Goal: Task Accomplishment & Management: Manage account settings

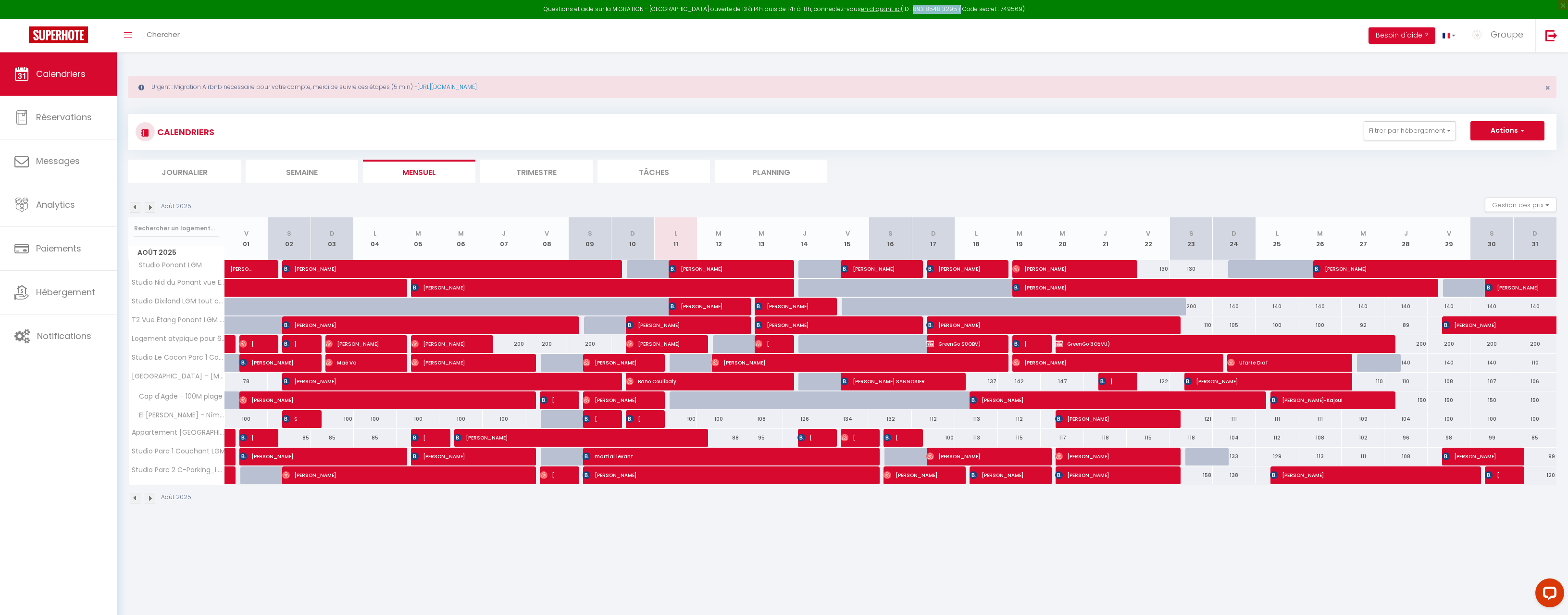
drag, startPoint x: 945, startPoint y: 9, endPoint x: 900, endPoint y: 7, distance: 45.0
click at [900, 7] on div "Questions et aide sur la MIGRATION - Salle Zoom ouverte de 13 à 14h puis de 17h…" at bounding box center [784, 9] width 1568 height 19
copy div "893 8548 3295"
click at [999, 12] on div "Questions et aide sur la MIGRATION - Salle Zoom ouverte de 13 à 14h puis de 17h…" at bounding box center [784, 9] width 1568 height 19
drag, startPoint x: 1010, startPoint y: 8, endPoint x: 988, endPoint y: 7, distance: 22.0
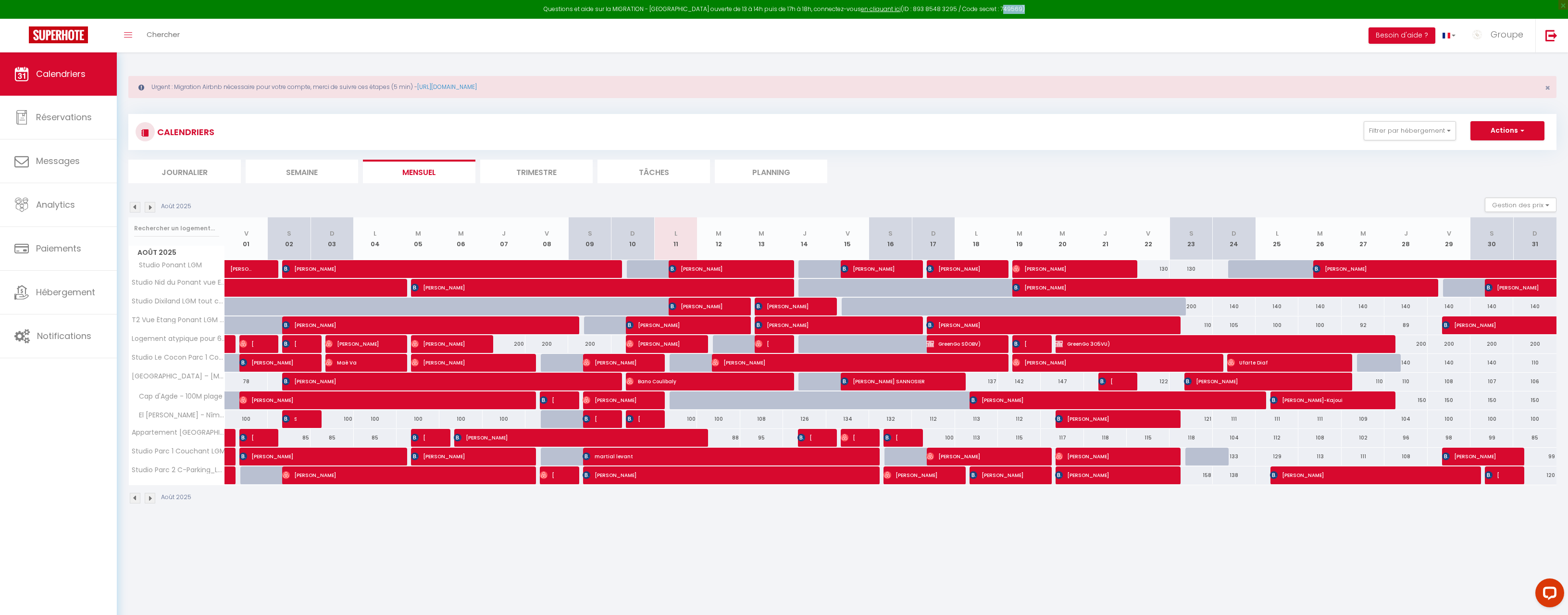
click at [988, 7] on div "Questions et aide sur la MIGRATION - Salle Zoom ouverte de 13 à 14h puis de 17h…" at bounding box center [784, 9] width 1568 height 19
copy div "749569"
click at [679, 422] on div "100" at bounding box center [676, 419] width 43 height 18
type input "100"
select select "1"
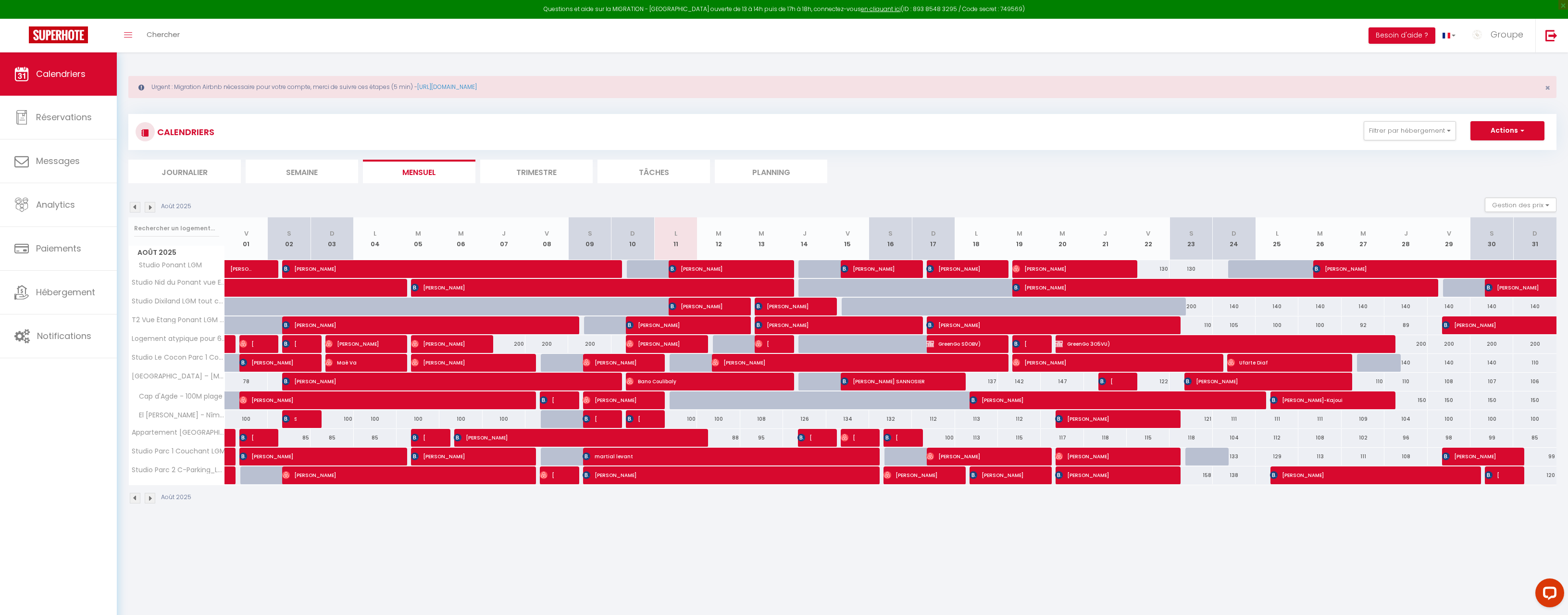
type input "Lun 11 Août 2025"
type input "[DATE]"
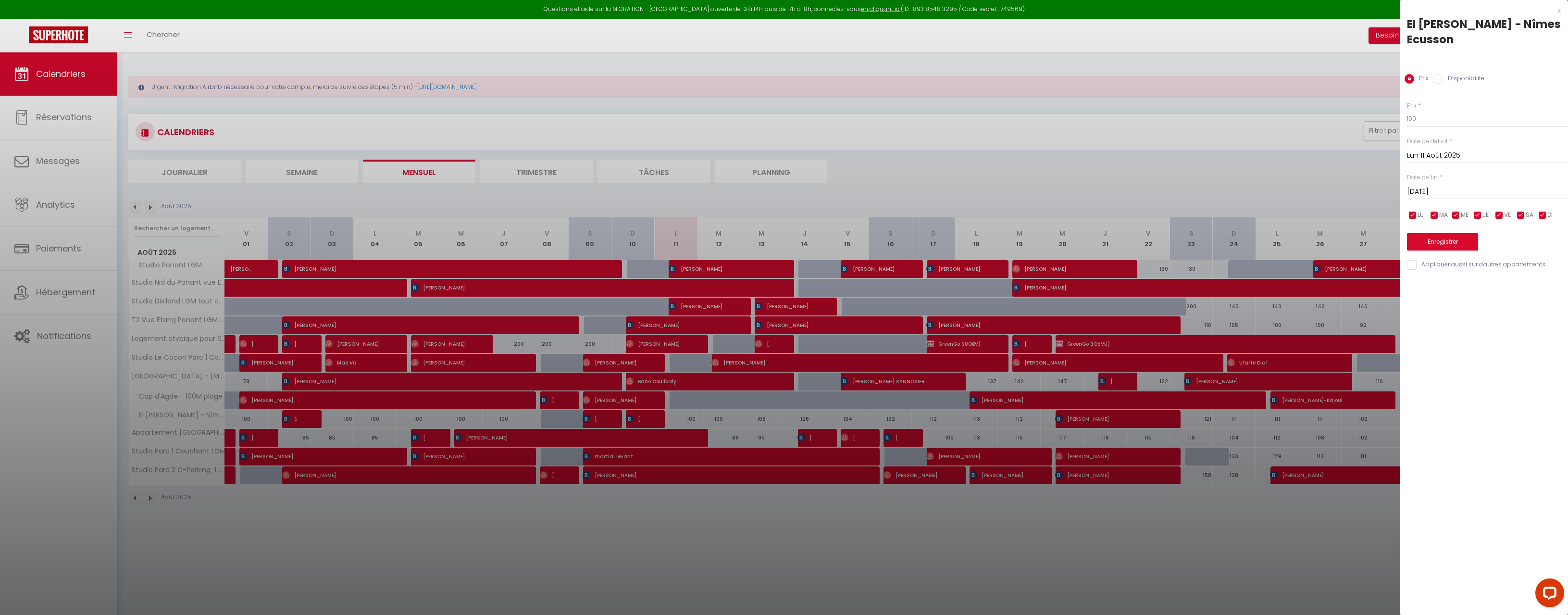
click at [1457, 80] on label "Disponibilité" at bounding box center [1464, 79] width 42 height 10
click at [1443, 80] on input "Disponibilité" at bounding box center [1438, 79] width 10 height 10
radio input "true"
radio input "false"
click at [1435, 118] on select "Disponible Indisponible" at bounding box center [1487, 119] width 161 height 18
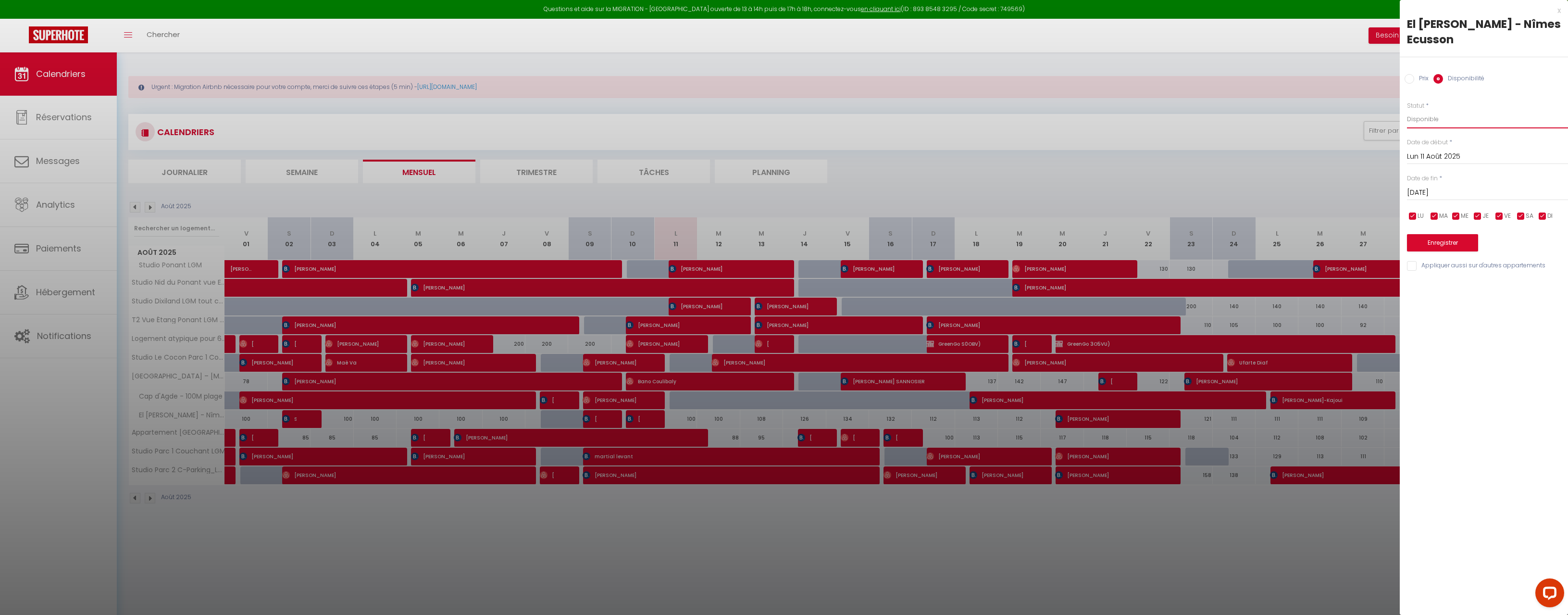
select select "0"
click at [1462, 242] on button "Enregistrer" at bounding box center [1443, 243] width 71 height 17
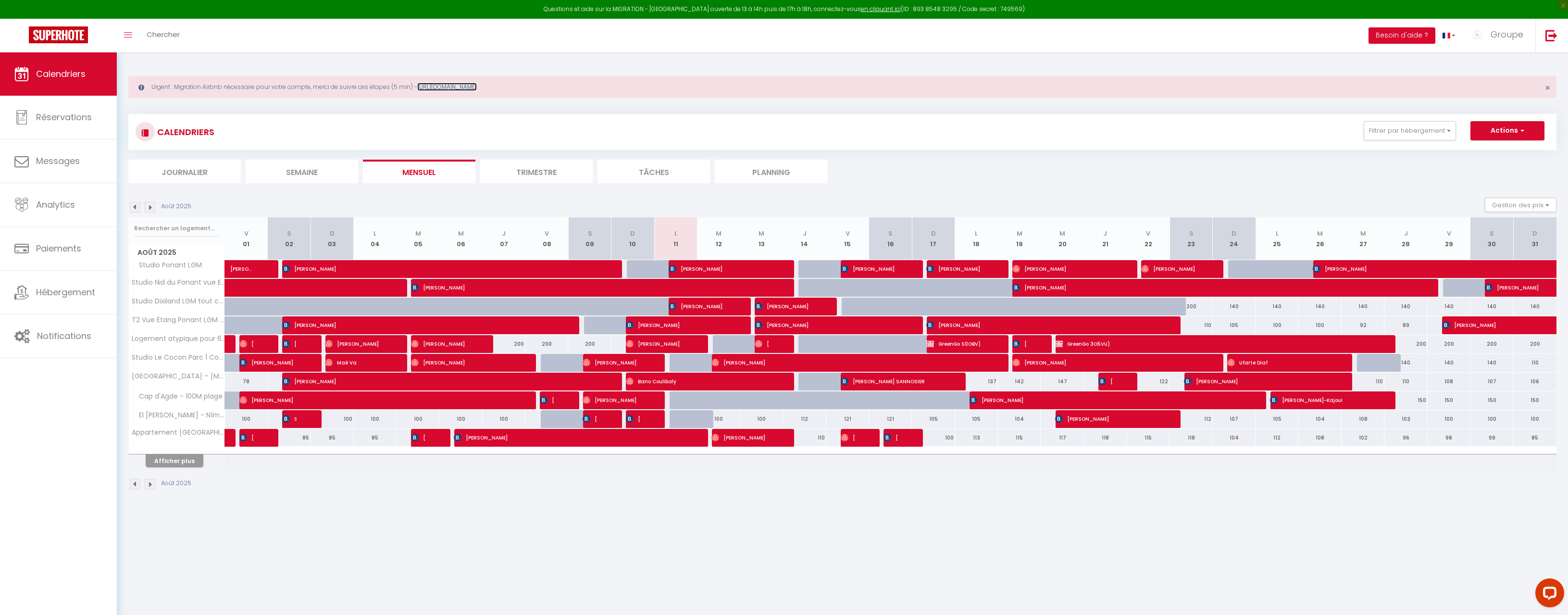
click at [463, 85] on link "[URL][DOMAIN_NAME]" at bounding box center [446, 86] width 59 height 8
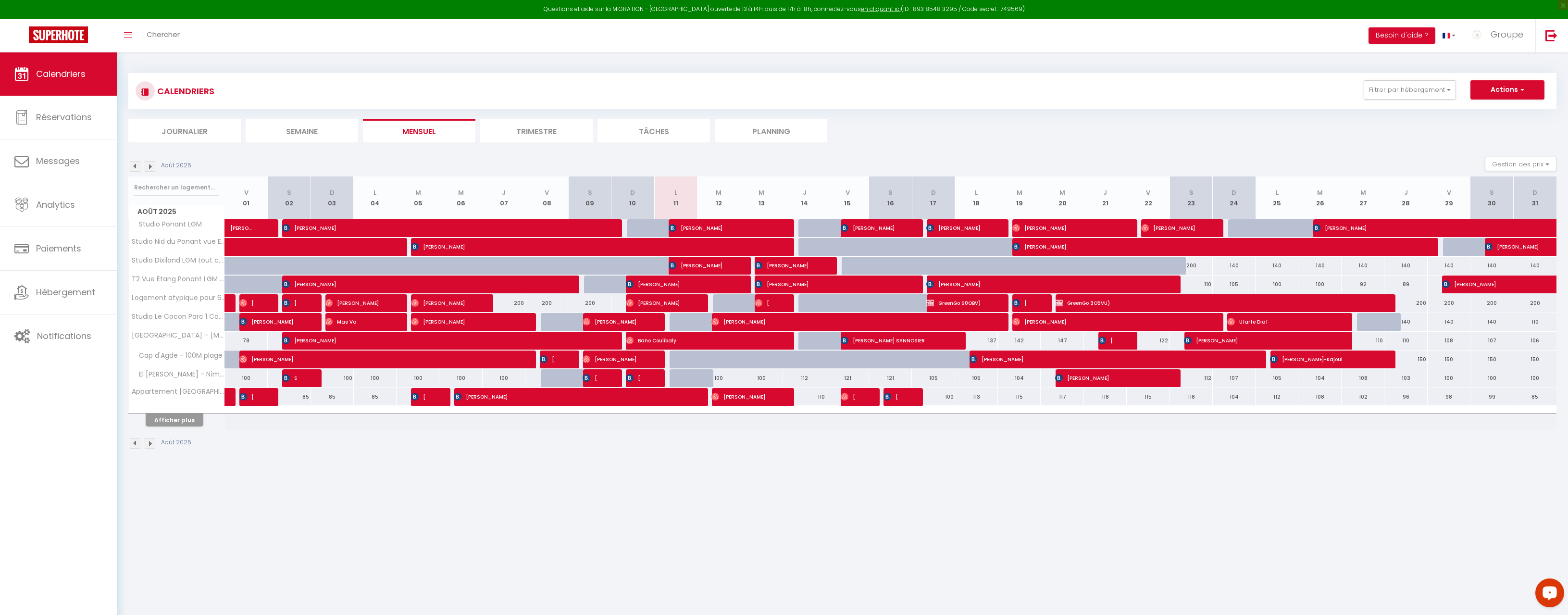
click at [1542, 592] on div "Open LiveChat chat widget" at bounding box center [1550, 592] width 17 height 17
click at [55, 246] on span "Paiements" at bounding box center [59, 248] width 45 height 12
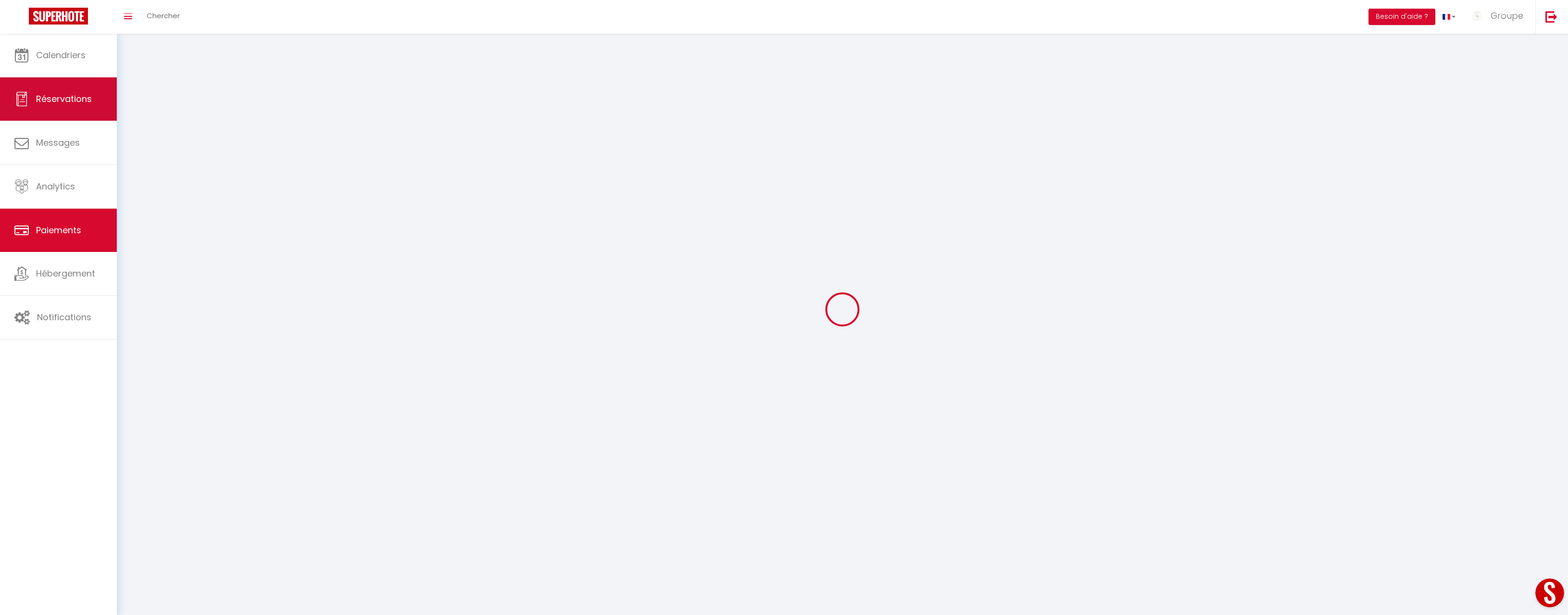
select select "2"
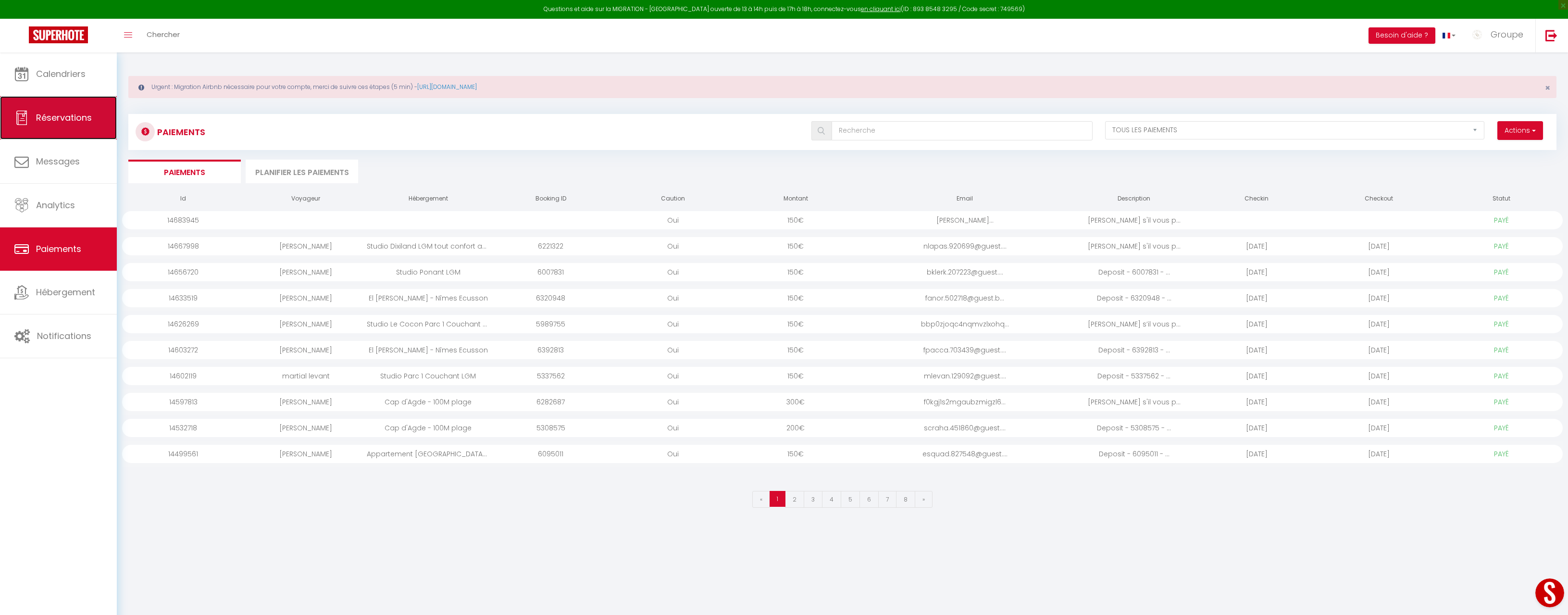
click at [68, 114] on span "Réservations" at bounding box center [64, 117] width 56 height 12
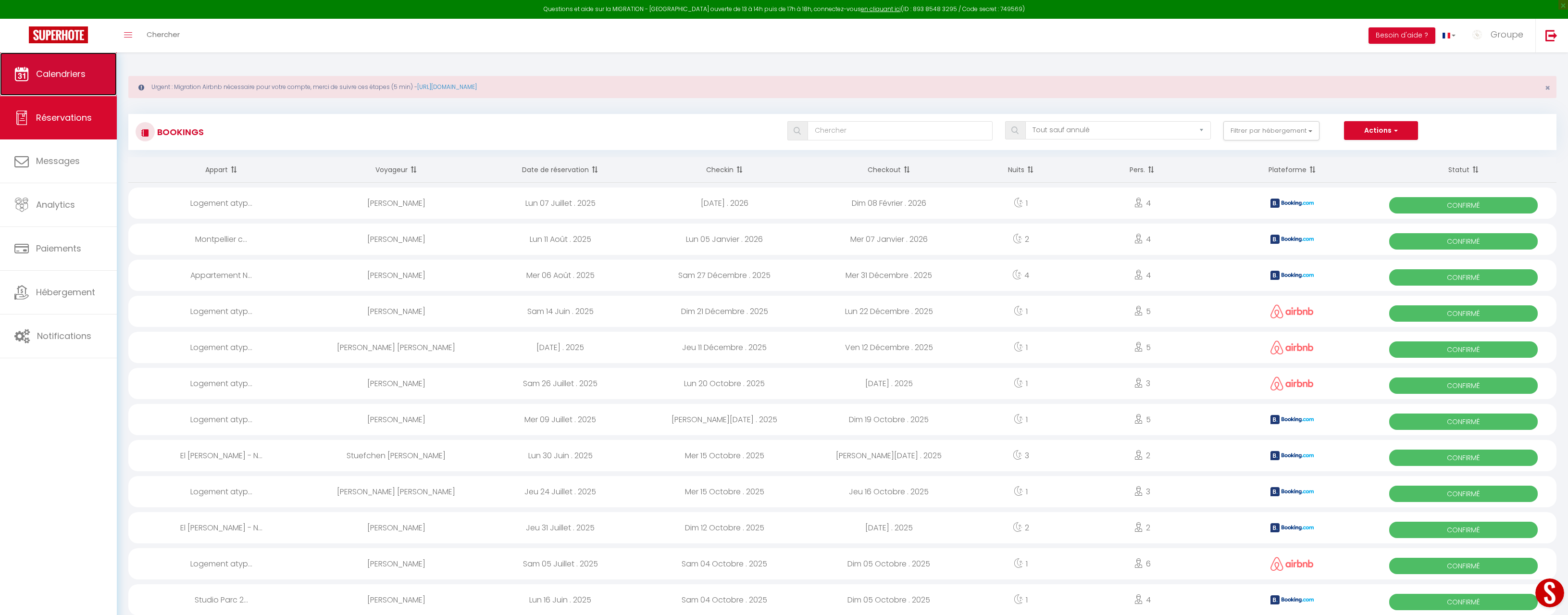
click at [68, 72] on span "Calendriers" at bounding box center [61, 74] width 50 height 12
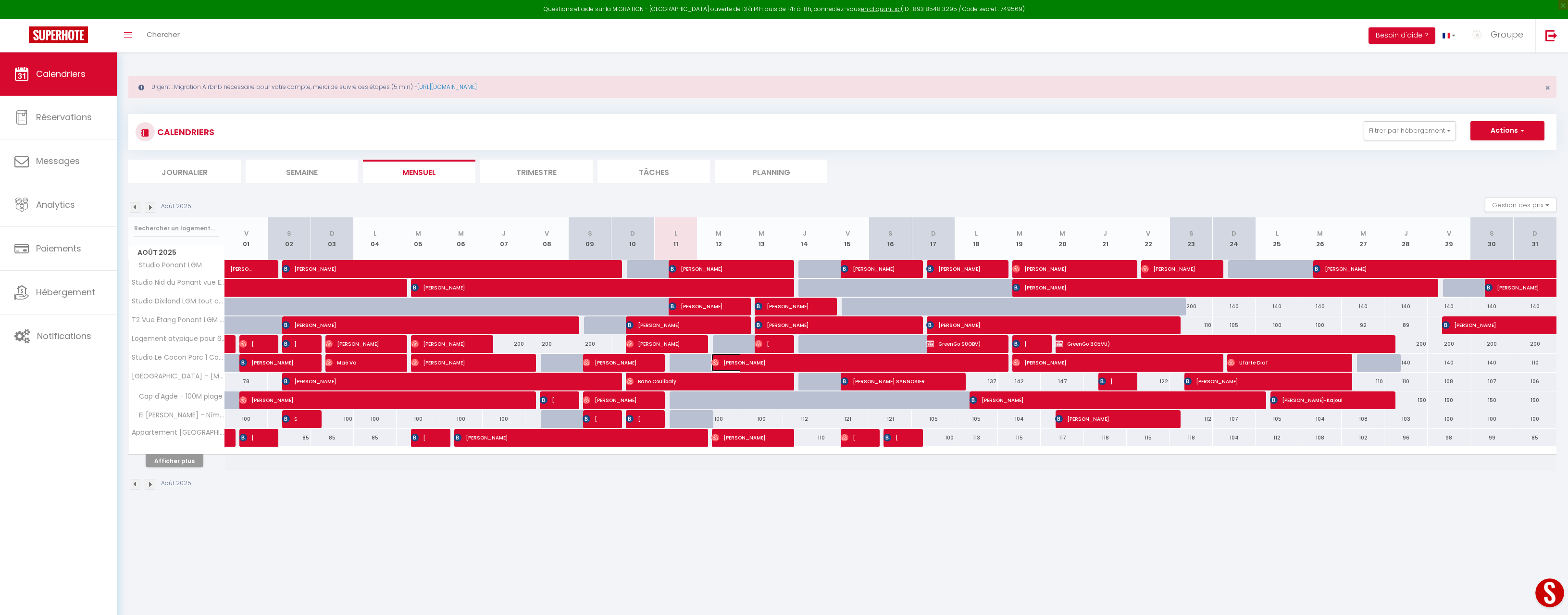
click at [763, 365] on span "[PERSON_NAME]" at bounding box center [846, 363] width 271 height 18
select select "OK"
select select "0"
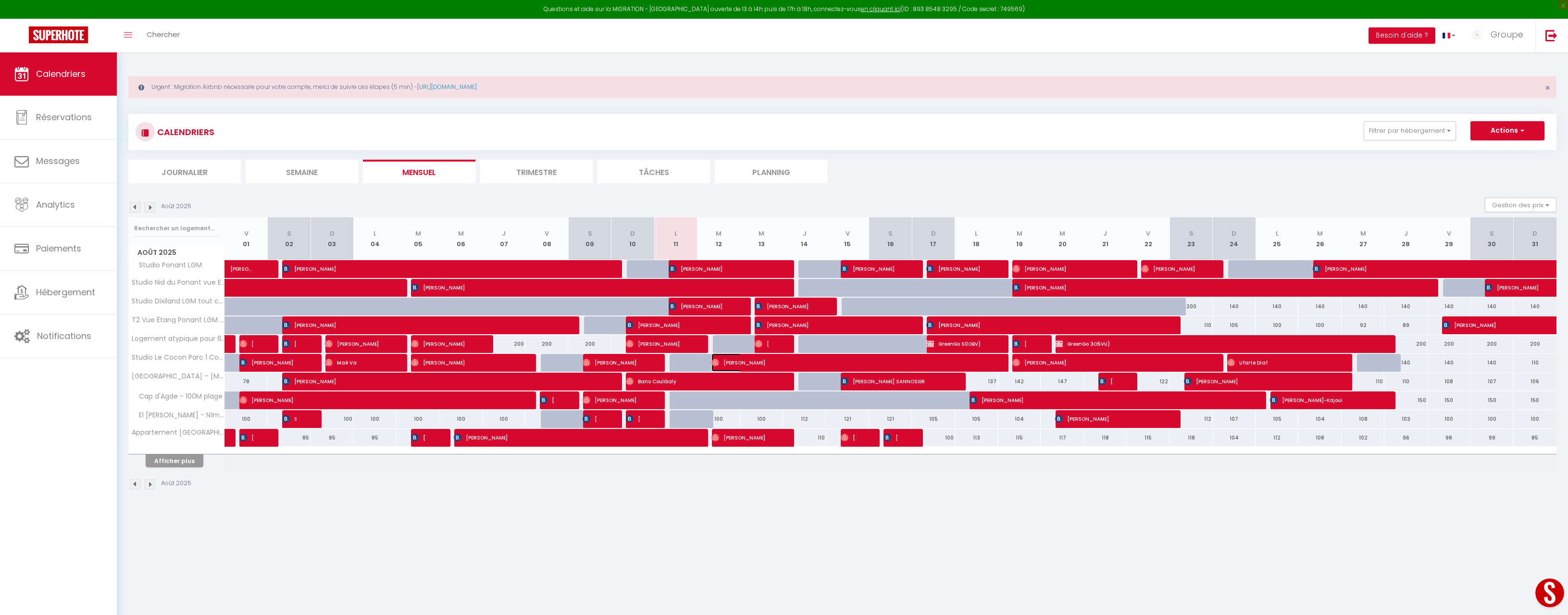
select select "1"
select select
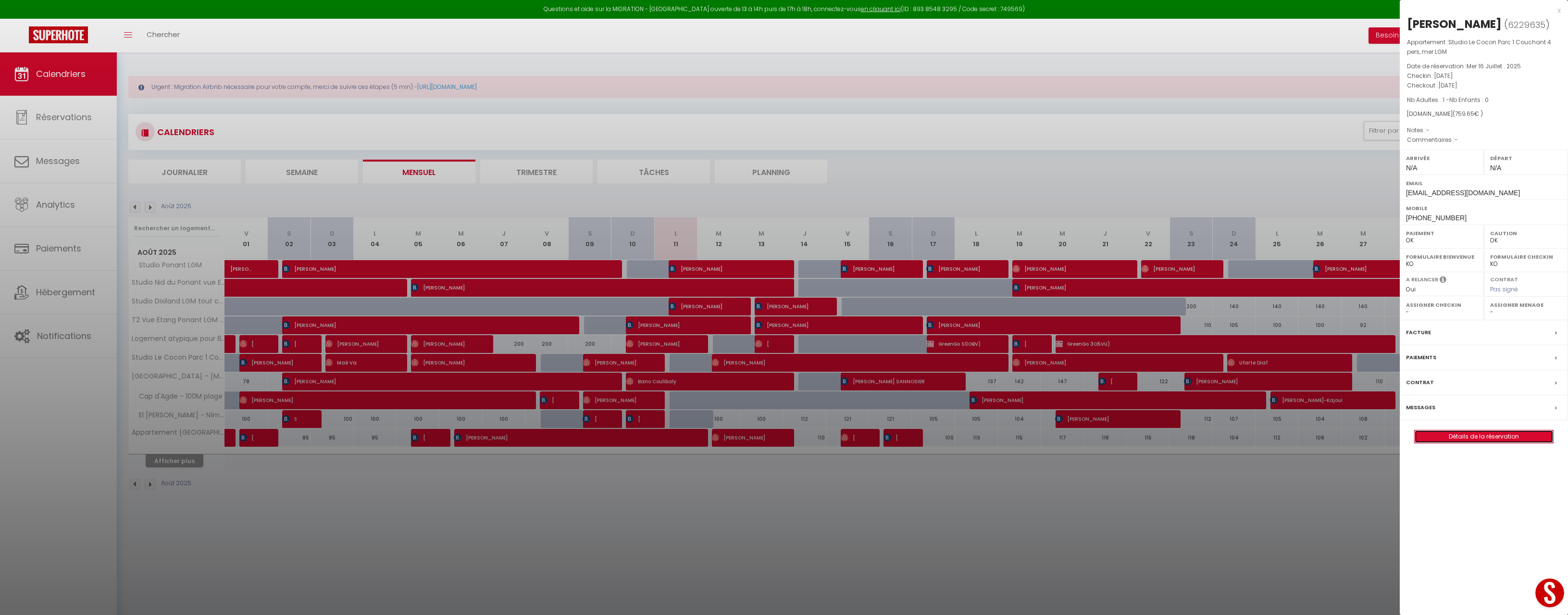
click at [1493, 436] on link "Détails de la réservation" at bounding box center [1484, 437] width 138 height 12
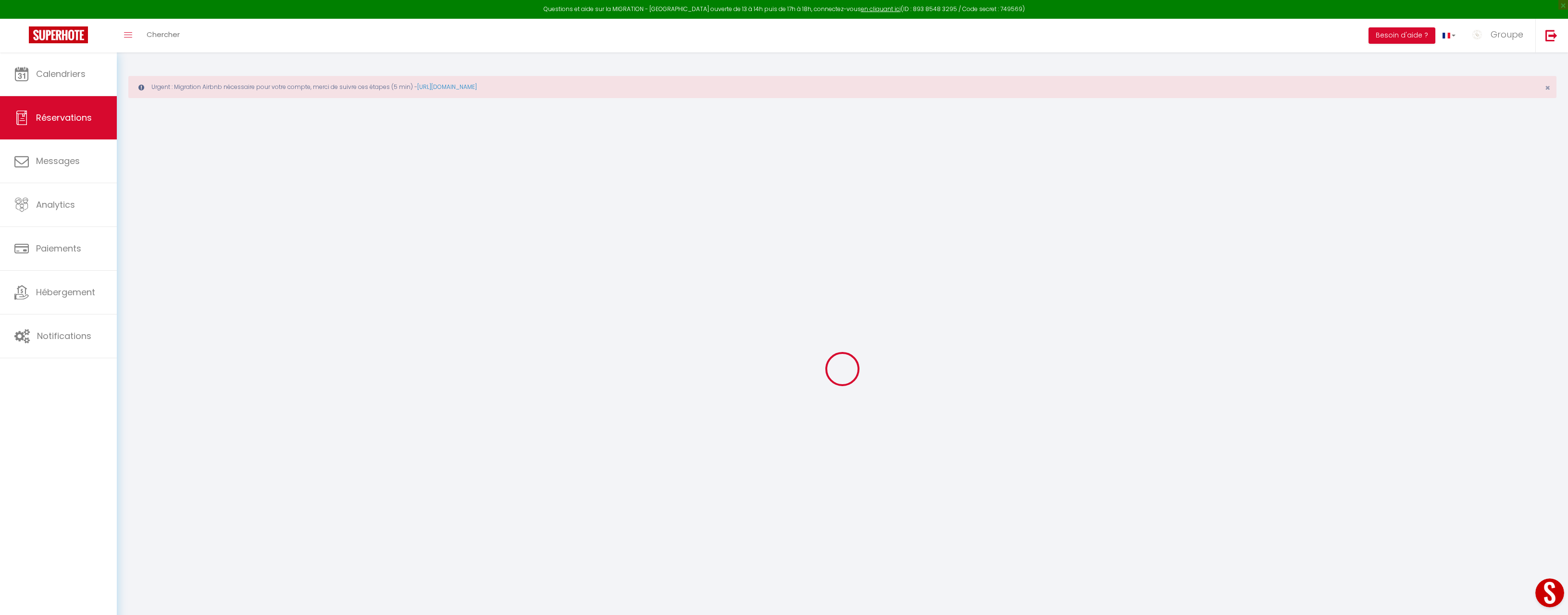
type input "Mathis"
type input "Tan"
type input "[EMAIL_ADDRESS][DOMAIN_NAME]"
type input "[PHONE_NUMBER]"
select select
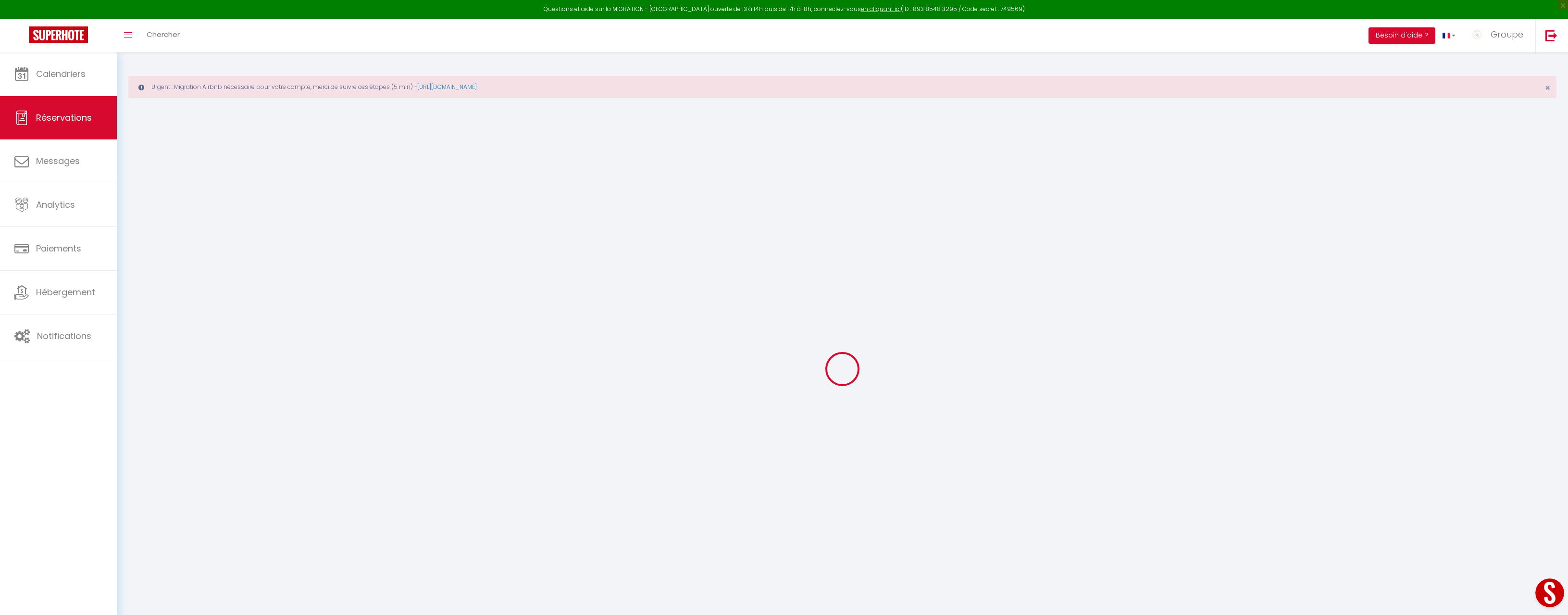
type input "25.63"
select select "70264"
select select "1"
select select
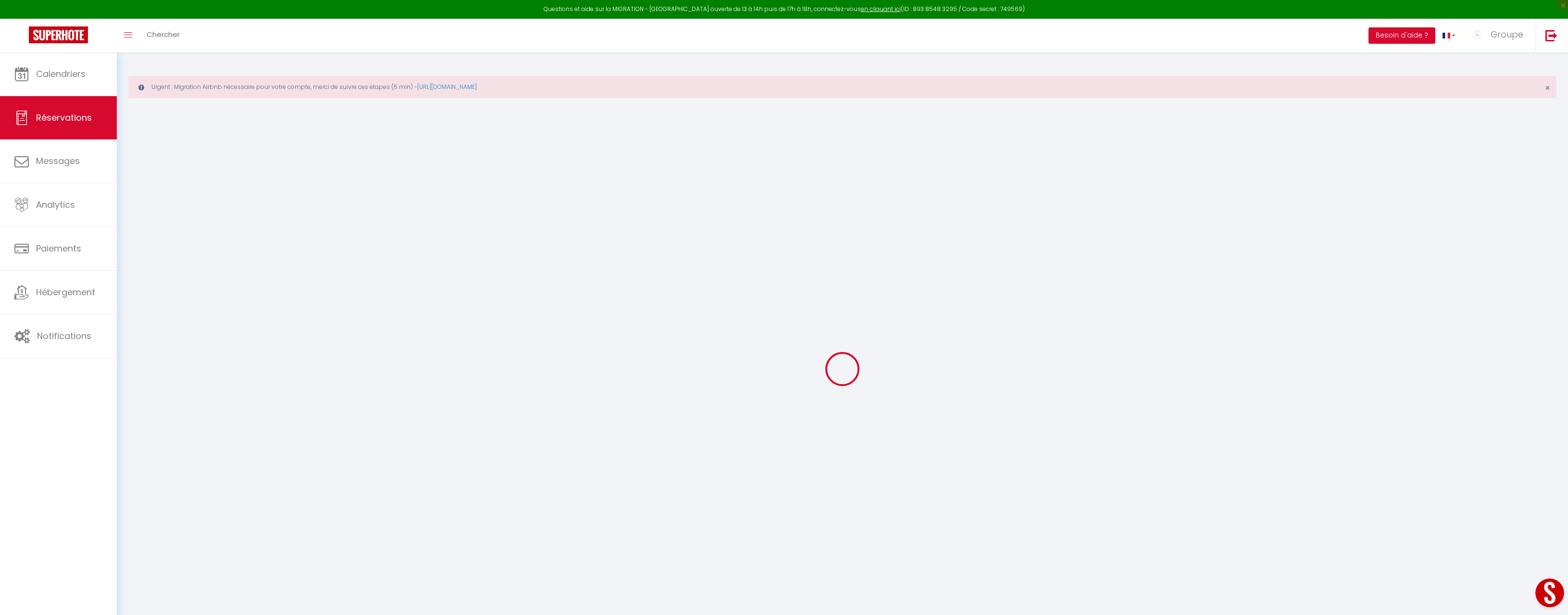
type input "1"
select select "12"
select select
type input "661.99"
checkbox input "false"
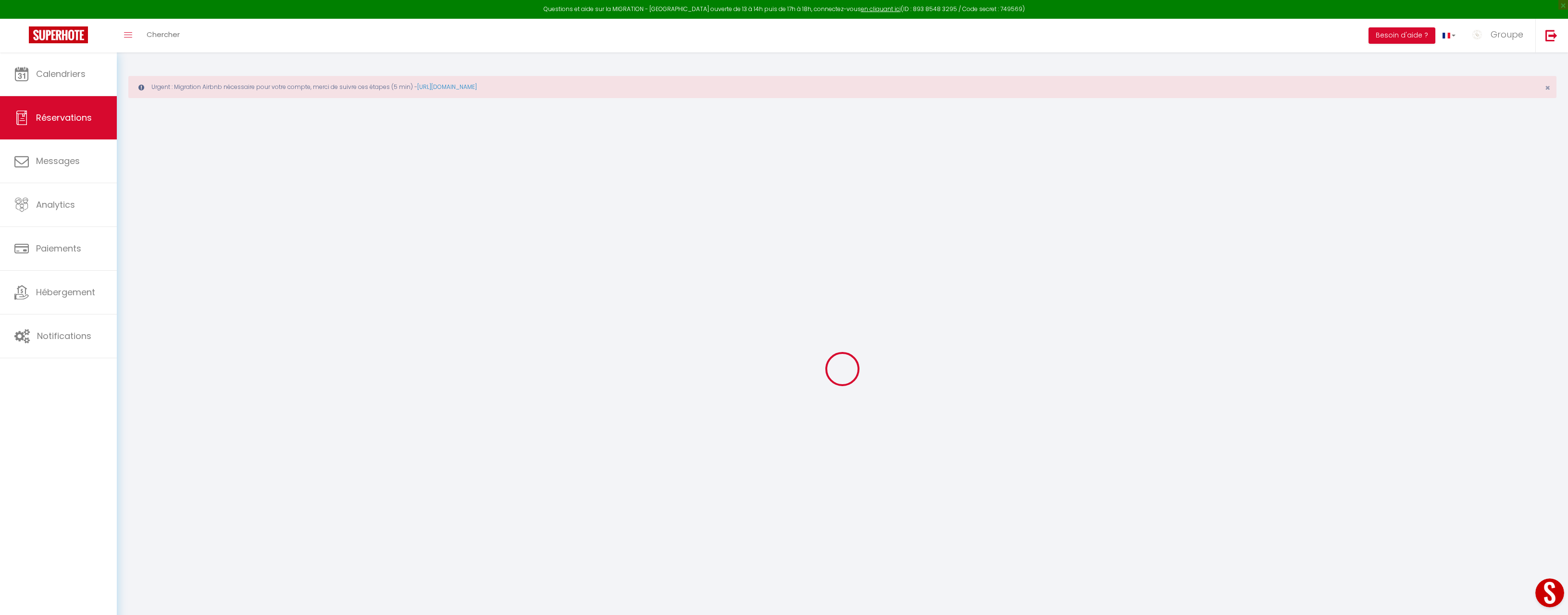
type input "0"
select select "1"
type input "0"
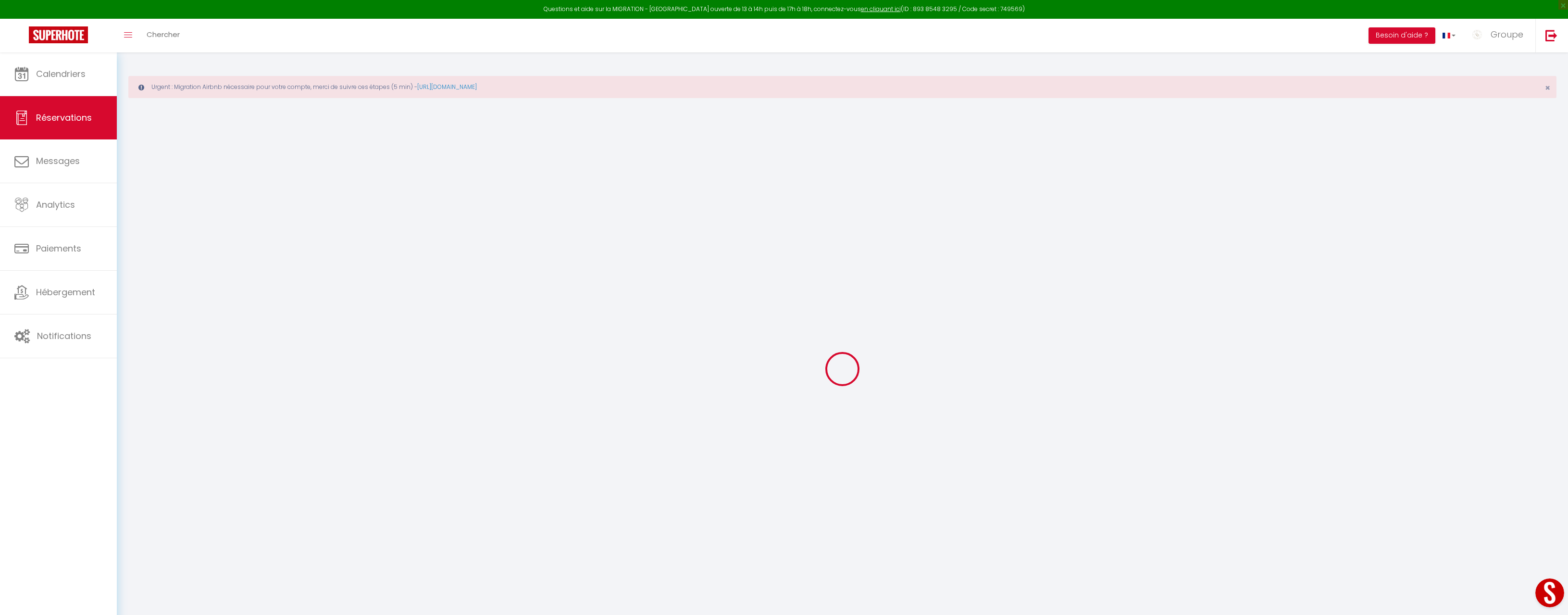
select select
select select "15"
checkbox input "false"
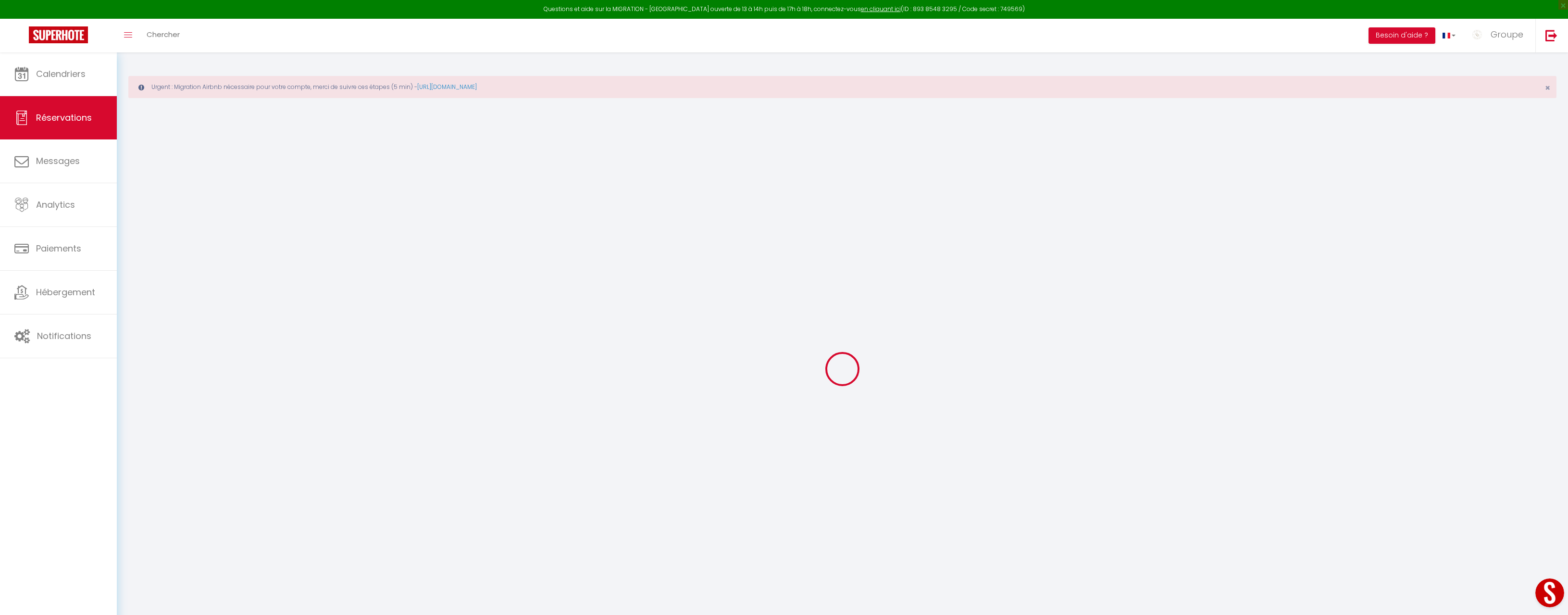
select select
checkbox input "false"
select select
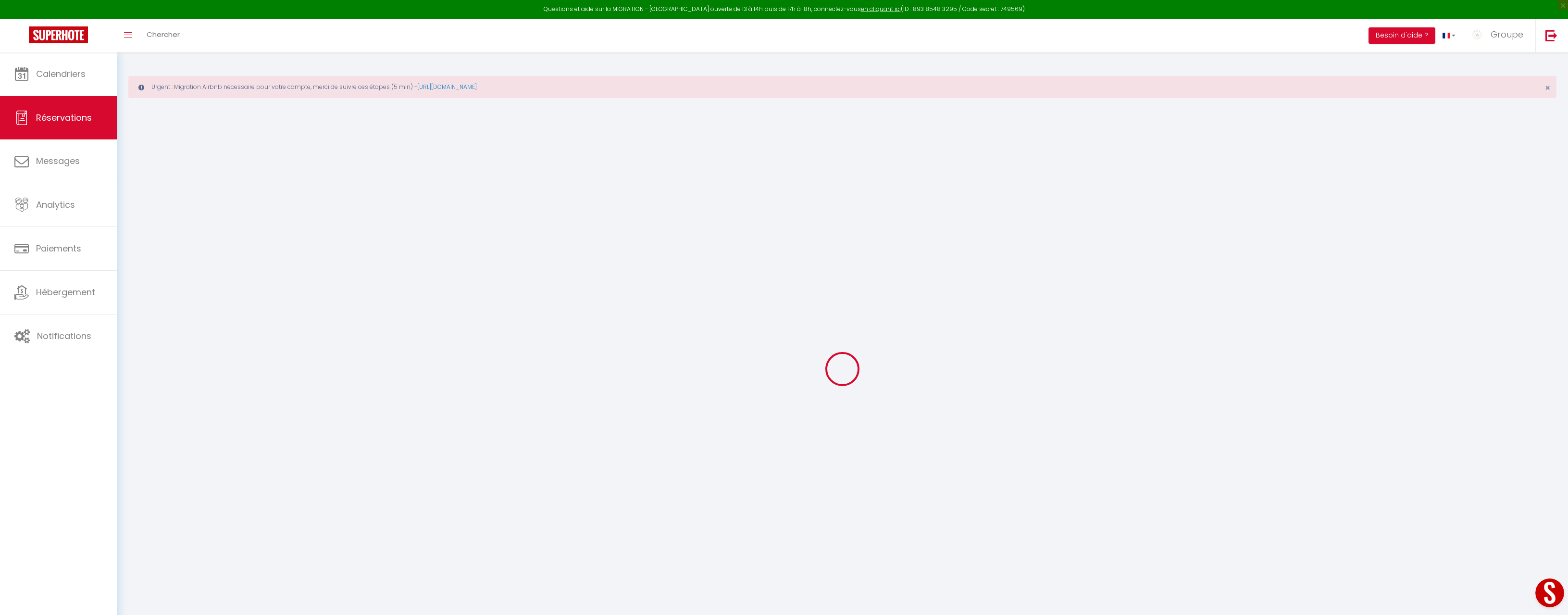
select select
checkbox input "false"
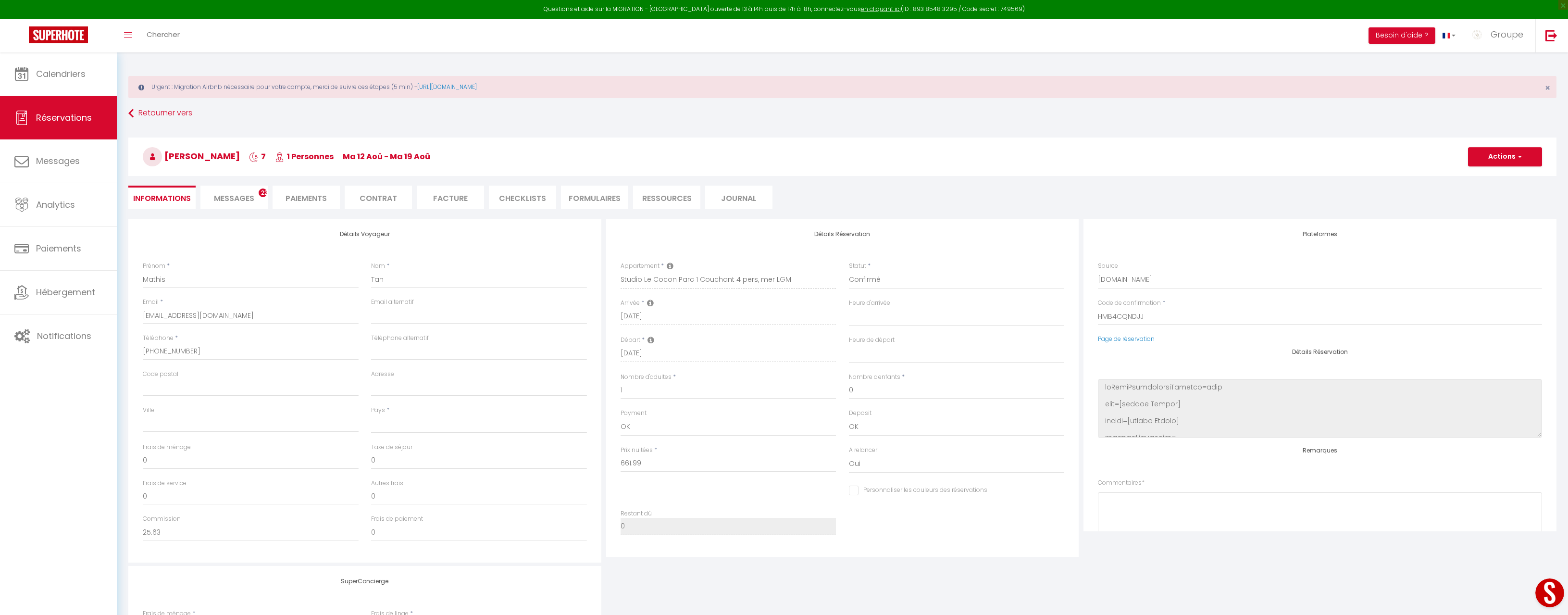
select select
type input "50"
type input "47.66"
select select
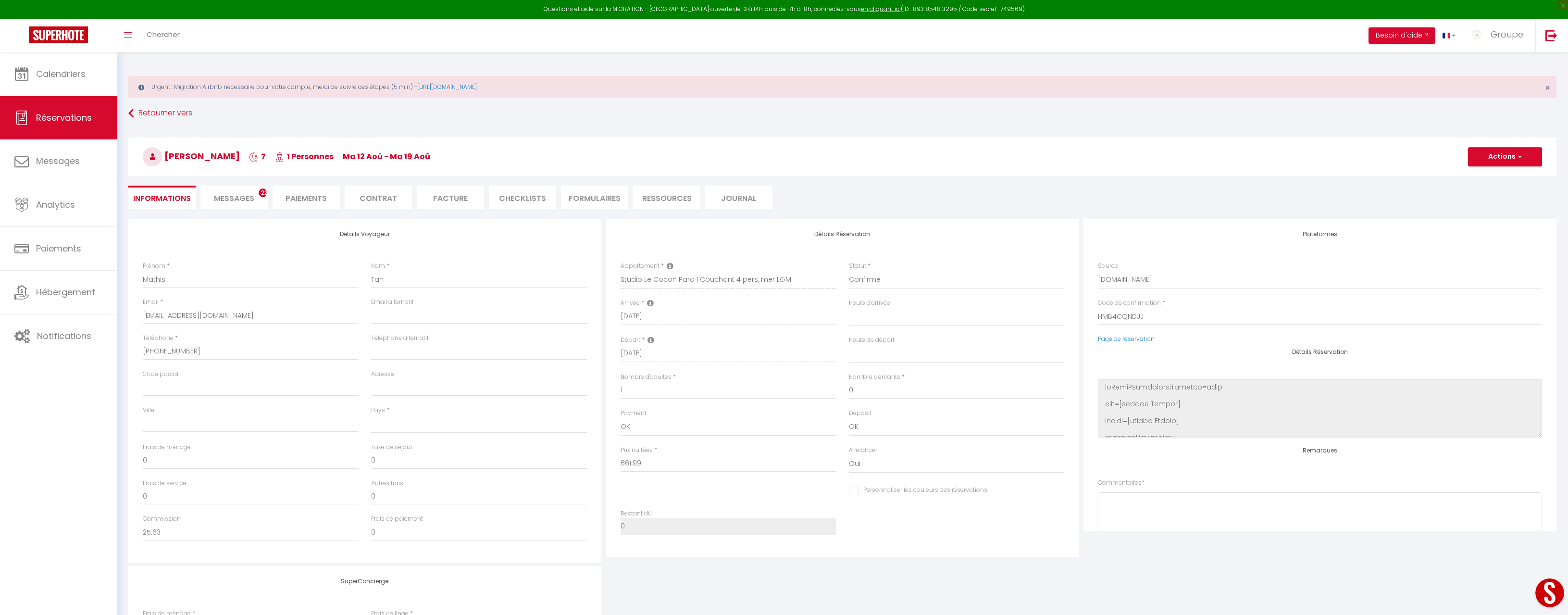
checkbox input "false"
select select
checkbox input "false"
select select
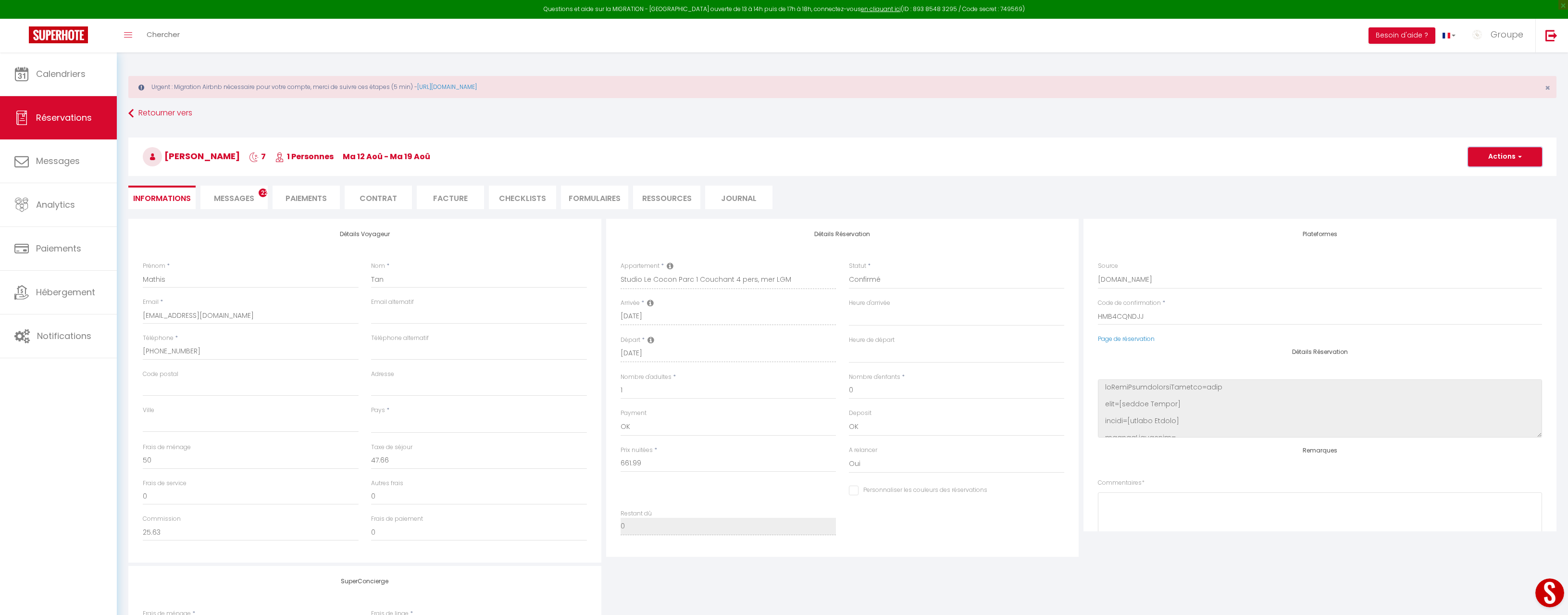
click at [1489, 157] on button "Actions" at bounding box center [1505, 157] width 74 height 19
click at [1193, 160] on h3 "[PERSON_NAME] 7 1 Personnes ma 12 Aoû - ma 19 Aoû" at bounding box center [842, 157] width 1428 height 39
click at [317, 190] on li "Paiements" at bounding box center [306, 197] width 67 height 24
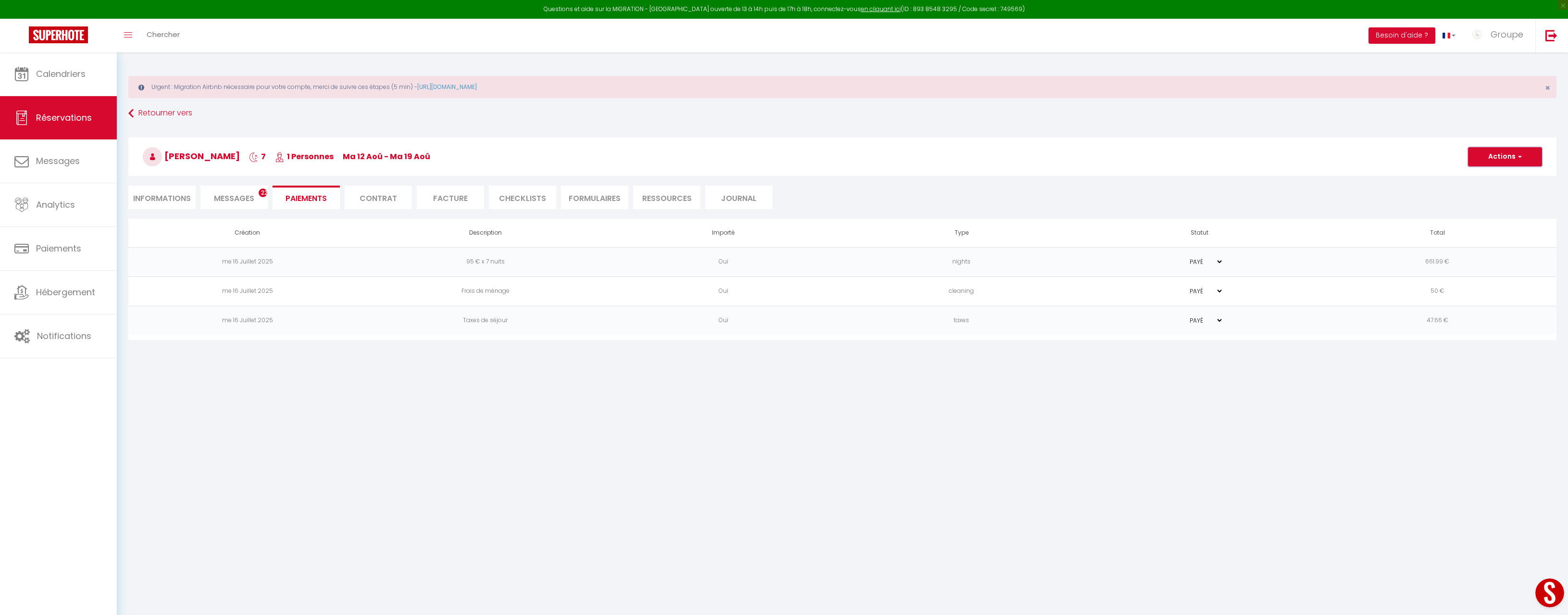
click at [1523, 162] on button "Actions" at bounding box center [1505, 157] width 74 height 19
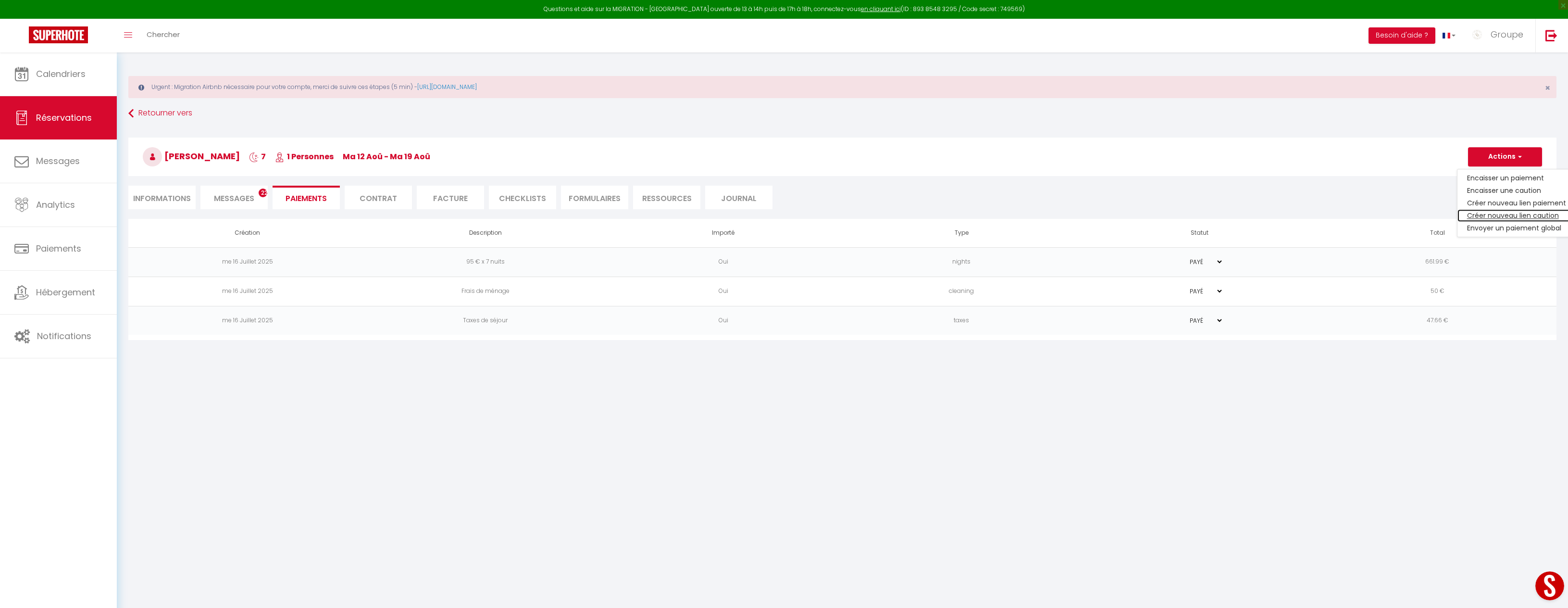
click at [1520, 217] on link "Créer nouveau lien caution" at bounding box center [1516, 215] width 118 height 12
select select "nights"
type input "[EMAIL_ADDRESS][DOMAIN_NAME]"
select select "15030"
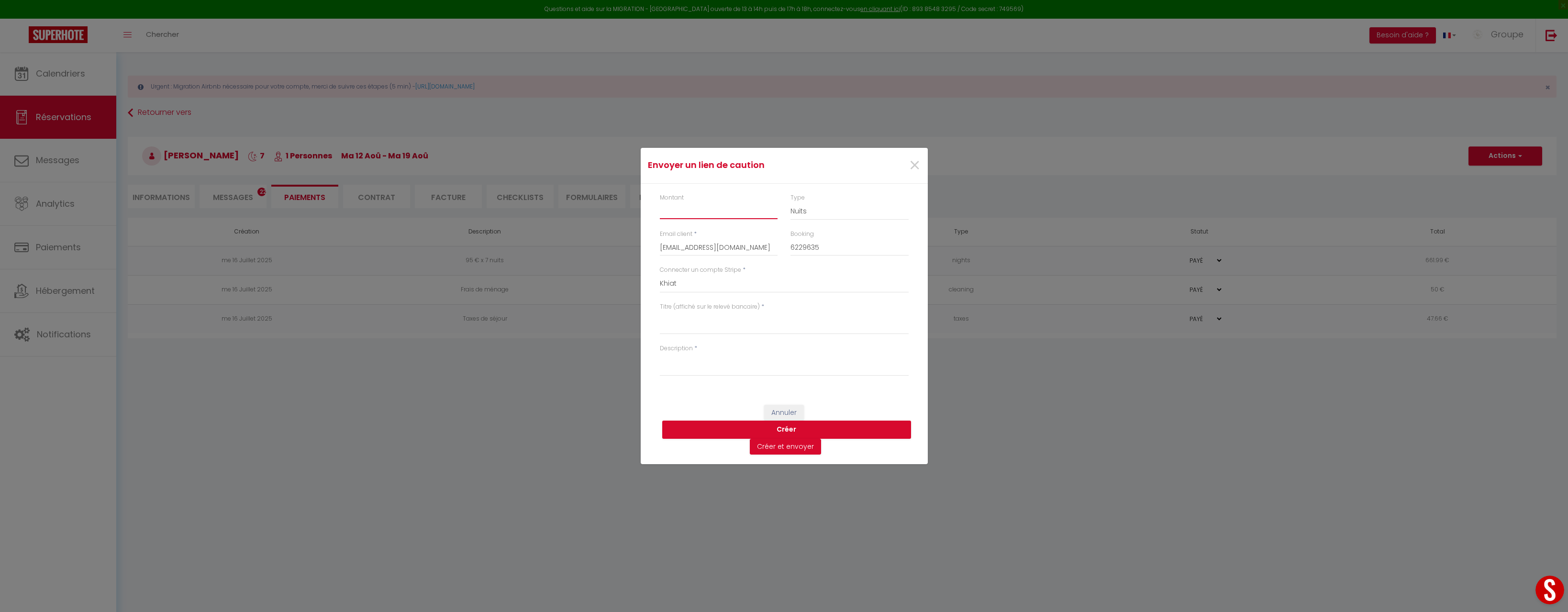
click at [660, 208] on input "Montant" at bounding box center [719, 211] width 118 height 17
type input "150"
click at [782, 209] on div "Montant 150" at bounding box center [718, 212] width 131 height 37
click at [824, 202] on div "Type Nuits Frais de ménage Taxe de séjour Autre" at bounding box center [850, 207] width 118 height 27
click at [822, 207] on select "Nuits Frais de ménage Taxe de séjour [GEOGRAPHIC_DATA]" at bounding box center [850, 211] width 118 height 18
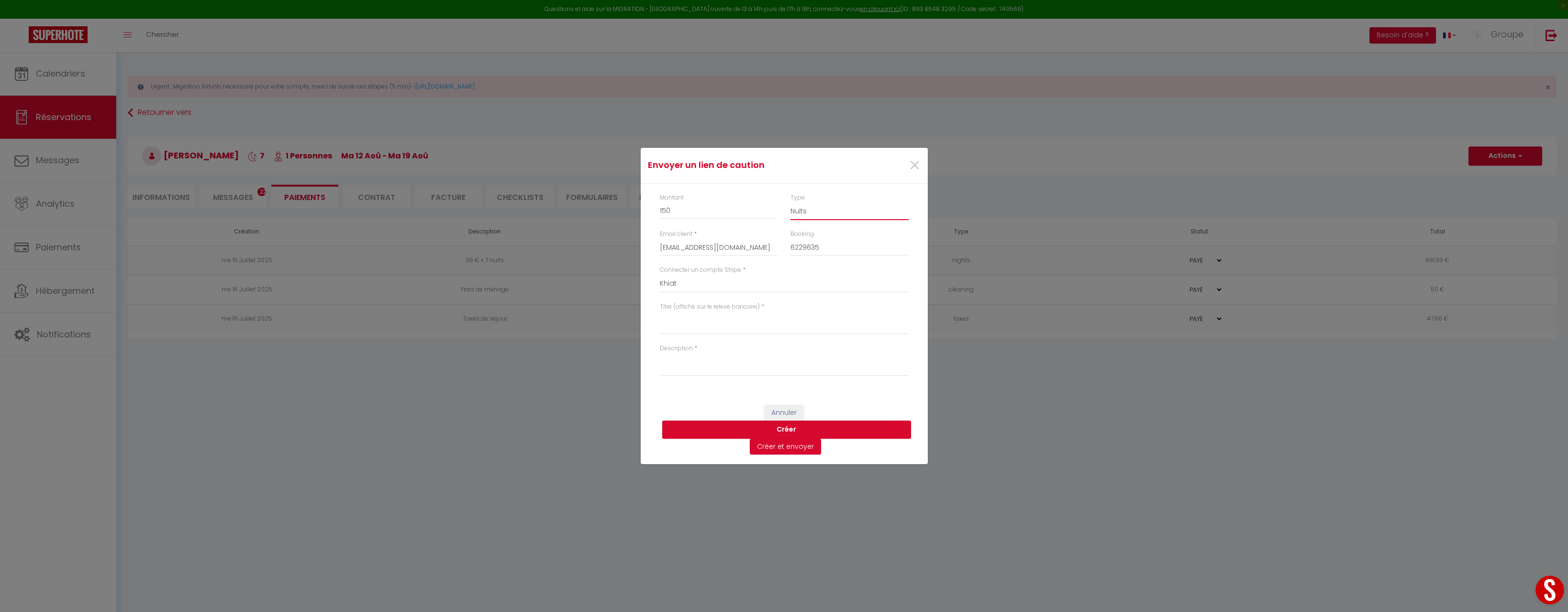
select select "other"
click at [695, 323] on textarea "Titre (affiché sur le relevé bancaire)" at bounding box center [784, 323] width 249 height 23
click at [691, 318] on textarea "Caution Sudio [GEOGRAPHIC_DATA]" at bounding box center [784, 323] width 249 height 23
type textarea "Caution Studio [GEOGRAPHIC_DATA]"
click at [689, 365] on textarea "Description" at bounding box center [784, 365] width 249 height 23
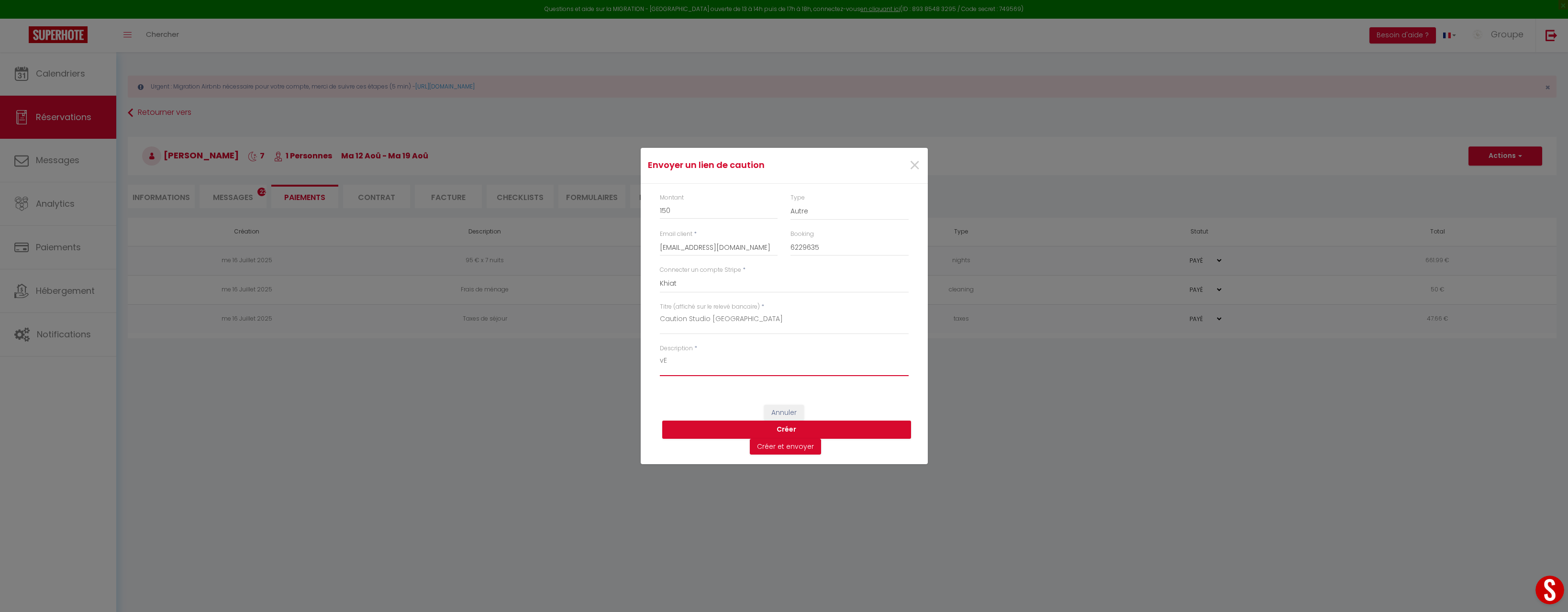
type textarea "v"
type textarea "[PERSON_NAME] s'il vous plaît déposer votre caution pour votre séjour à la [GEO…"
click at [799, 446] on button "Créer et envoyer" at bounding box center [785, 447] width 71 height 16
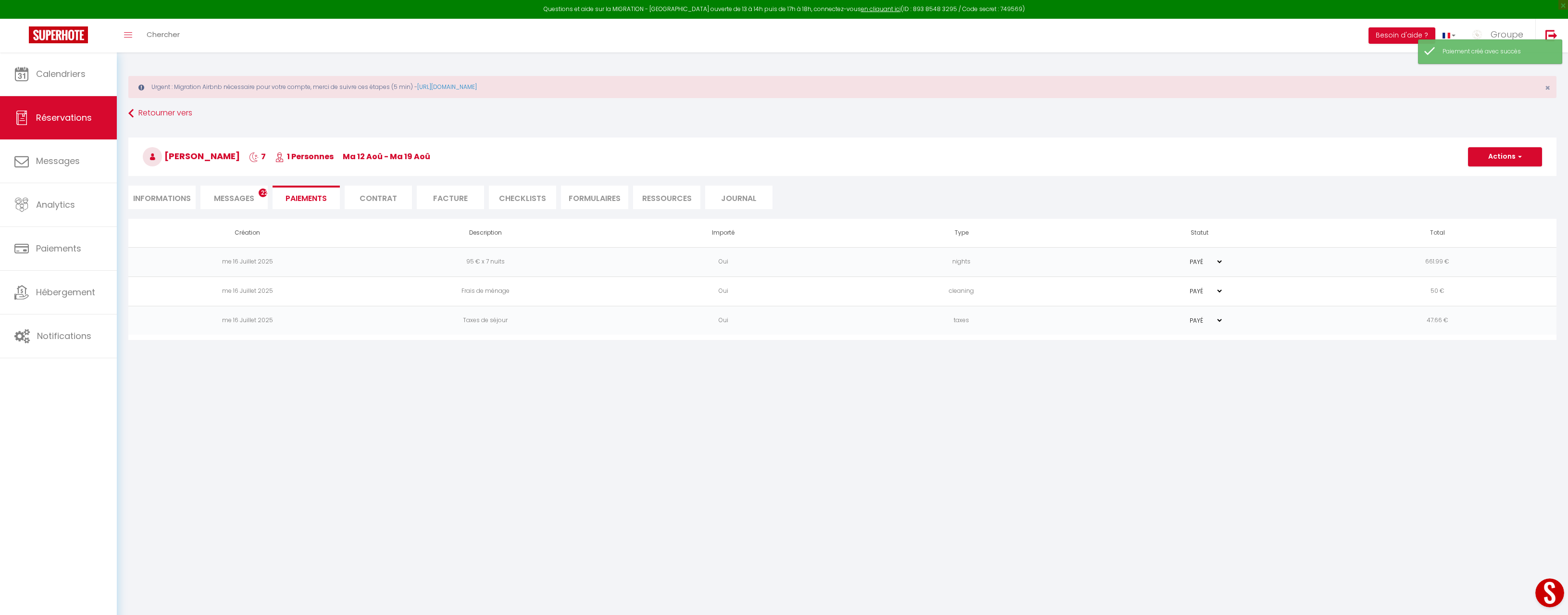
type input "[EMAIL_ADDRESS][DOMAIN_NAME]"
type input "Deposit request"
type textarea "Hi, We invite you to click on the link below to make the deposit: Title : Cauti…"
select select "0"
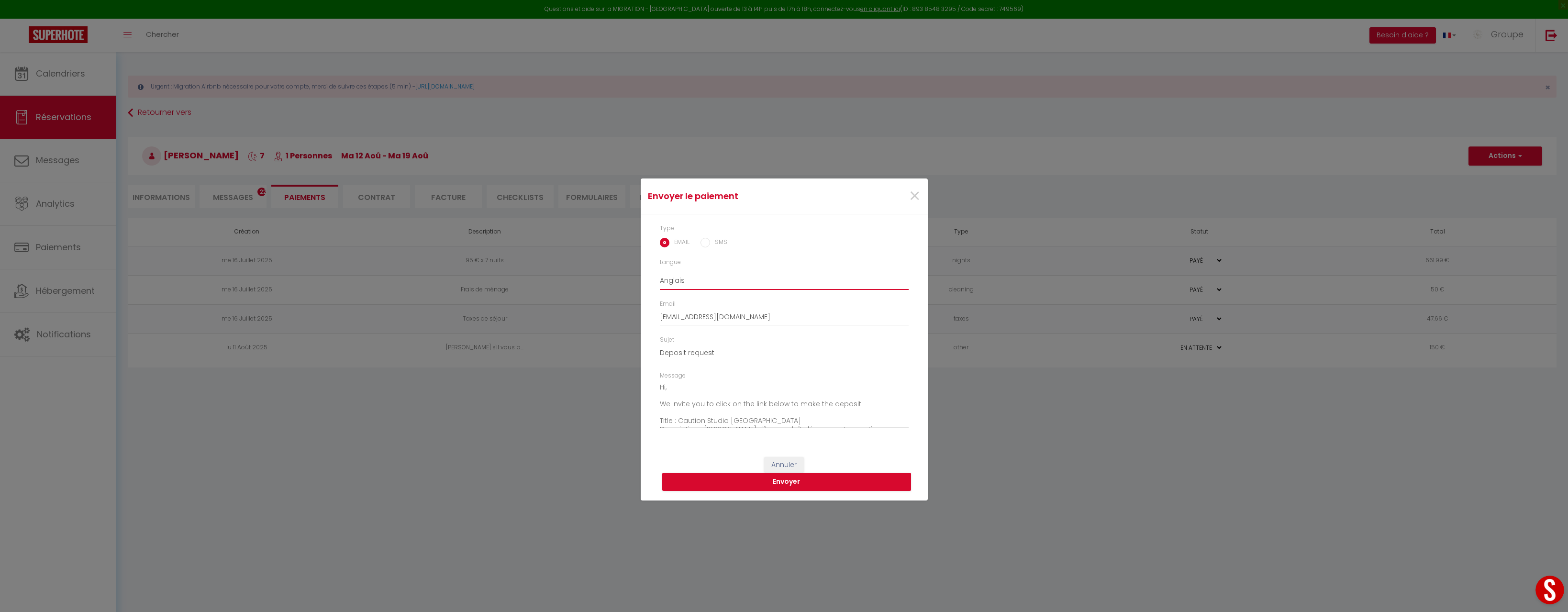
click at [744, 287] on select "Anglais Français Espagnol Portugais" at bounding box center [784, 281] width 249 height 18
select select "fr"
type input "Demande de paiement"
type textarea "Bonjour, Nous vous invitons à cliquer sur le lien ci-dessous pour effectuer le …"
click at [743, 356] on input "Demande de paiement" at bounding box center [784, 353] width 249 height 17
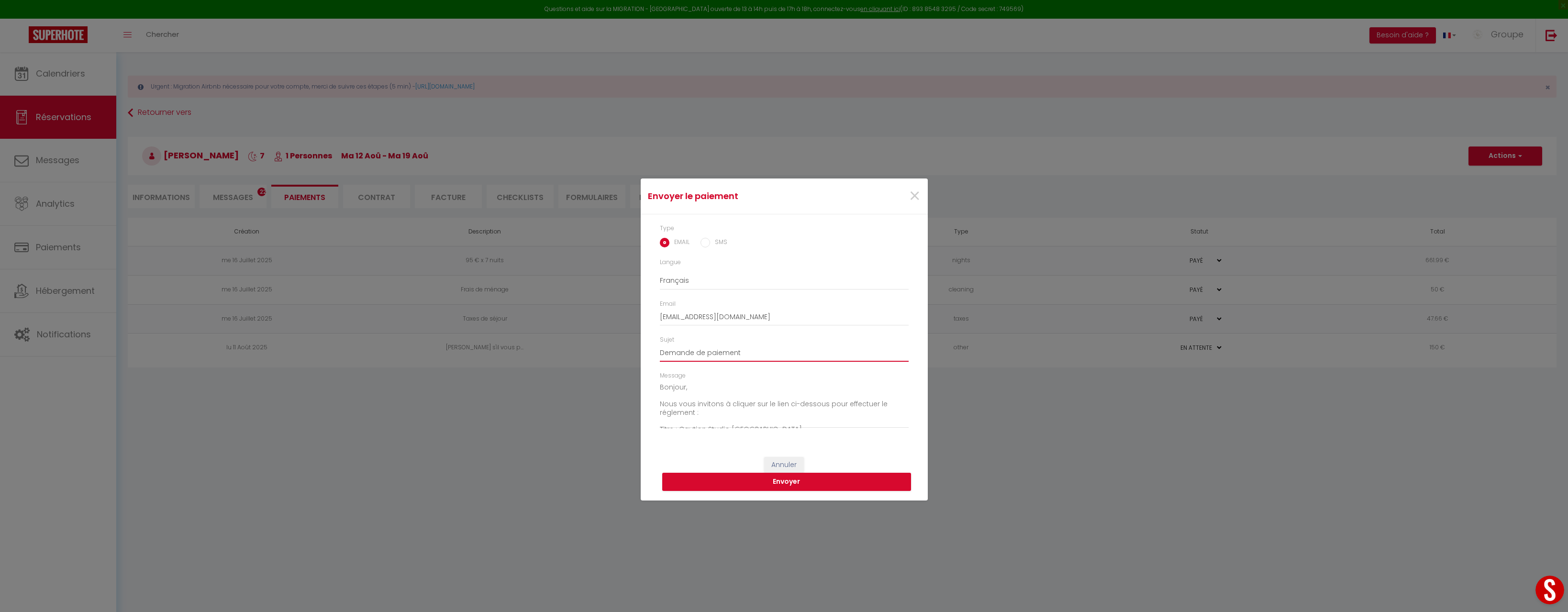
drag, startPoint x: 741, startPoint y: 354, endPoint x: 705, endPoint y: 352, distance: 36.1
click at [705, 352] on input "Demande de paiement" at bounding box center [784, 353] width 249 height 17
type input "Demande de caution"
click at [685, 385] on textarea "Bonjour, Nous vous invitons à cliquer sur le lien ci-dessous pour effectuer le …" at bounding box center [784, 404] width 249 height 48
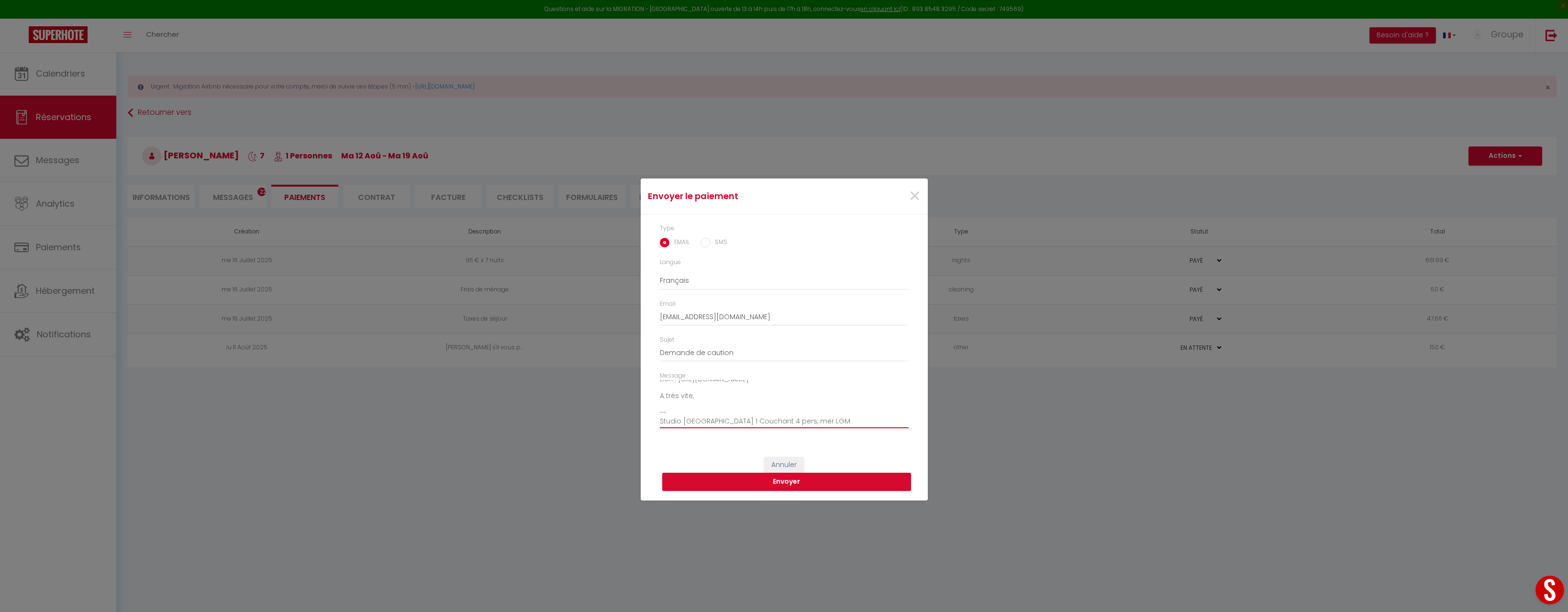
click at [667, 404] on textarea "Bonjour [PERSON_NAME], Nous vous invitons à cliquer sur le lien ci-dessous pour…" at bounding box center [784, 404] width 249 height 48
drag, startPoint x: 835, startPoint y: 420, endPoint x: 651, endPoint y: 415, distance: 184.1
click at [651, 415] on div "Type EMAIL SMS Langue Anglais Français Espagnol Portugais Email [EMAIL_ADDRESS]…" at bounding box center [785, 331] width 287 height 233
click at [657, 420] on div "Message Bonjour [PERSON_NAME], Nous vous invitons à cliquer sur le lien ci-dess…" at bounding box center [783, 404] width 261 height 66
click at [830, 422] on textarea "Bonjour [PERSON_NAME], Nous vous invitons à cliquer sur le lien ci-dessous pour…" at bounding box center [784, 404] width 249 height 48
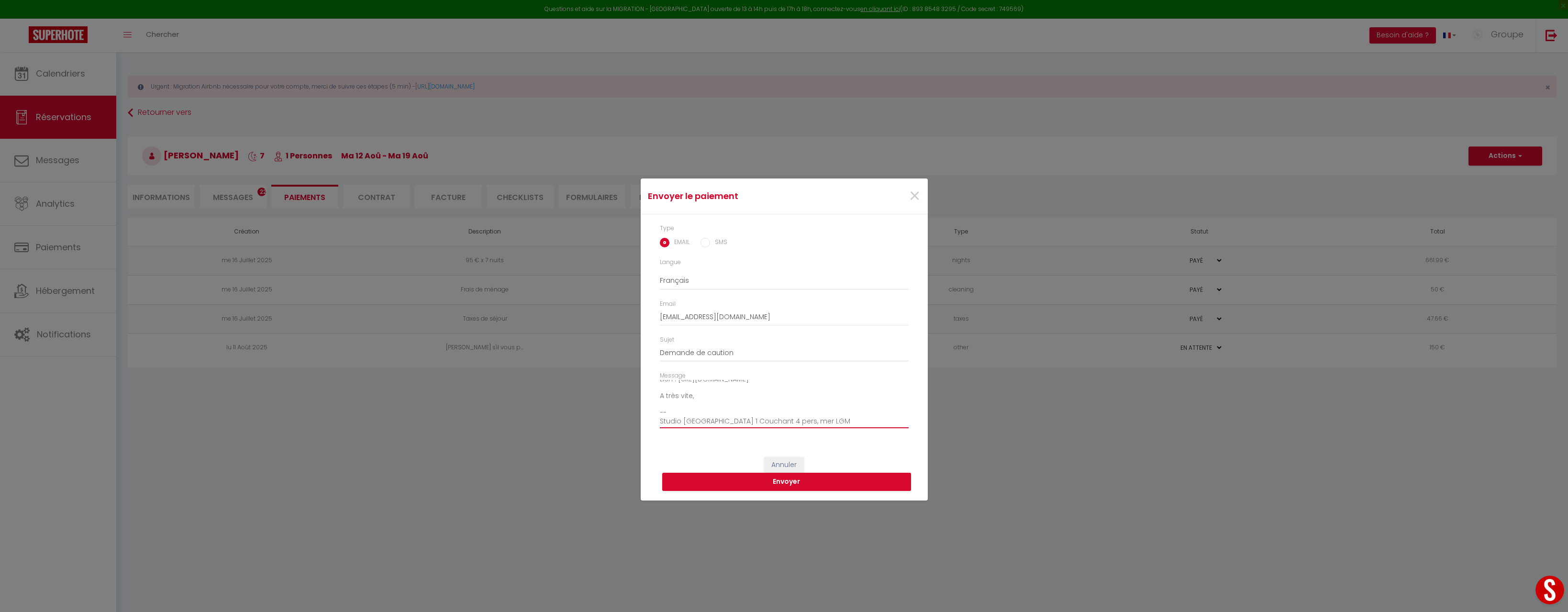
click at [660, 419] on textarea "Bonjour [PERSON_NAME], Nous vous invitons à cliquer sur le lien ci-dessous pour…" at bounding box center [784, 404] width 249 height 48
drag, startPoint x: 677, startPoint y: 402, endPoint x: 632, endPoint y: 404, distance: 45.0
click at [632, 404] on div "Envoyer le paiement × Type EMAIL SMS Langue Anglais Français Espagnol Portugais…" at bounding box center [784, 306] width 1568 height 612
drag, startPoint x: 712, startPoint y: 403, endPoint x: 699, endPoint y: 402, distance: 13.0
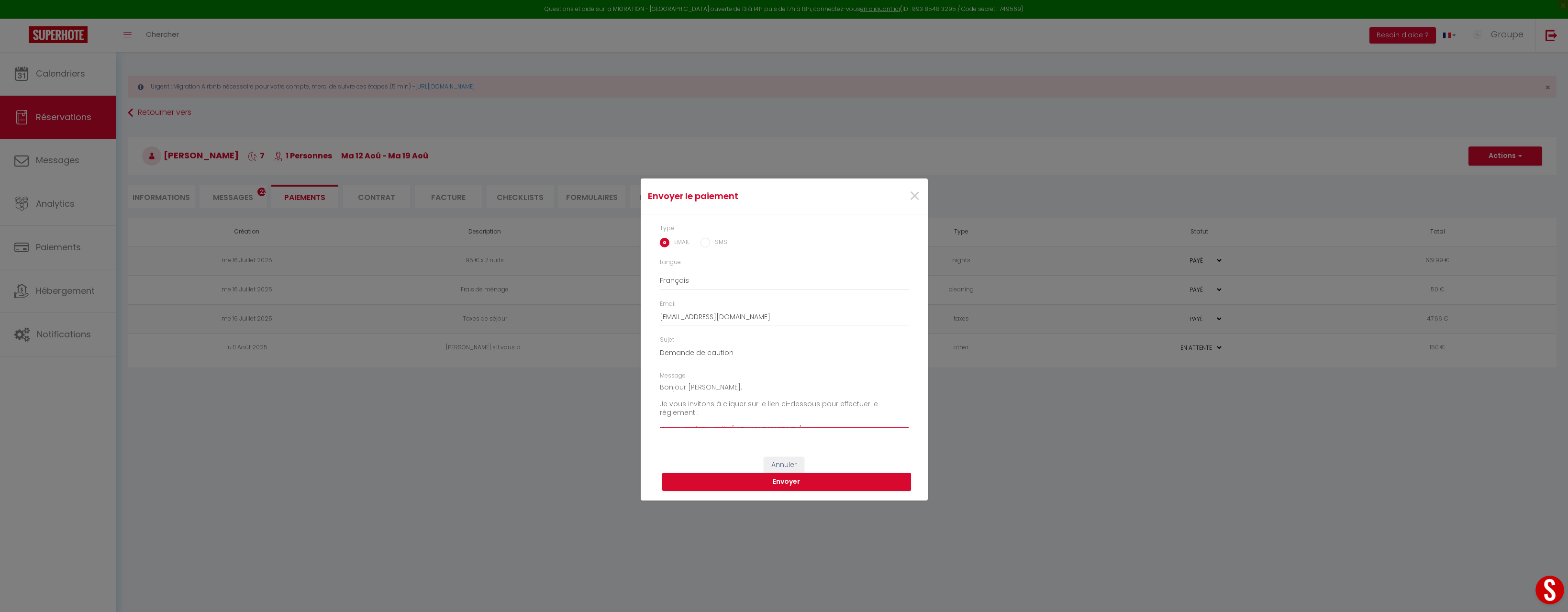
click at [699, 402] on textarea "Bonjour [PERSON_NAME], Je vous invitons à cliquer sur le lien ci-dessous pour e…" at bounding box center [784, 404] width 249 height 48
click at [870, 402] on textarea "Bonjour [PERSON_NAME], Je vous invite à cliquer sur le lien ci-dessous pour eff…" at bounding box center [784, 404] width 249 height 48
click at [674, 410] on textarea "Bonjour [PERSON_NAME], Je vous invite à cliquer sur le lien ci-dessous pour eff…" at bounding box center [784, 404] width 249 height 48
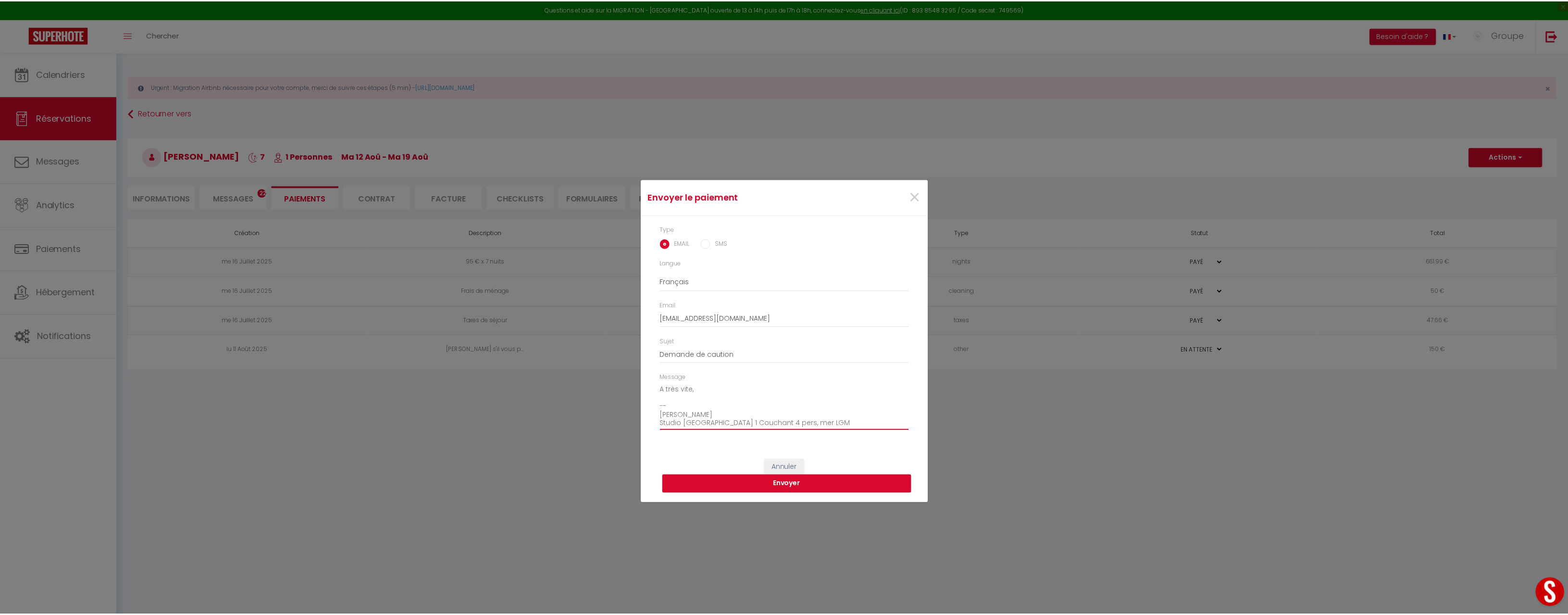
scroll to position [84, 0]
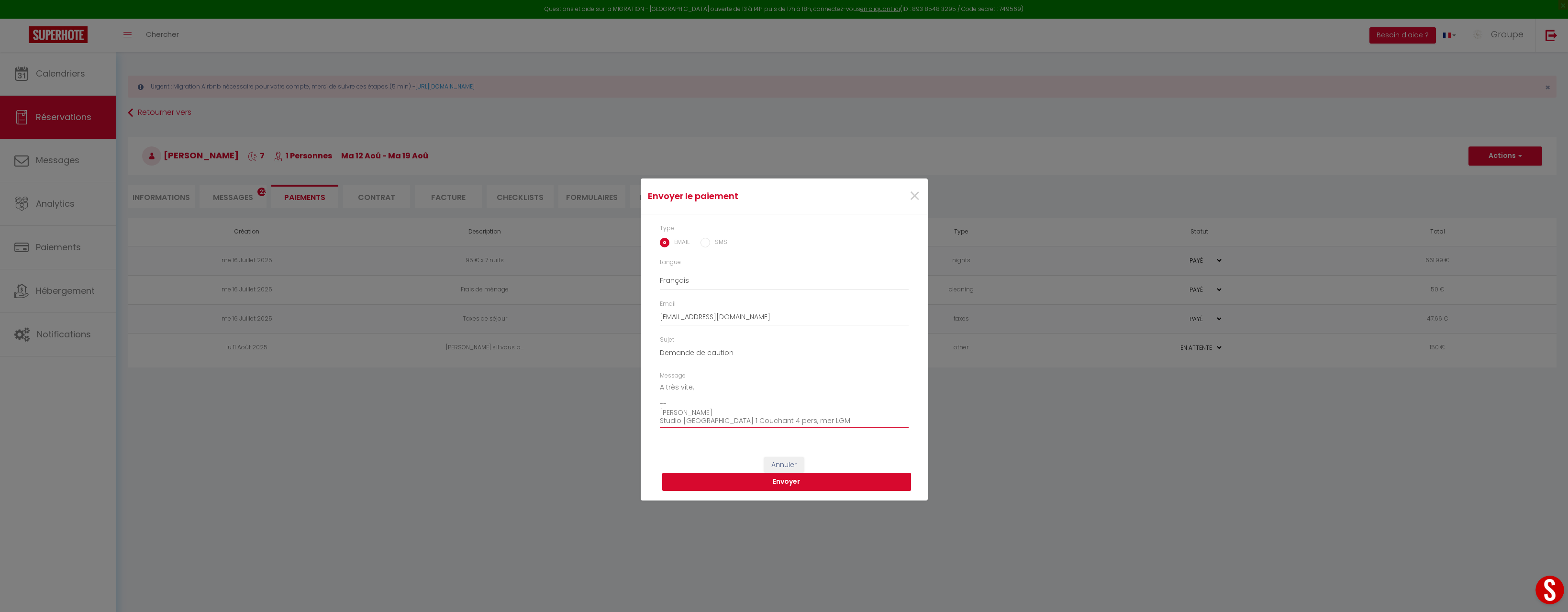
type textarea "Bonjour [PERSON_NAME], Je vous invite à cliquer sur le lien ci-dessous pour eff…"
click at [823, 484] on button "Envoyer" at bounding box center [786, 482] width 249 height 18
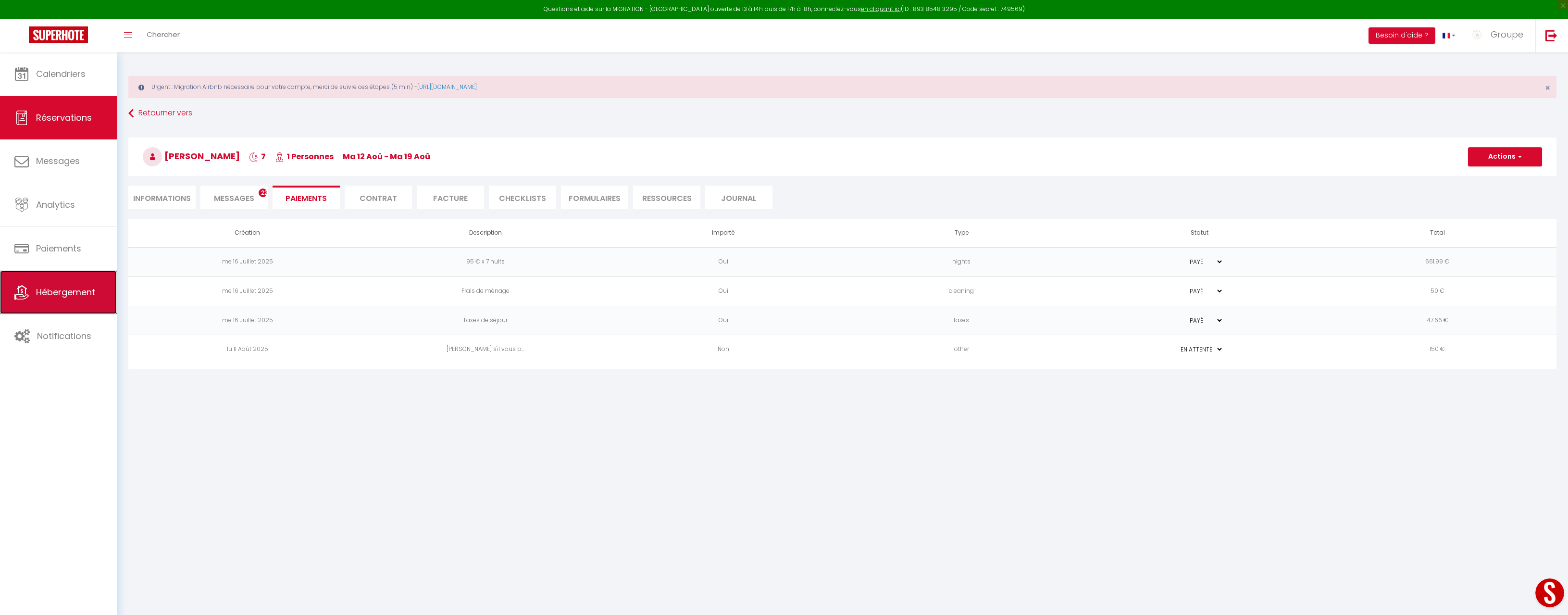
click at [73, 290] on span "Hébergement" at bounding box center [65, 293] width 59 height 12
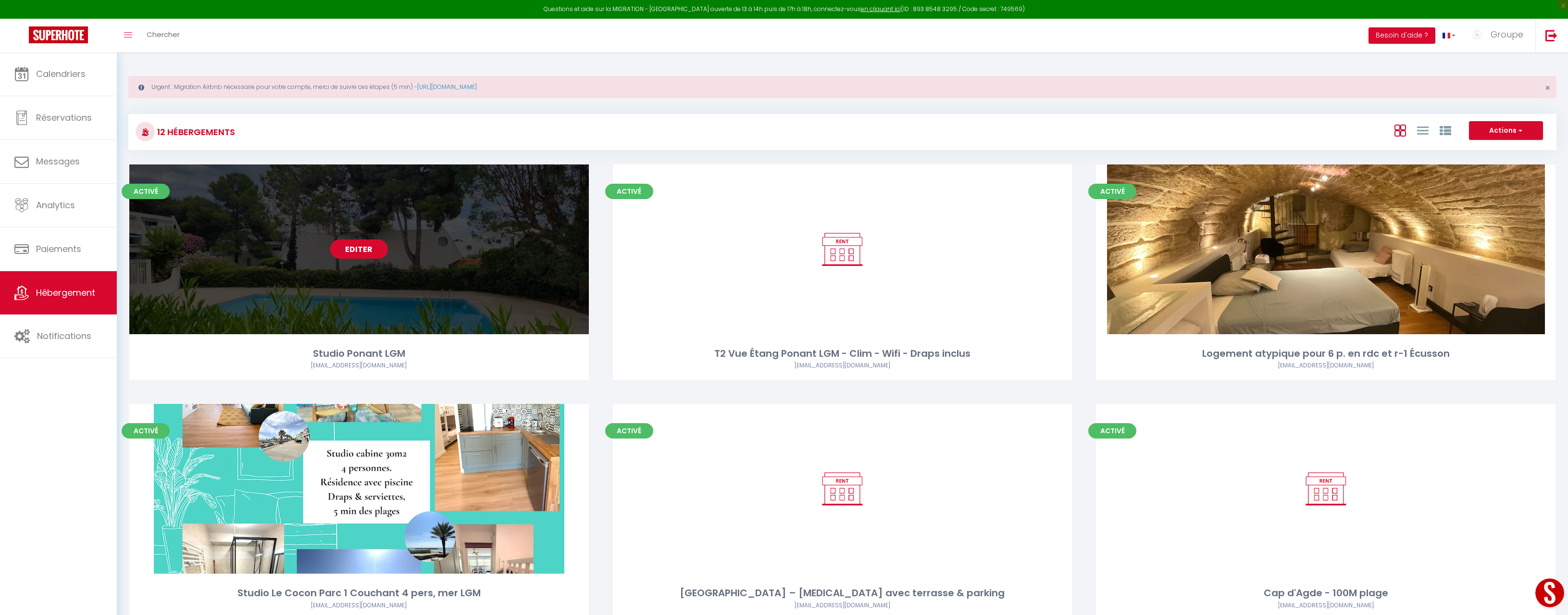
click at [374, 245] on link "Editer" at bounding box center [359, 248] width 57 height 19
click at [368, 248] on link "Editer" at bounding box center [359, 248] width 57 height 19
select select "3"
select select "2"
select select "1"
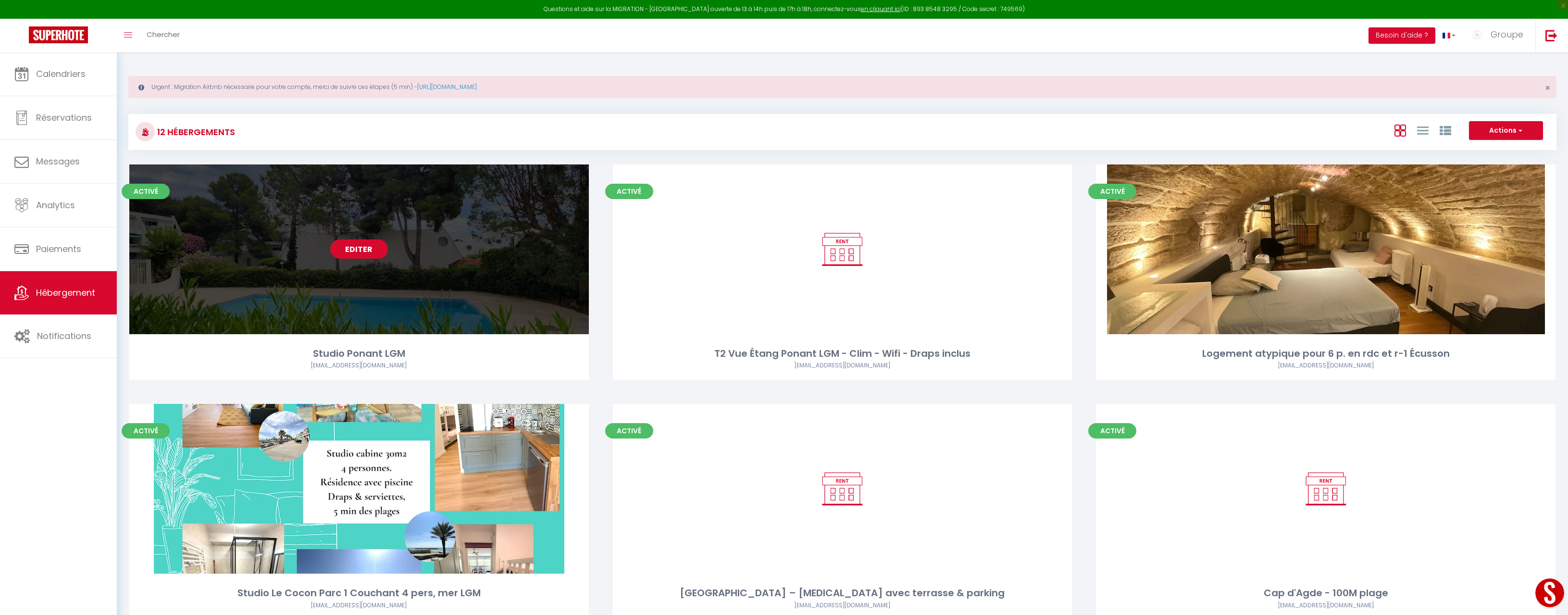
select select "1"
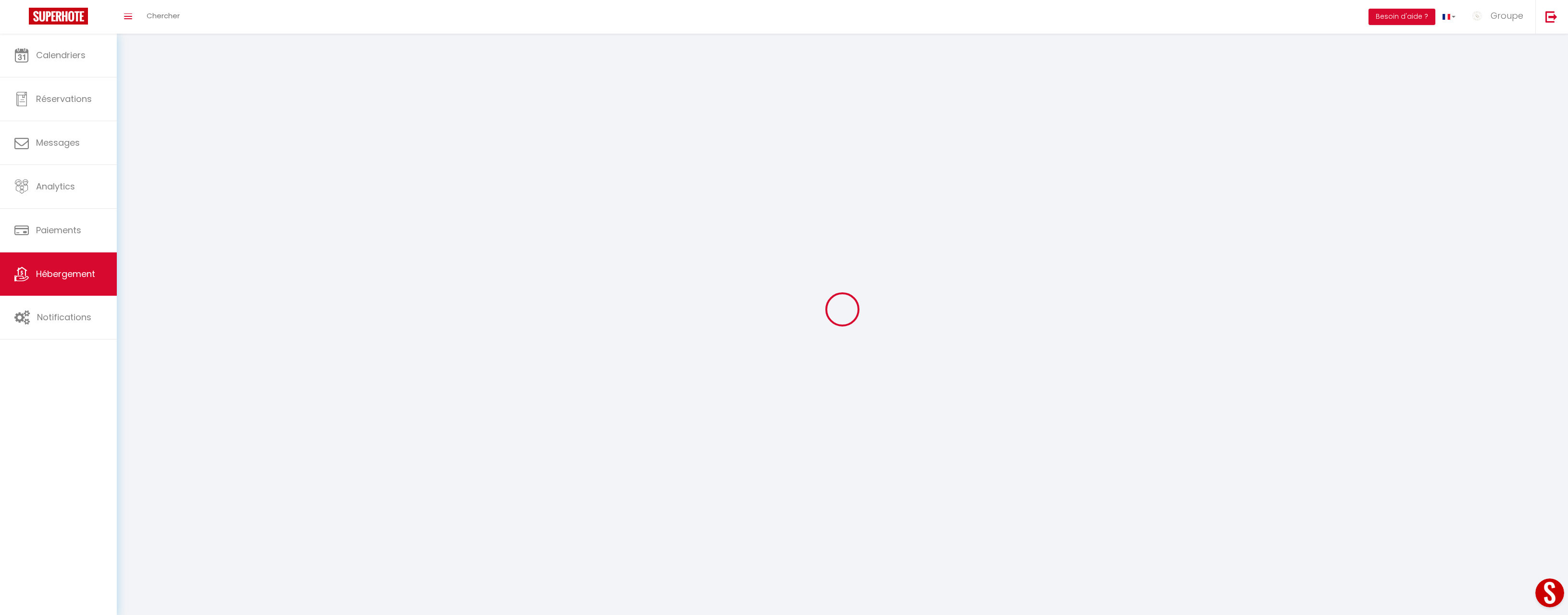
select select
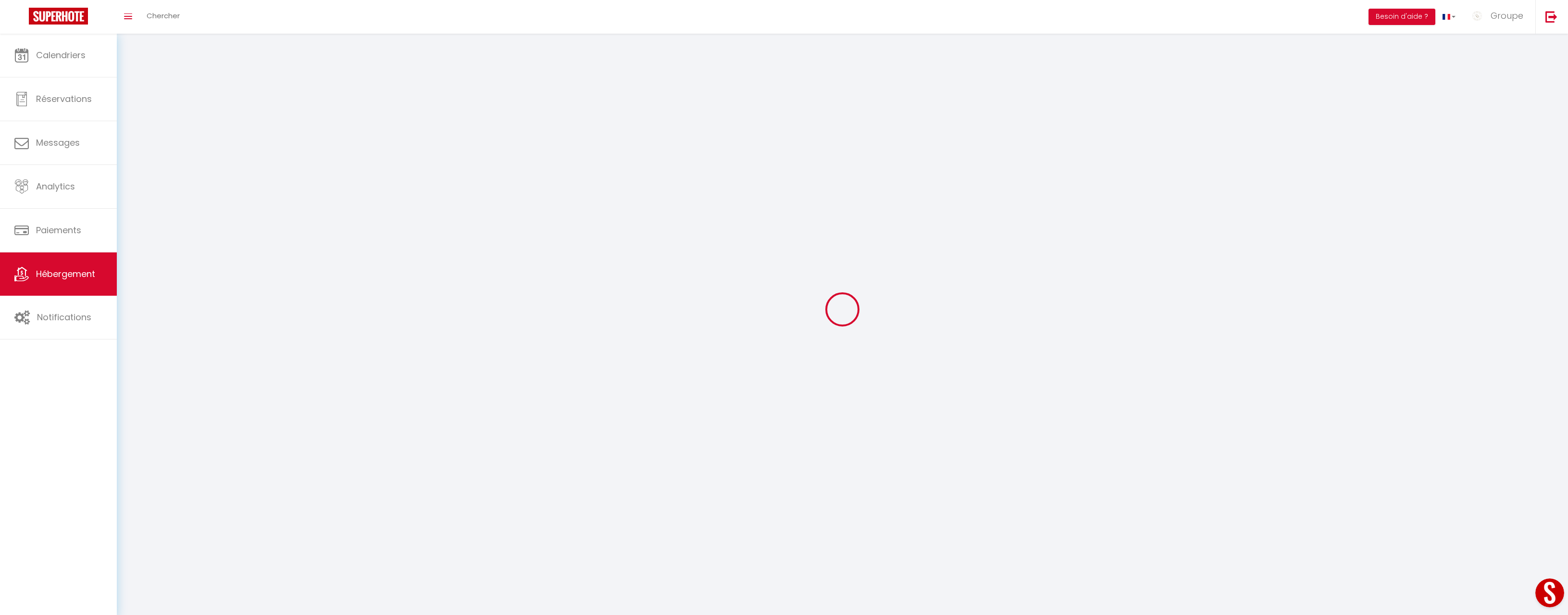
select select
checkbox input "false"
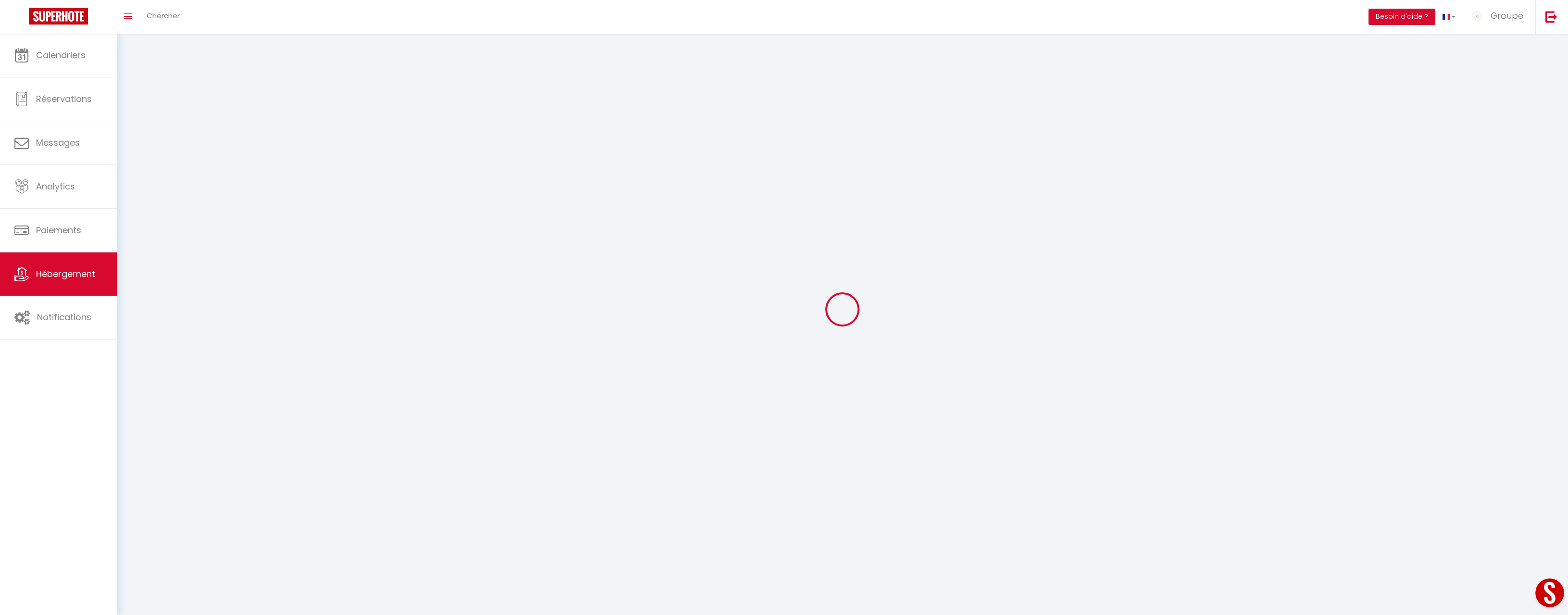
checkbox input "false"
select select
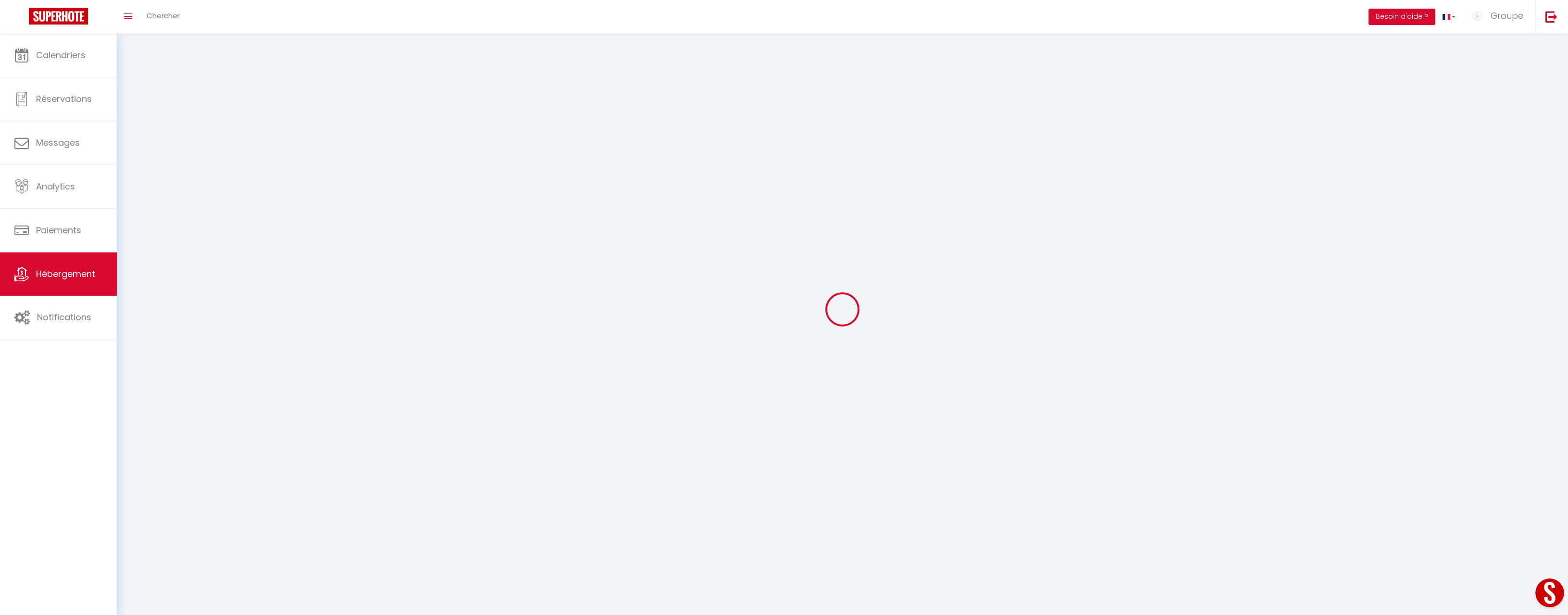
select select
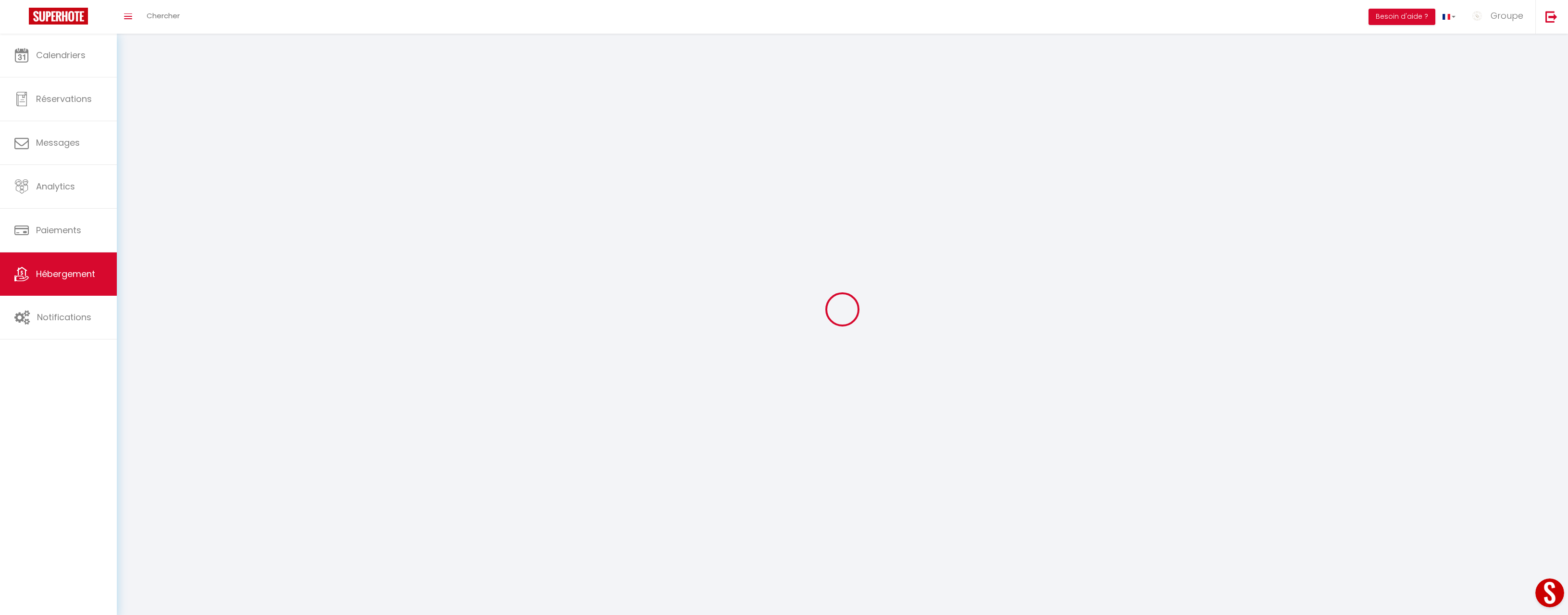
select select
checkbox input "false"
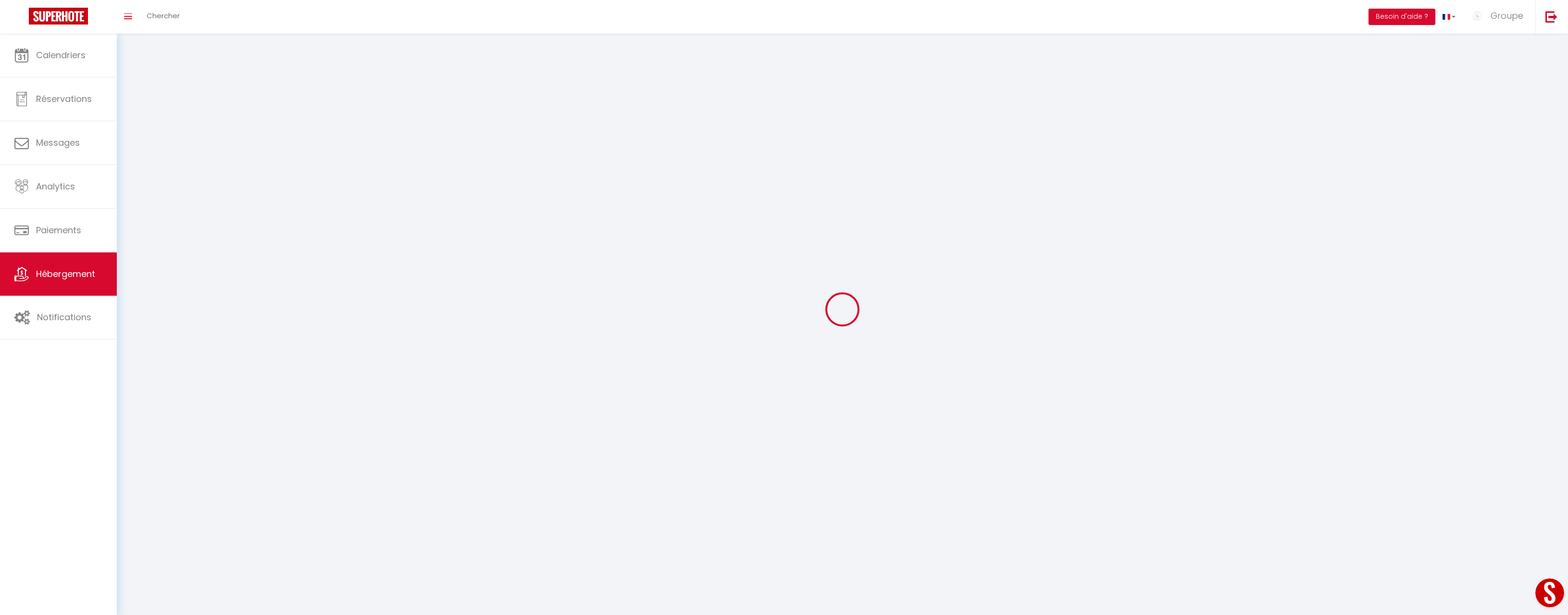
select select
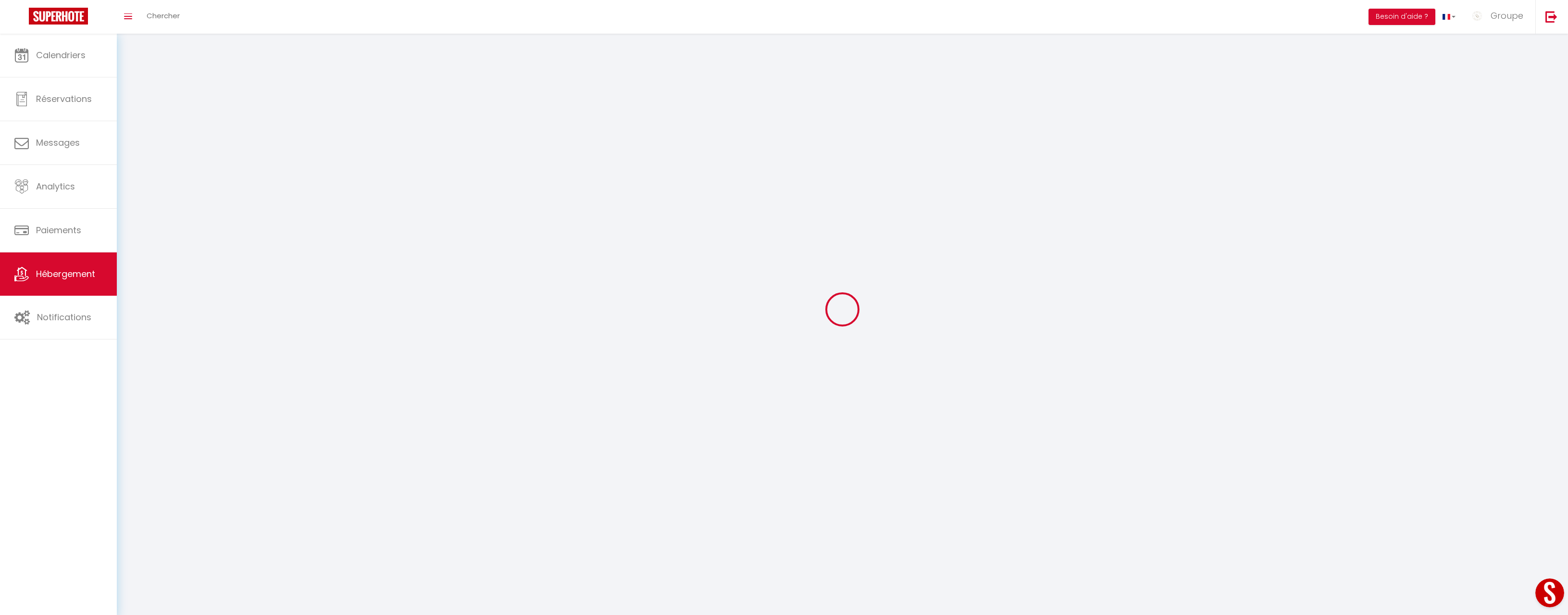
select select
checkbox input "false"
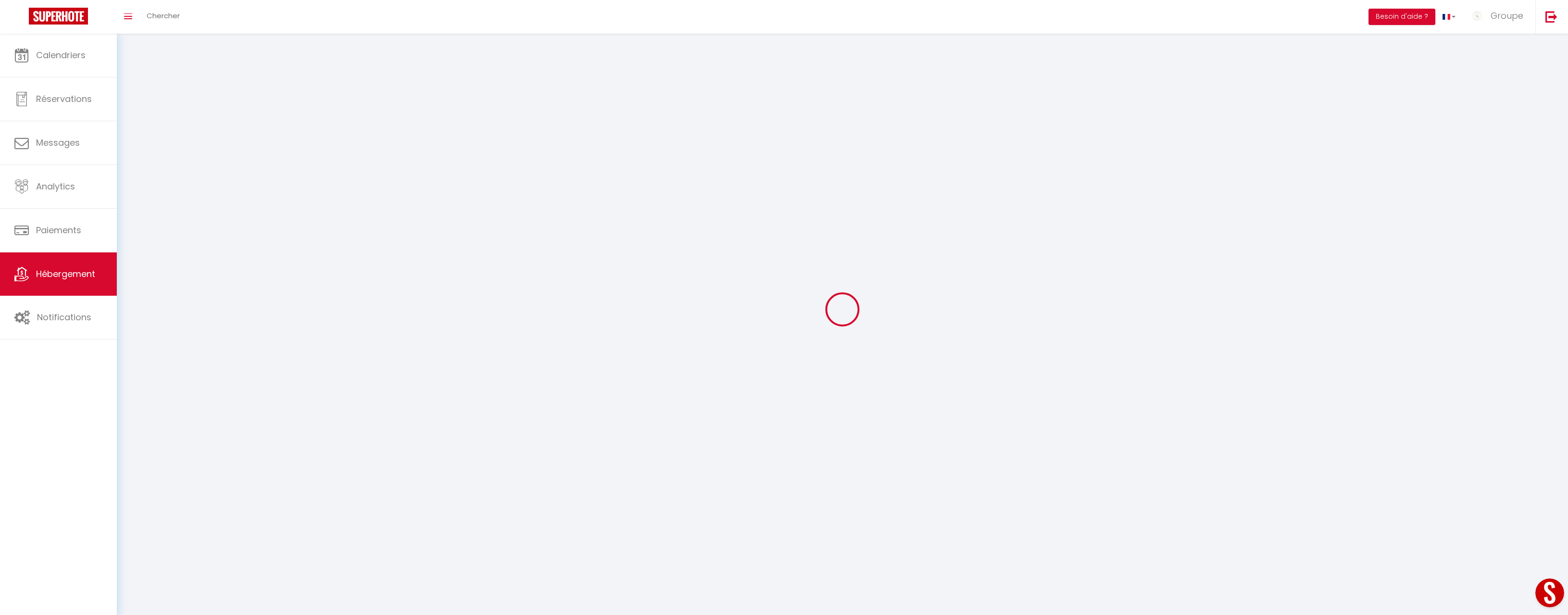
checkbox input "false"
select select
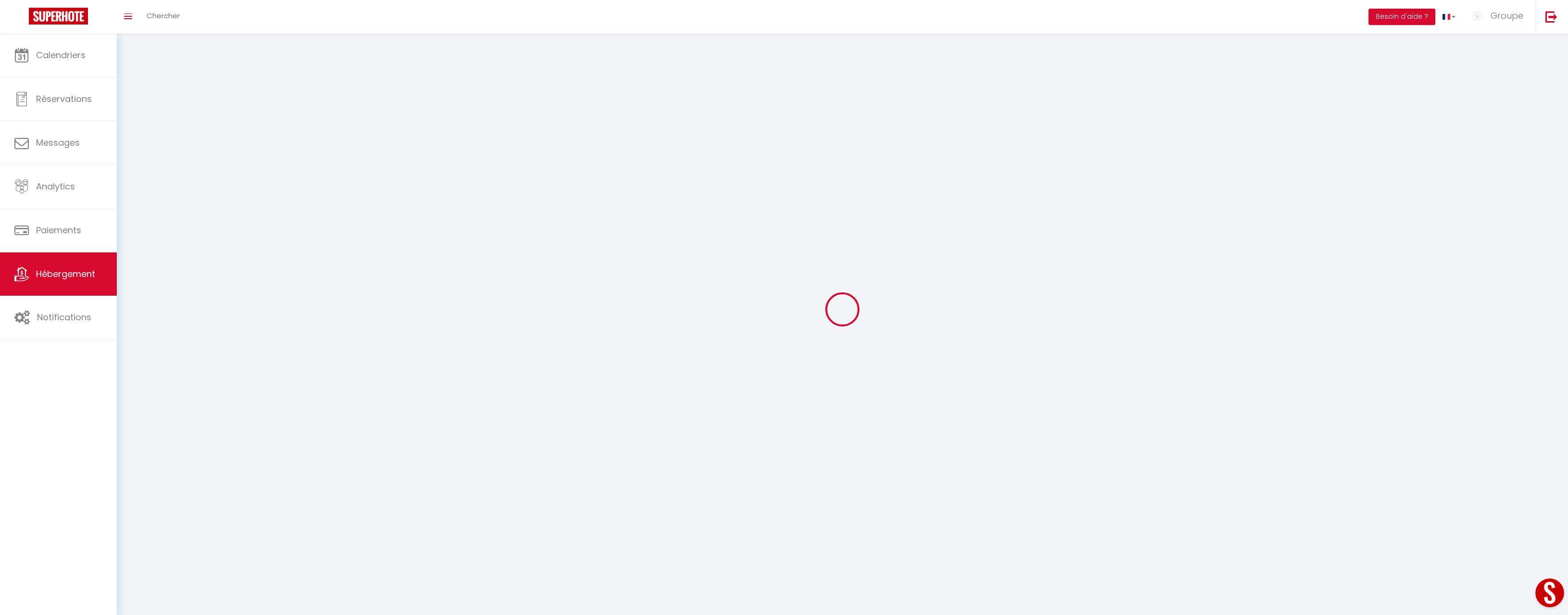
select select "28"
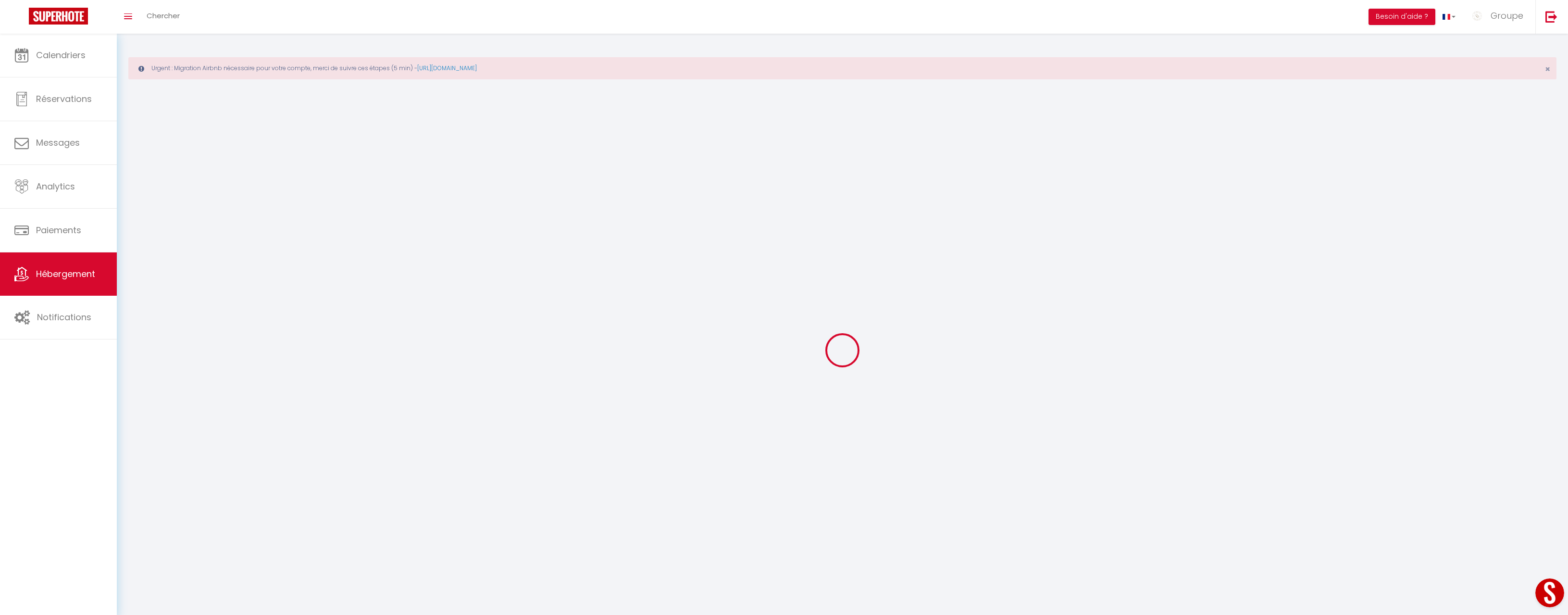
select select
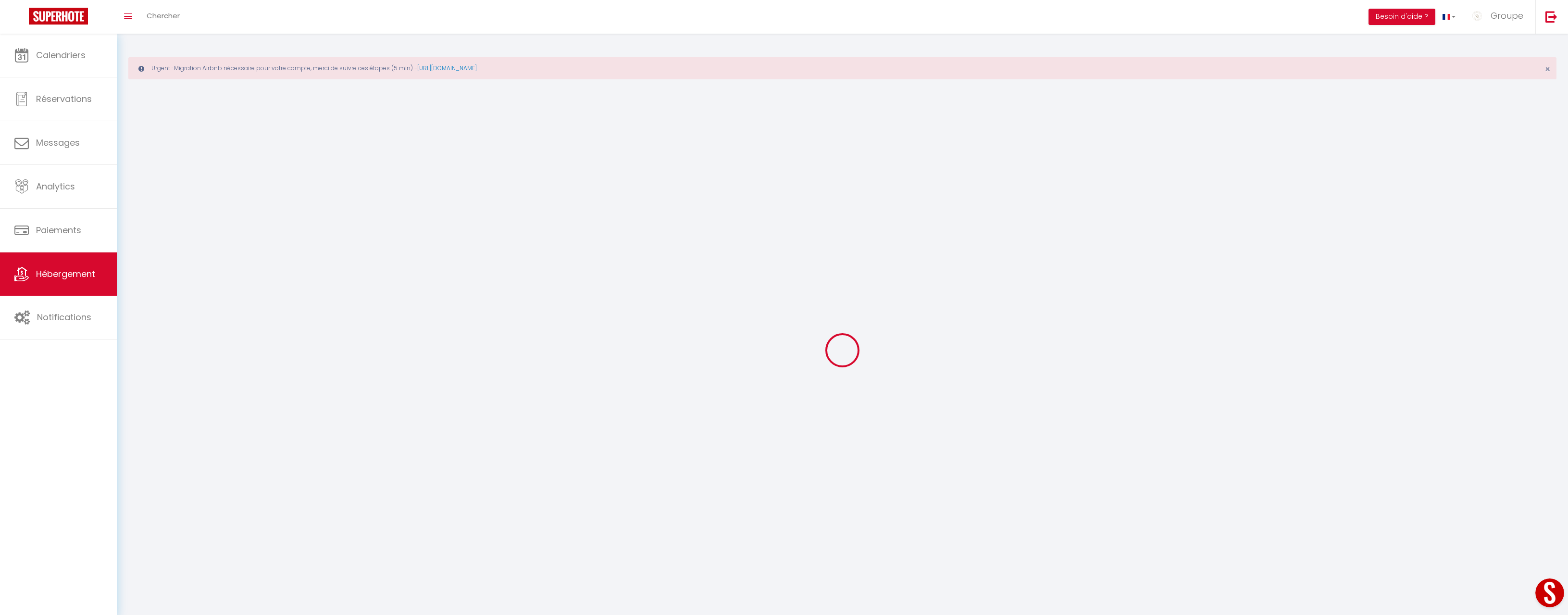
select select
checkbox input "false"
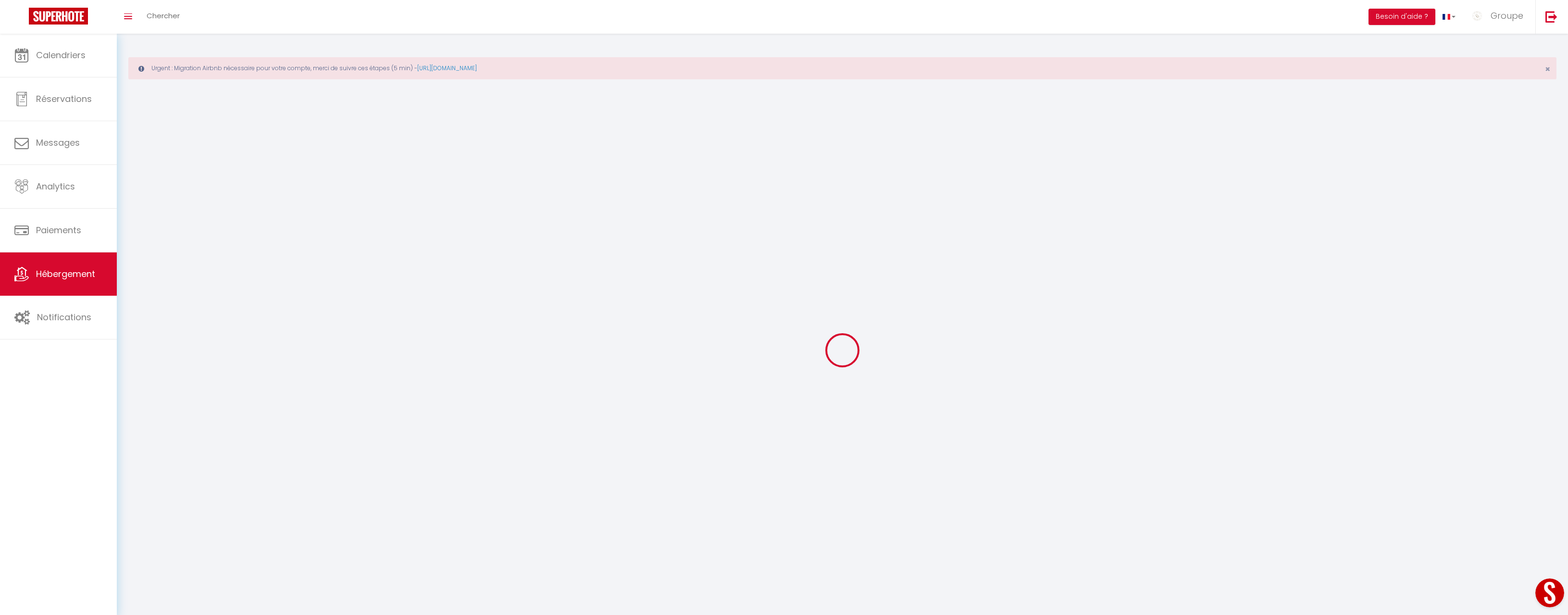
select select
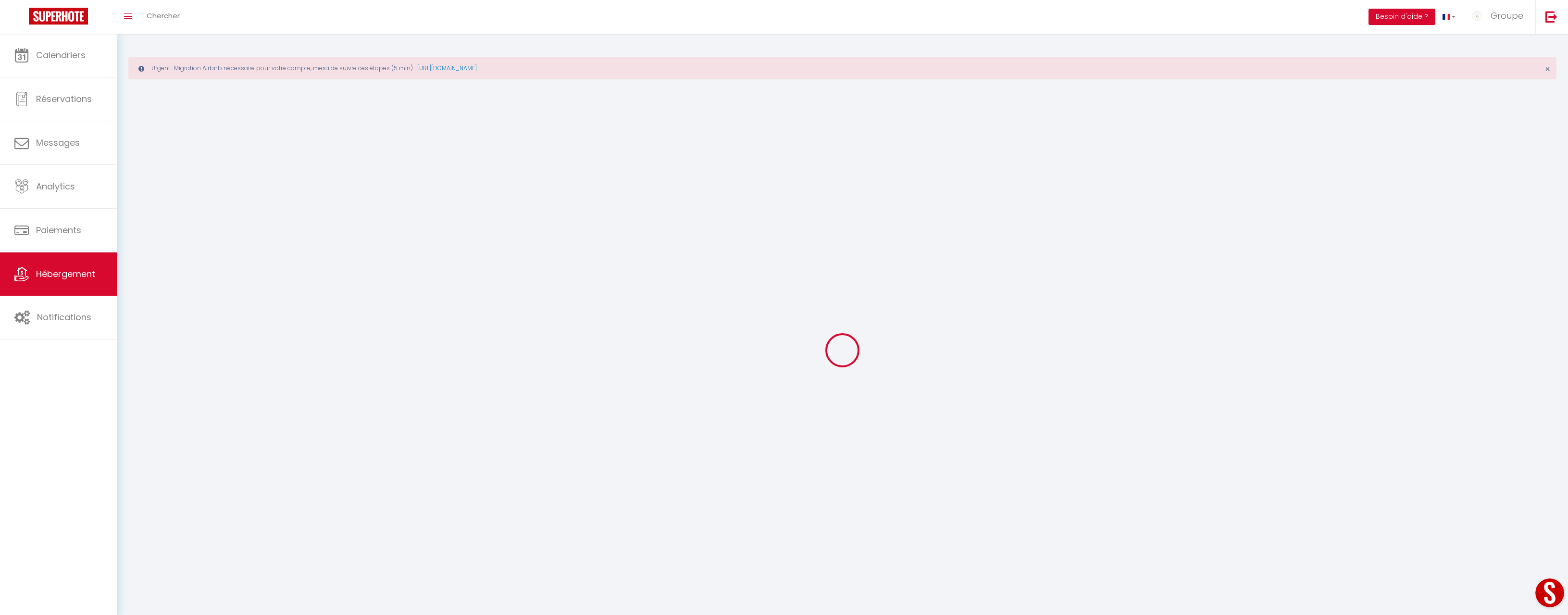
select select
checkbox input "false"
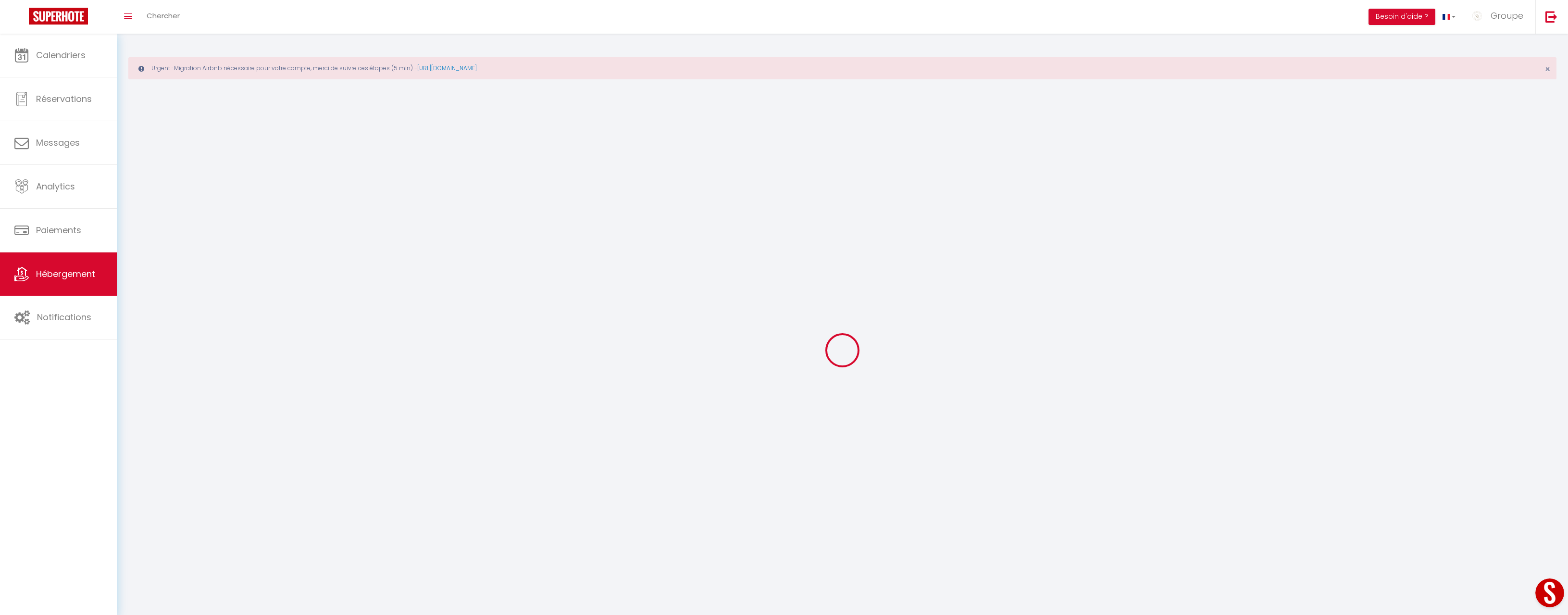
checkbox input "false"
select select
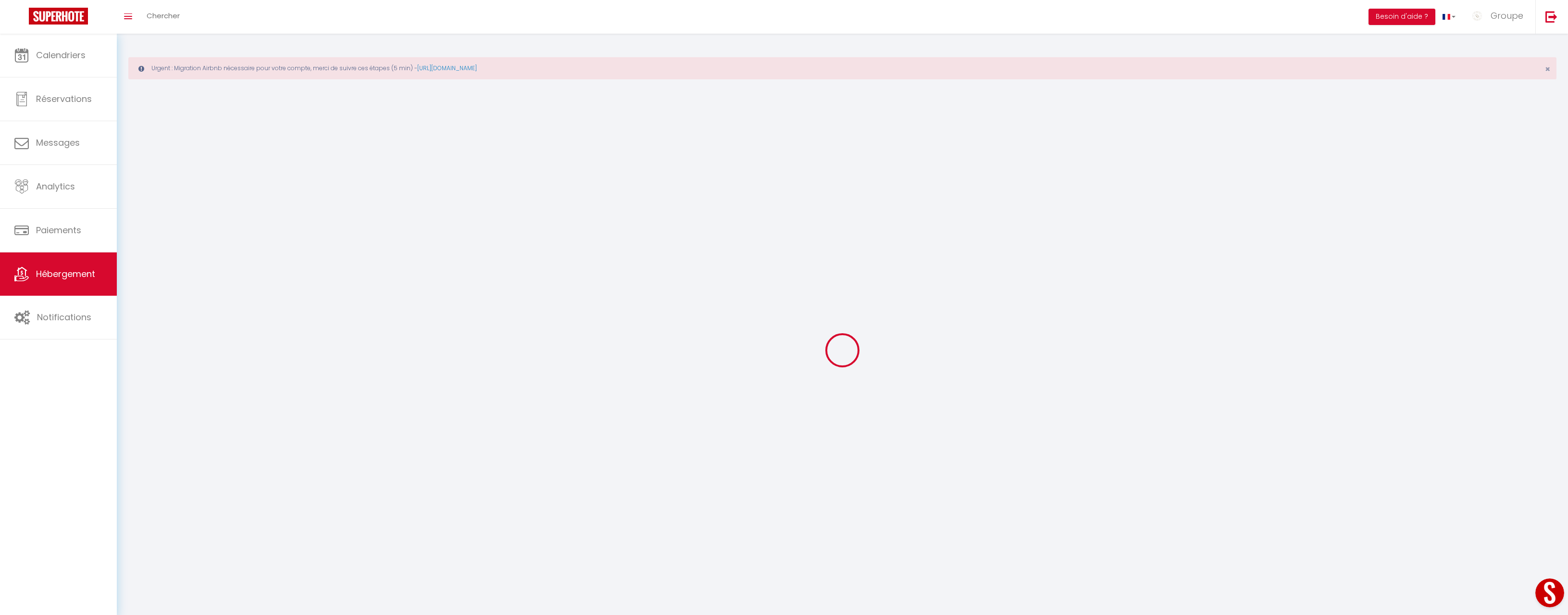
select select
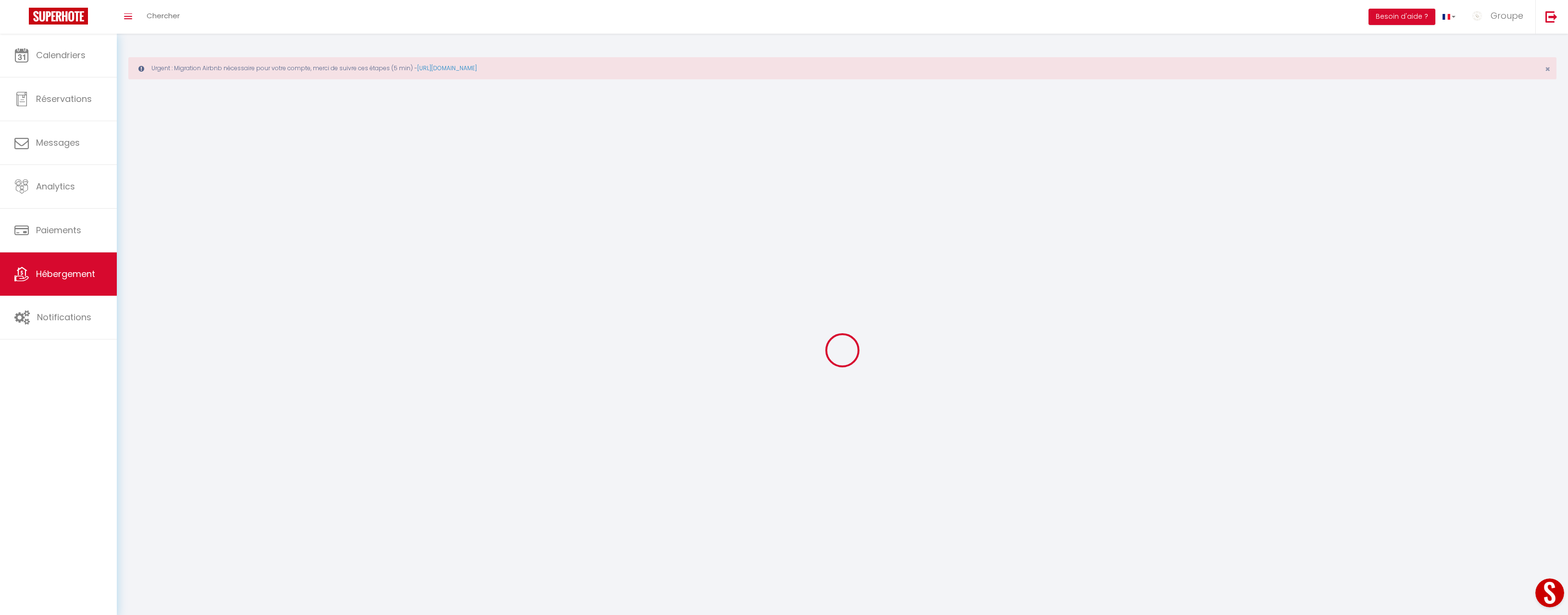
checkbox input "false"
select select
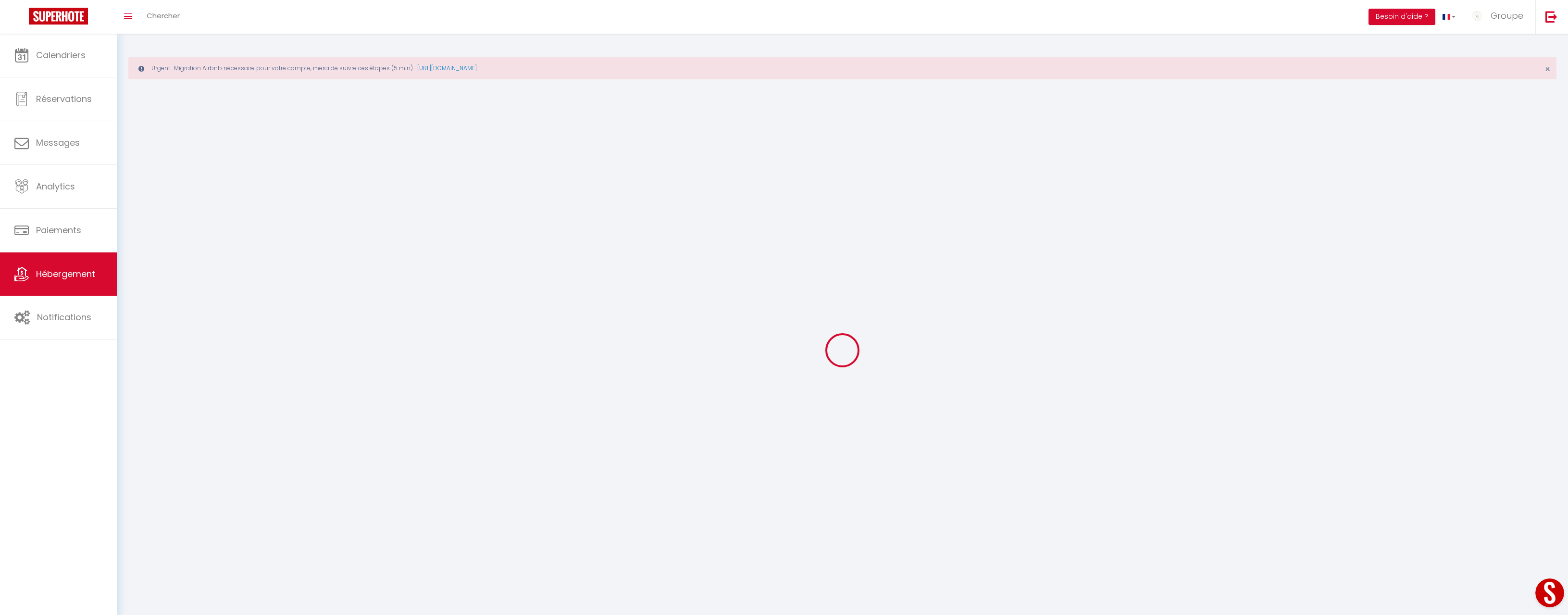
select select
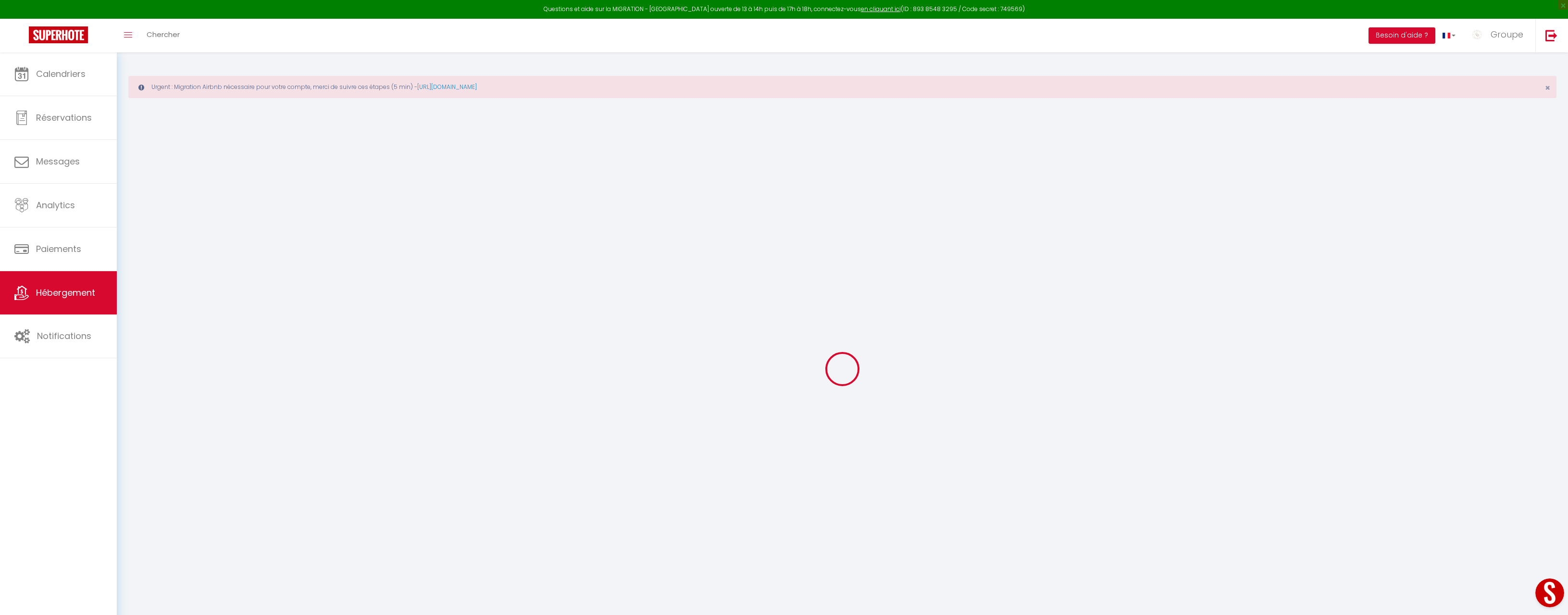
select select
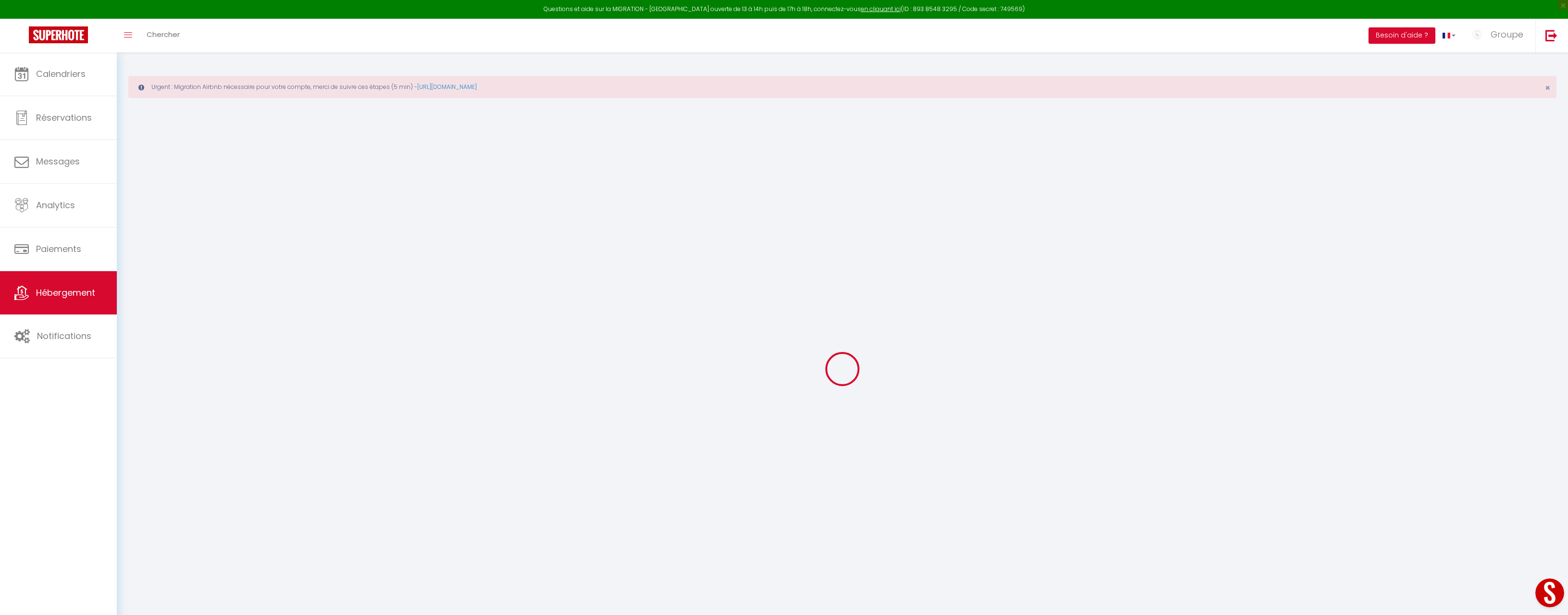
select select
checkbox input "false"
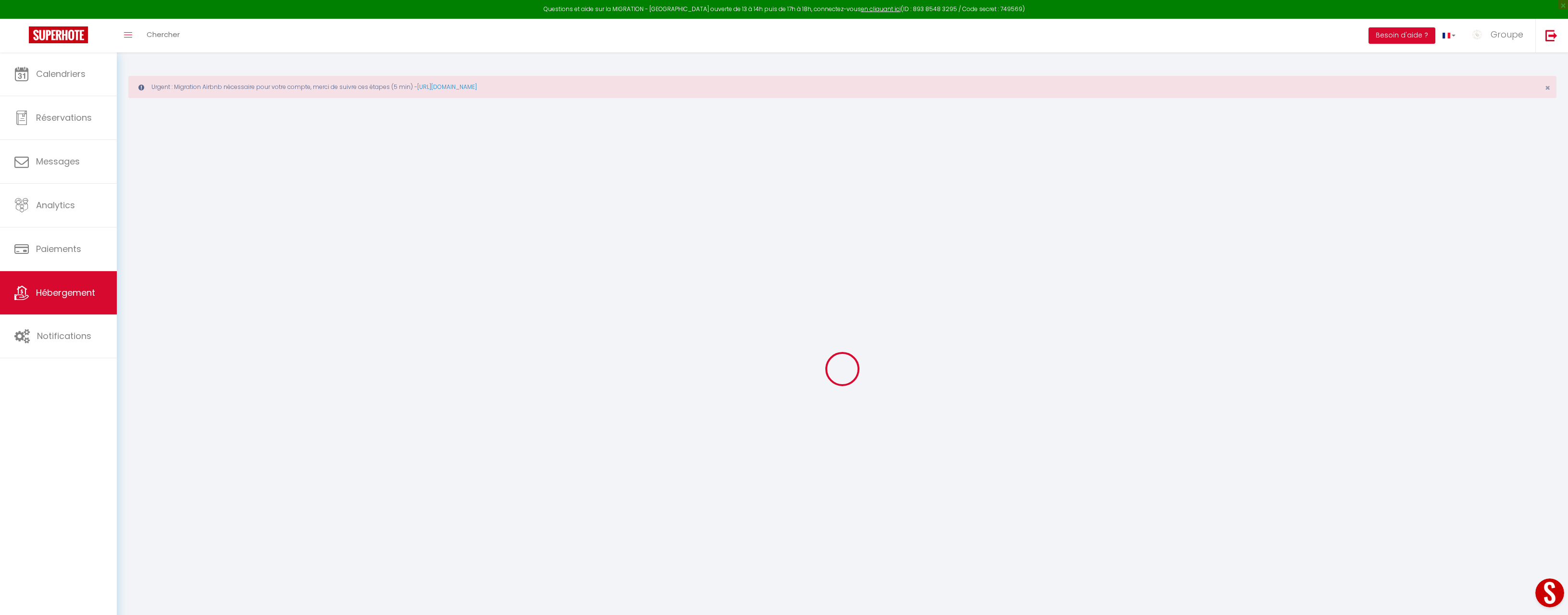
select select
type input "Studio Ponant LGM"
type input "[PERSON_NAME]"
select select "0"
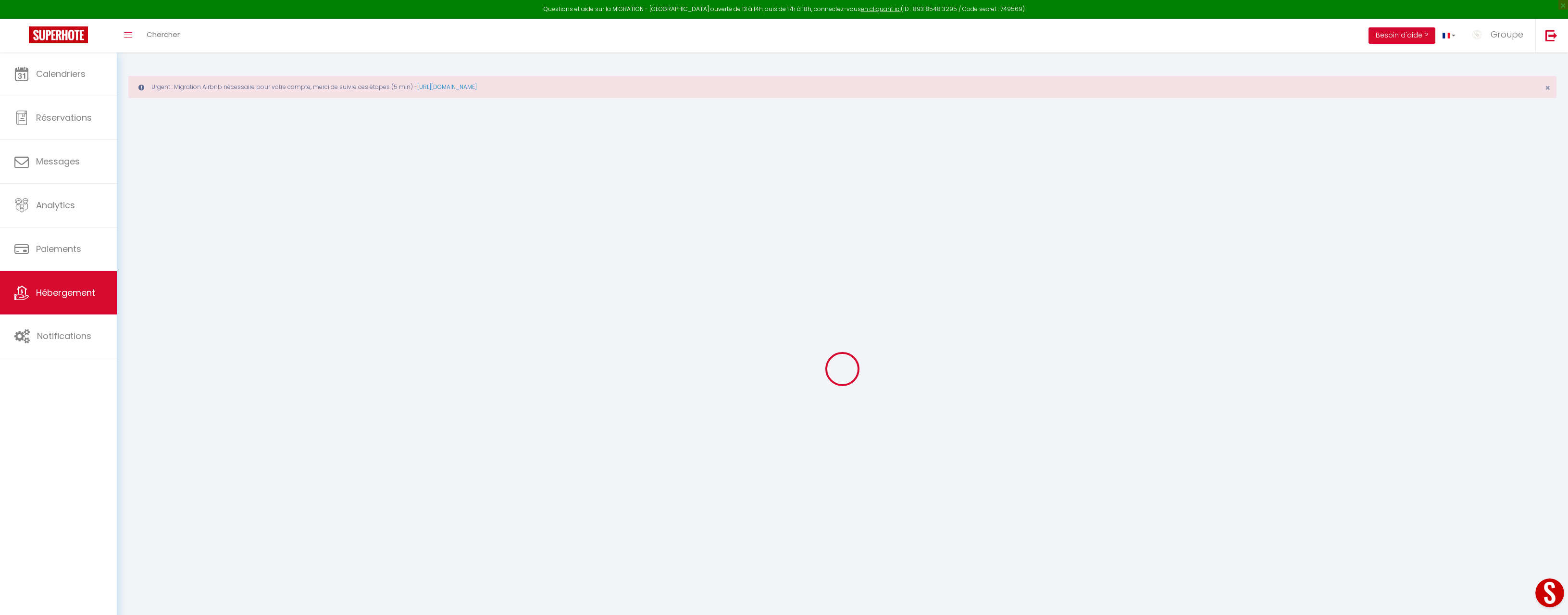
type input "118"
type input "150"
select select
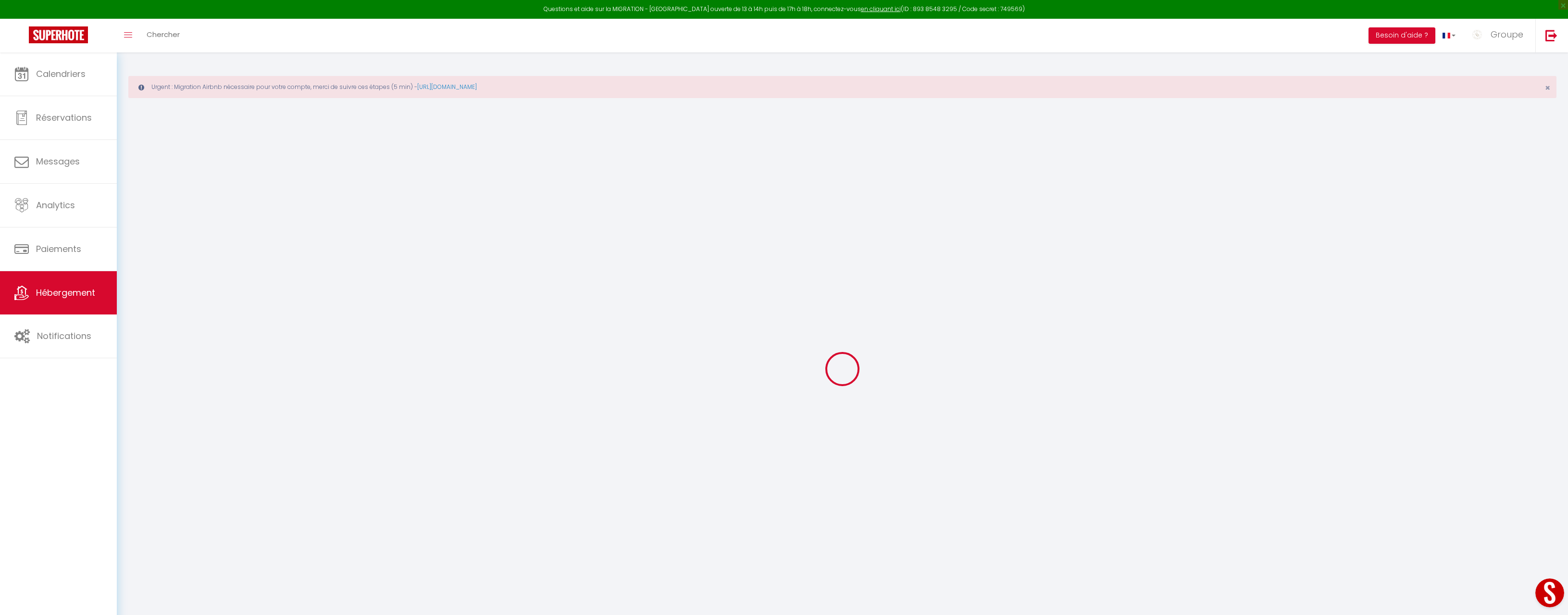
select select
type input "[STREET_ADDRESS]"
type input "34280"
type input "La Grande-Motte"
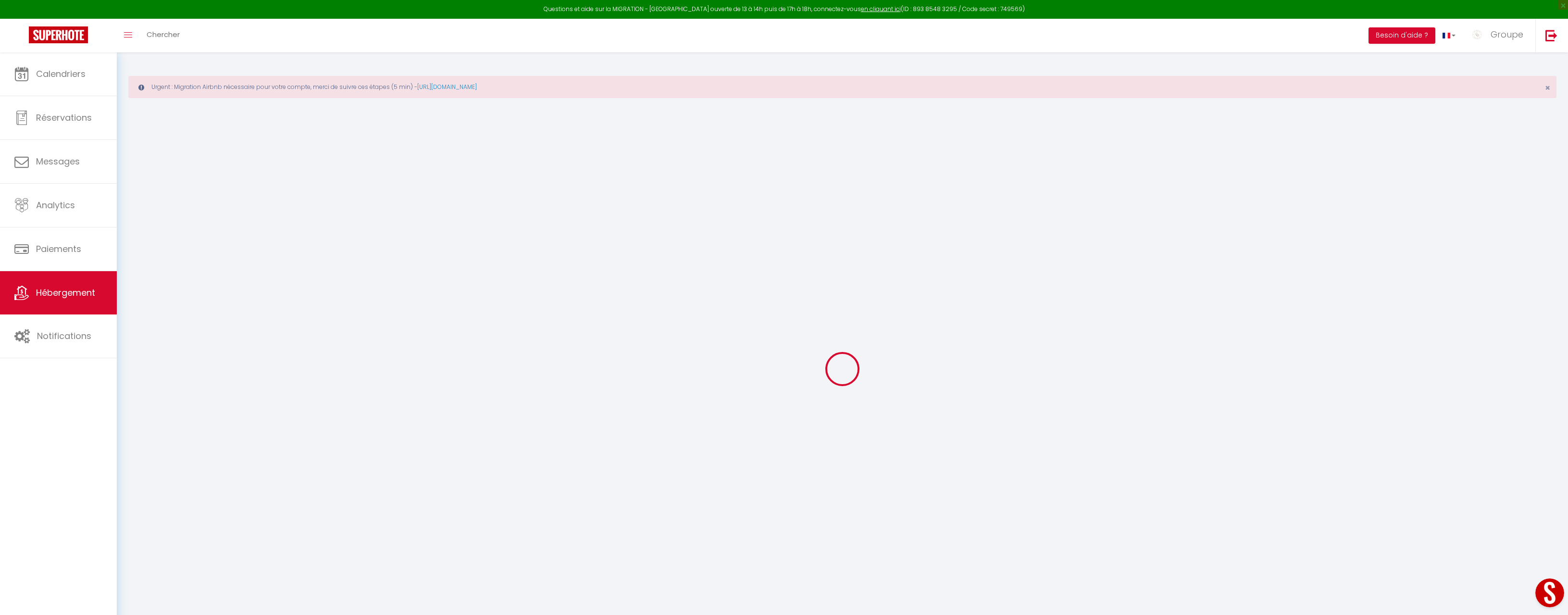
type input "[EMAIL_ADDRESS][DOMAIN_NAME]"
select select "14559"
checkbox input "false"
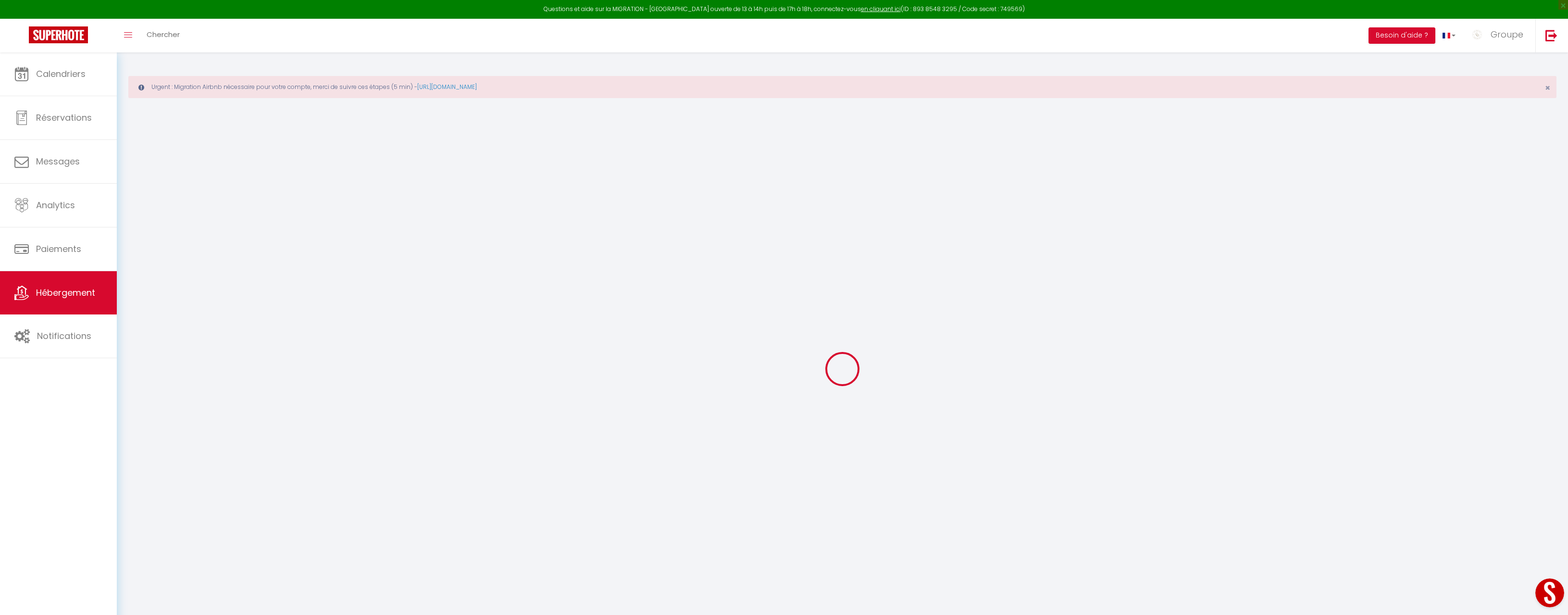
checkbox input "false"
type input "0"
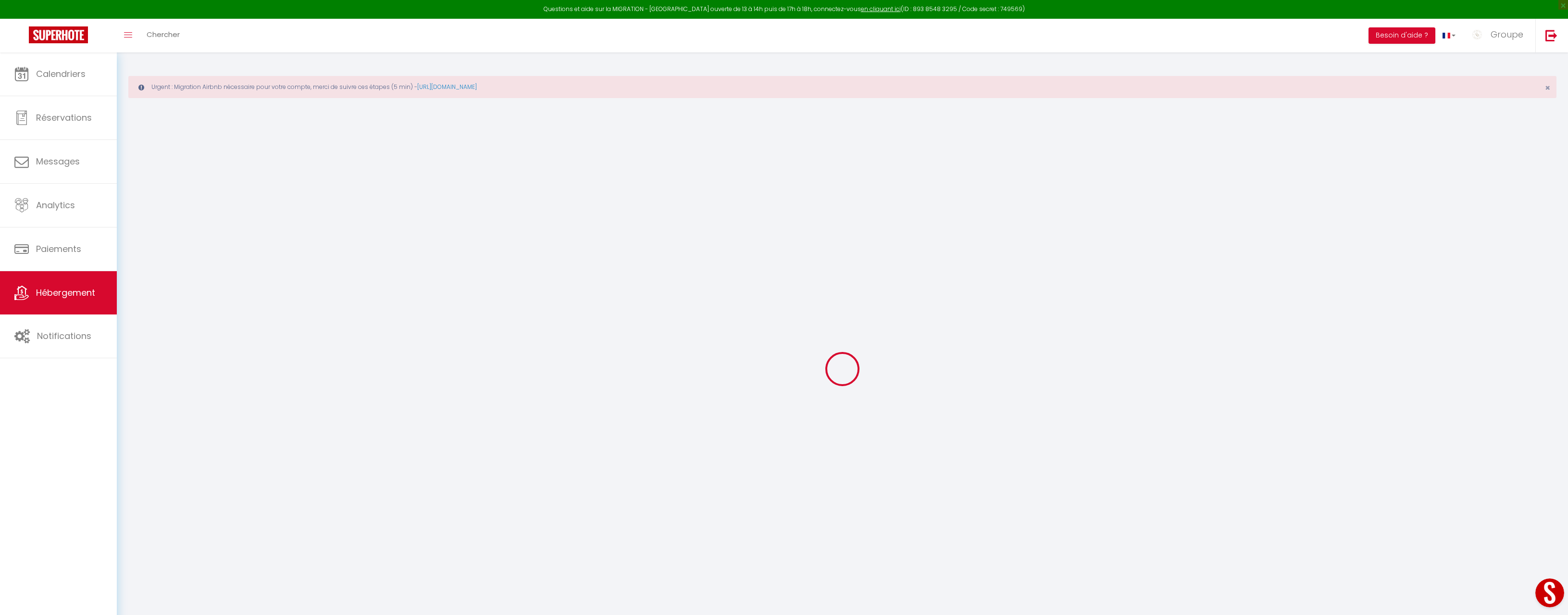
select select
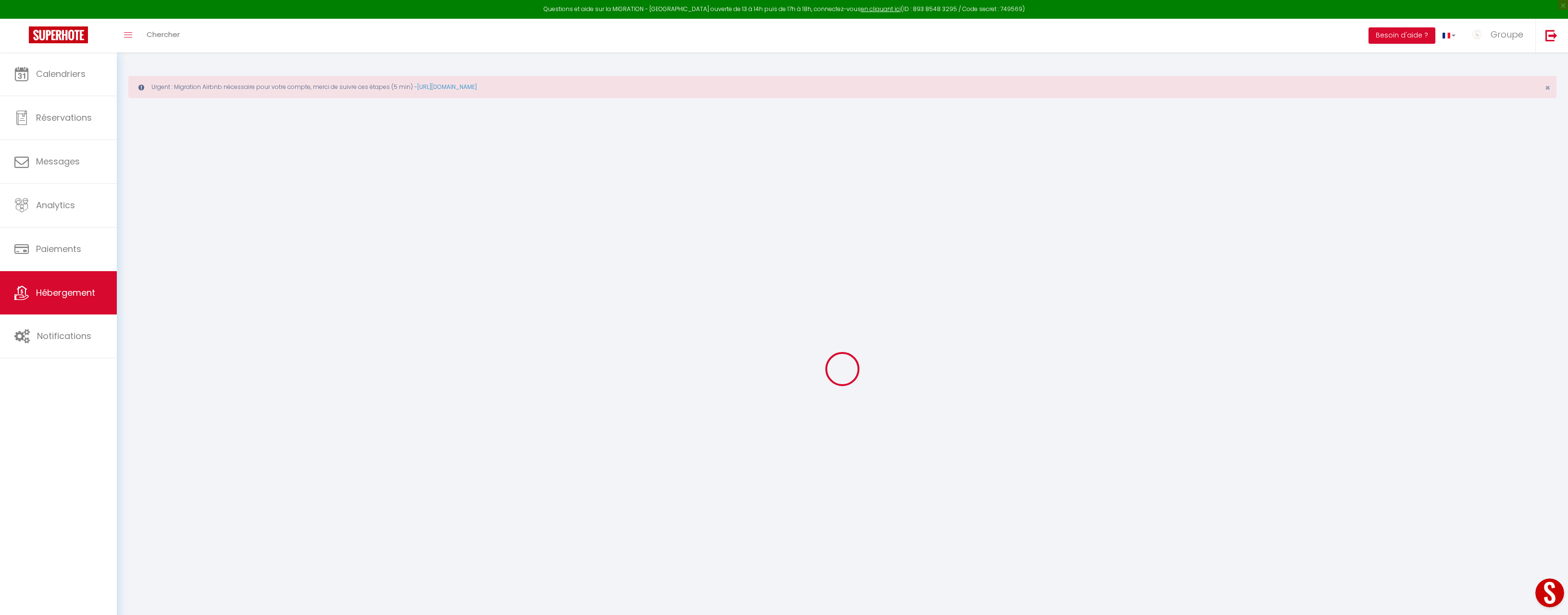
checkbox input "false"
select select
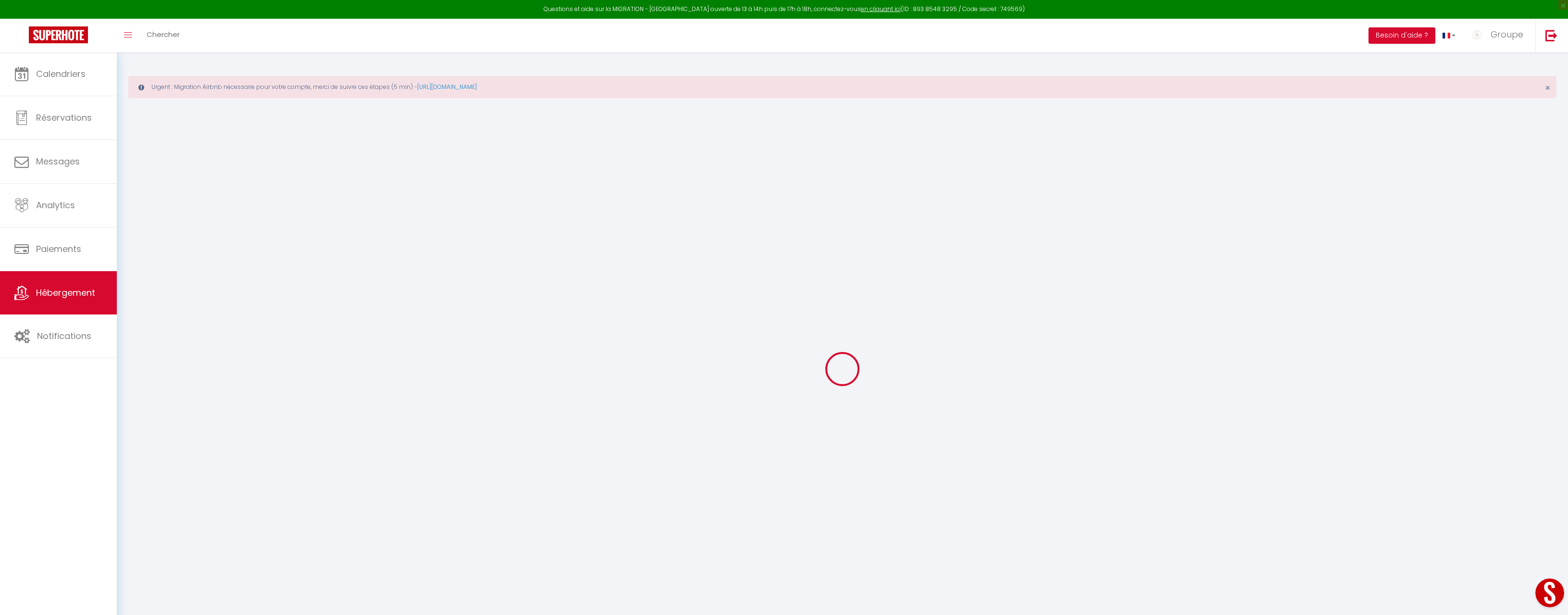
select select
checkbox input "false"
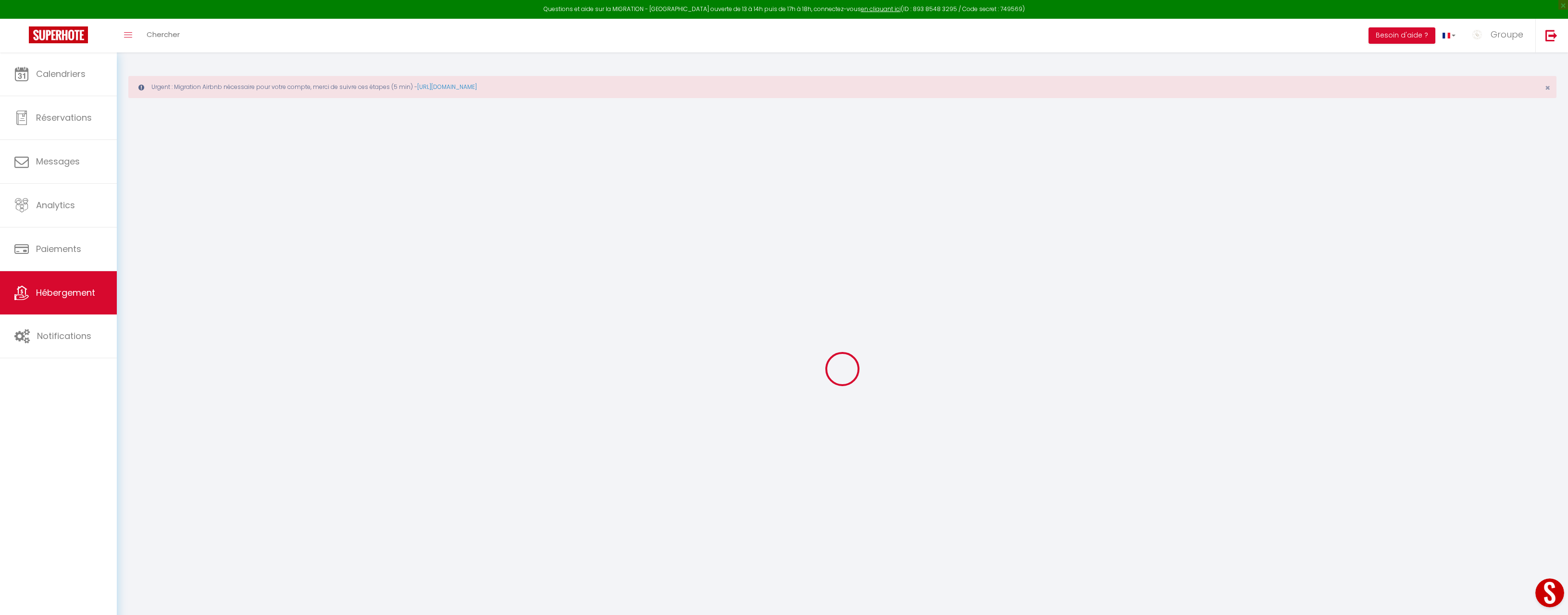
checkbox input "false"
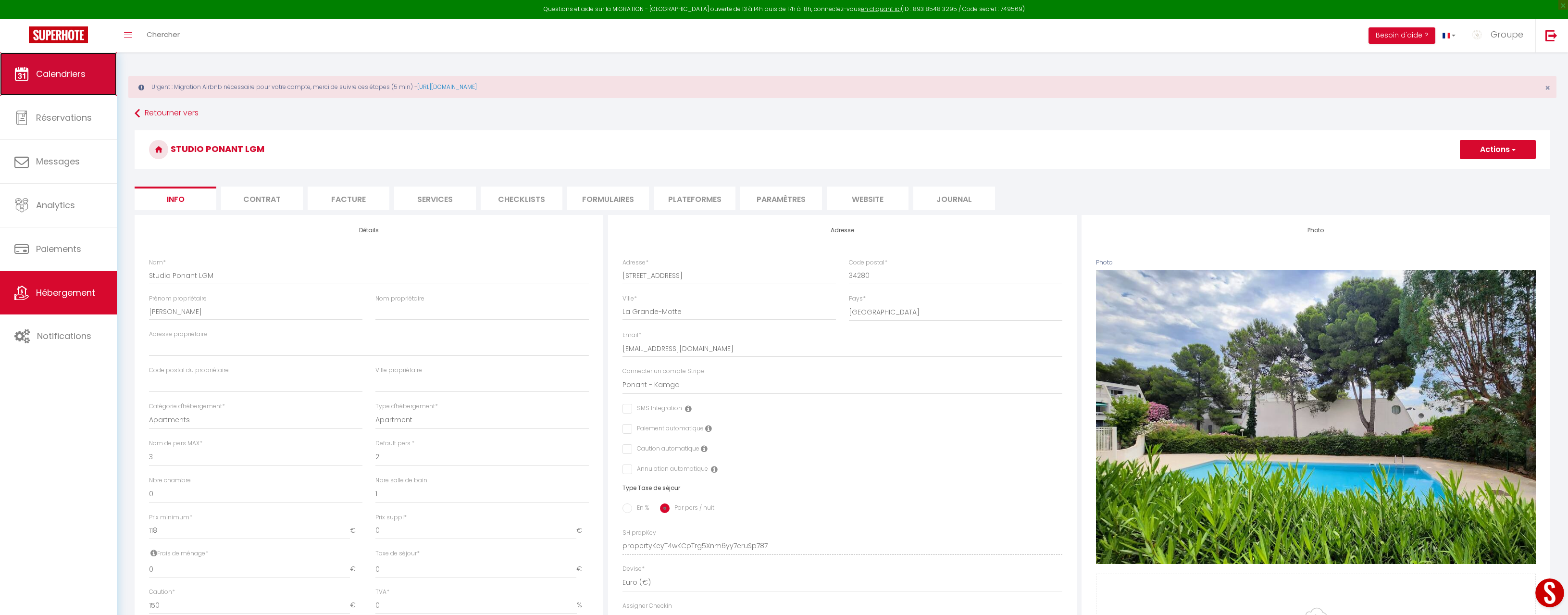
click at [39, 73] on span "Calendriers" at bounding box center [61, 74] width 50 height 12
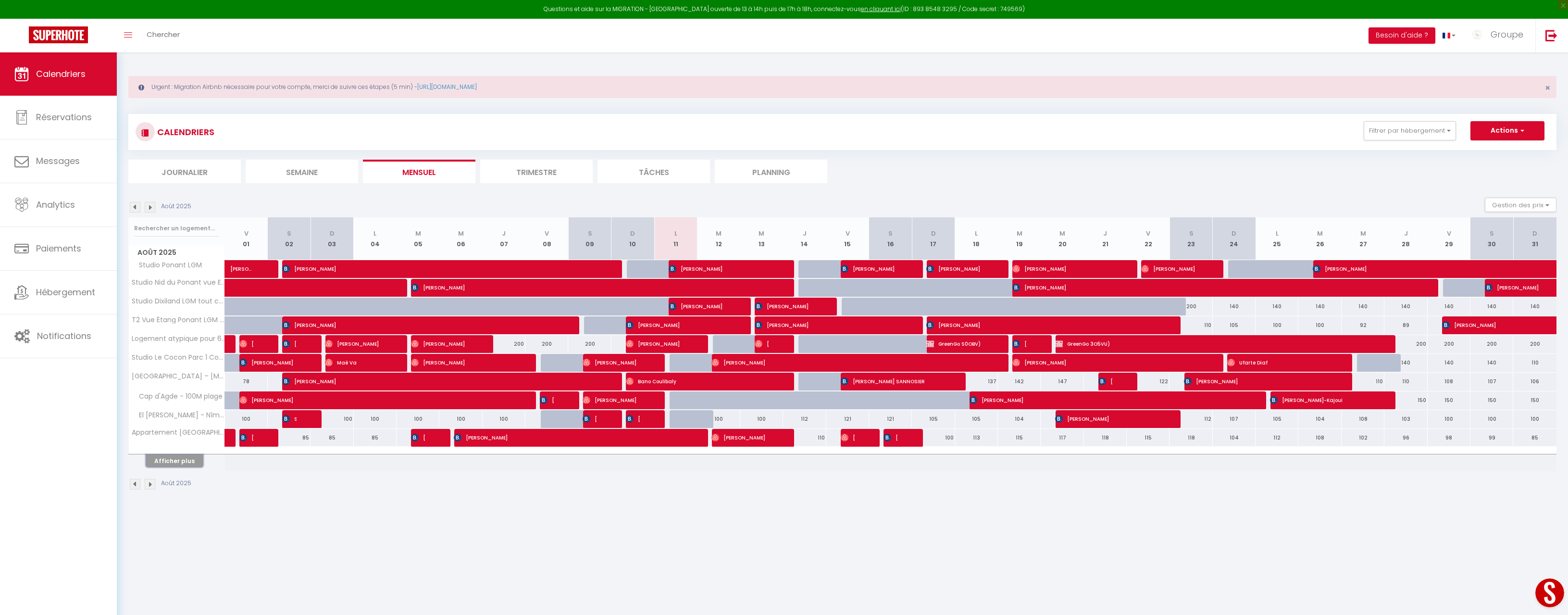
click at [185, 461] on button "Afficher plus" at bounding box center [174, 461] width 57 height 13
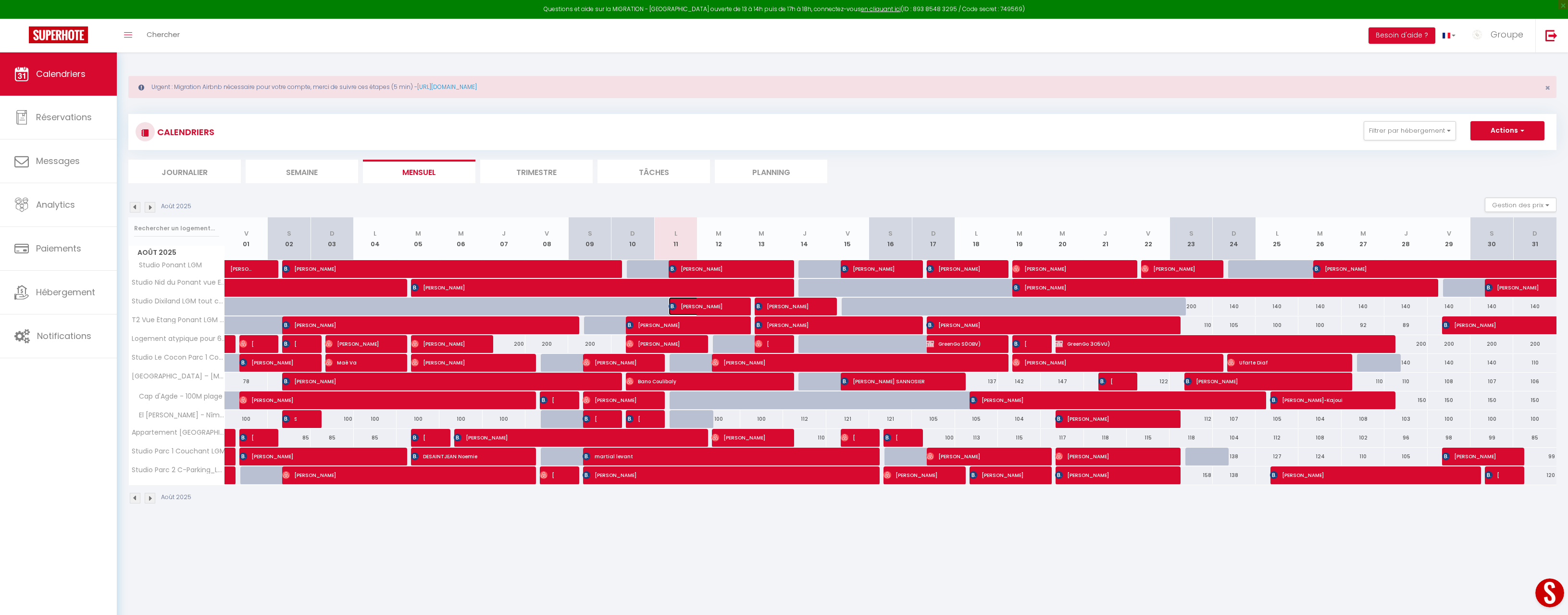
click at [698, 307] on span "[PERSON_NAME]" at bounding box center [697, 307] width 57 height 18
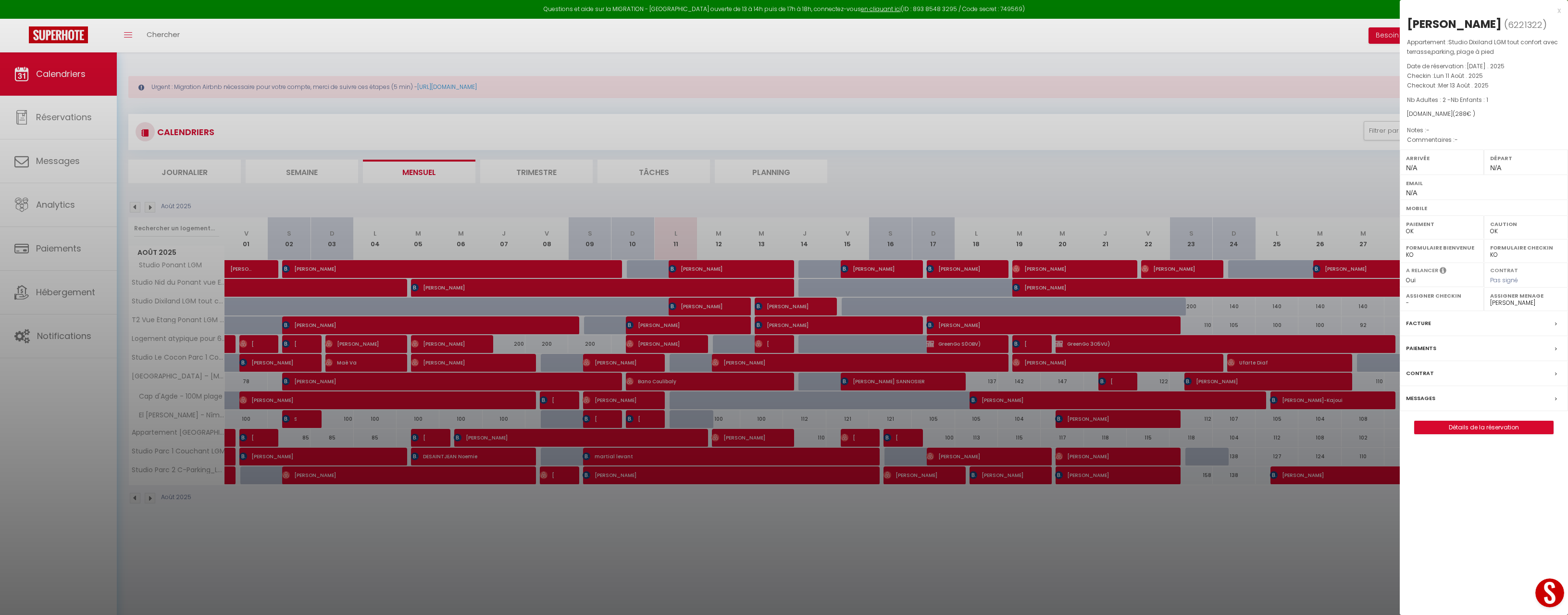
click at [1559, 9] on div "x" at bounding box center [1480, 10] width 161 height 12
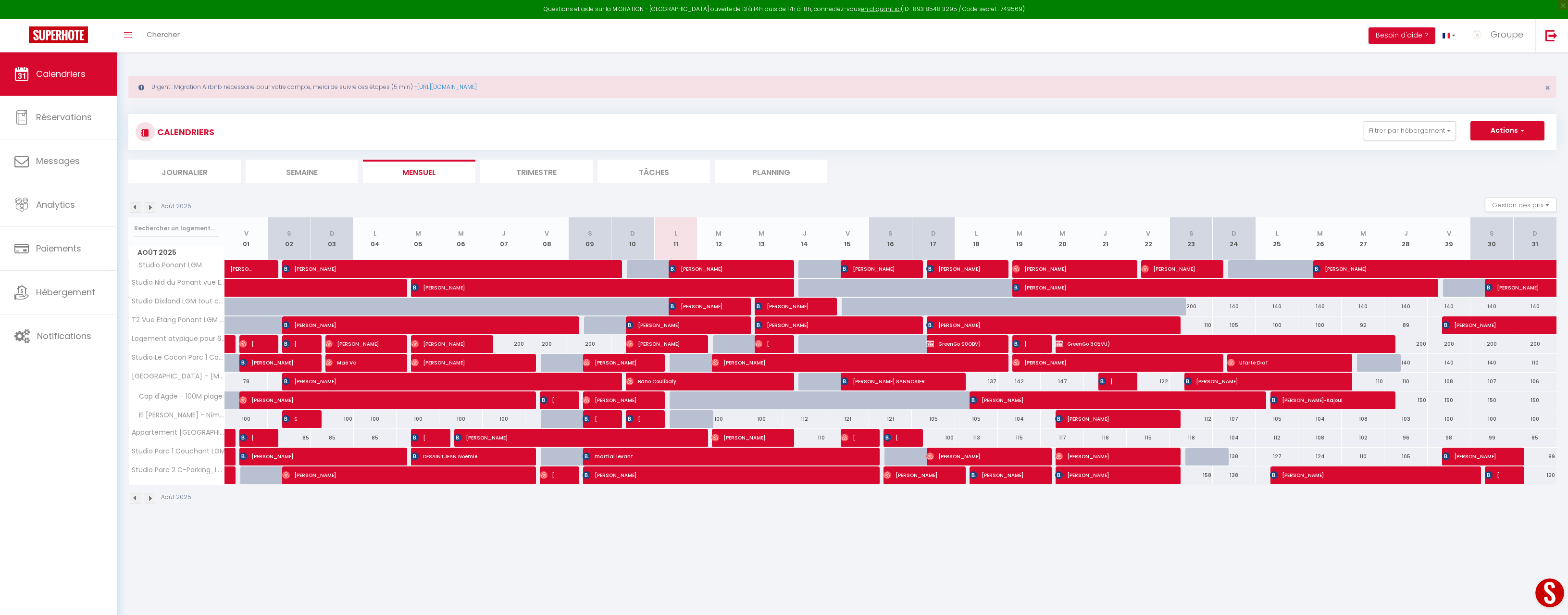
click at [149, 207] on img at bounding box center [150, 207] width 10 height 10
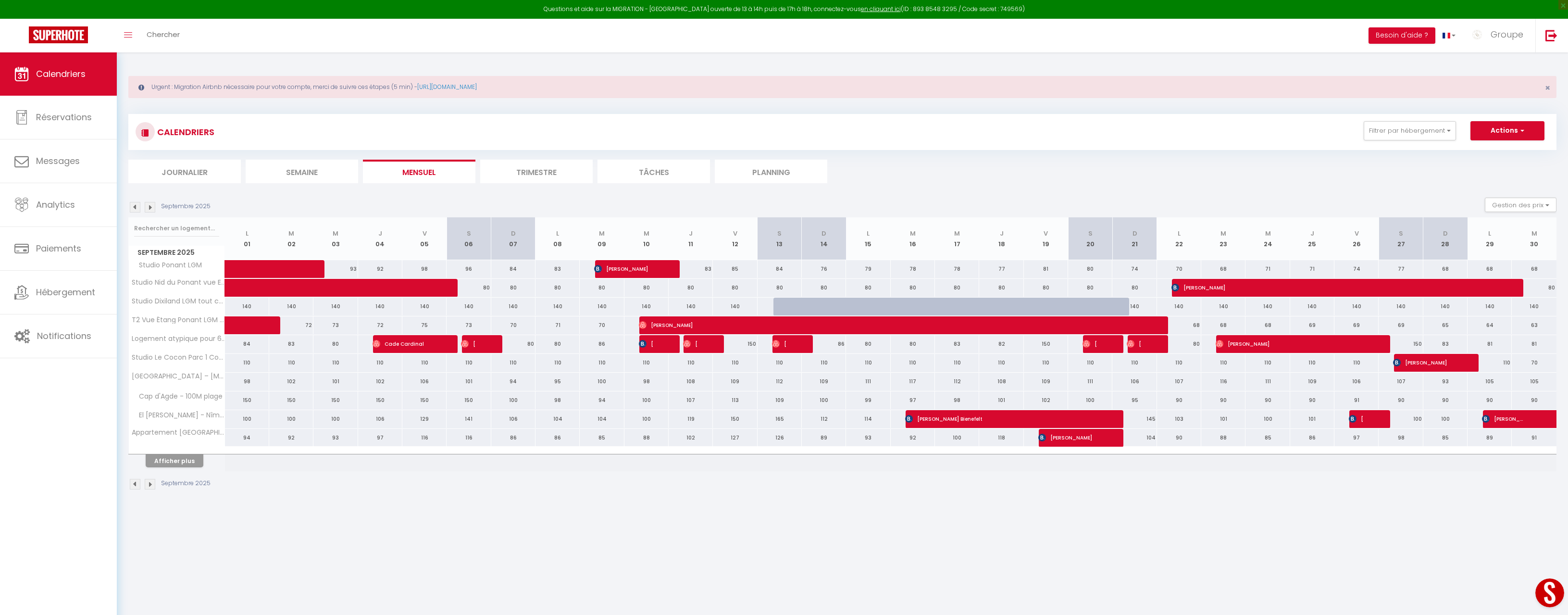
click at [1364, 418] on div at bounding box center [1372, 420] width 44 height 18
click at [1363, 420] on span "[PERSON_NAME]" at bounding box center [1356, 419] width 15 height 18
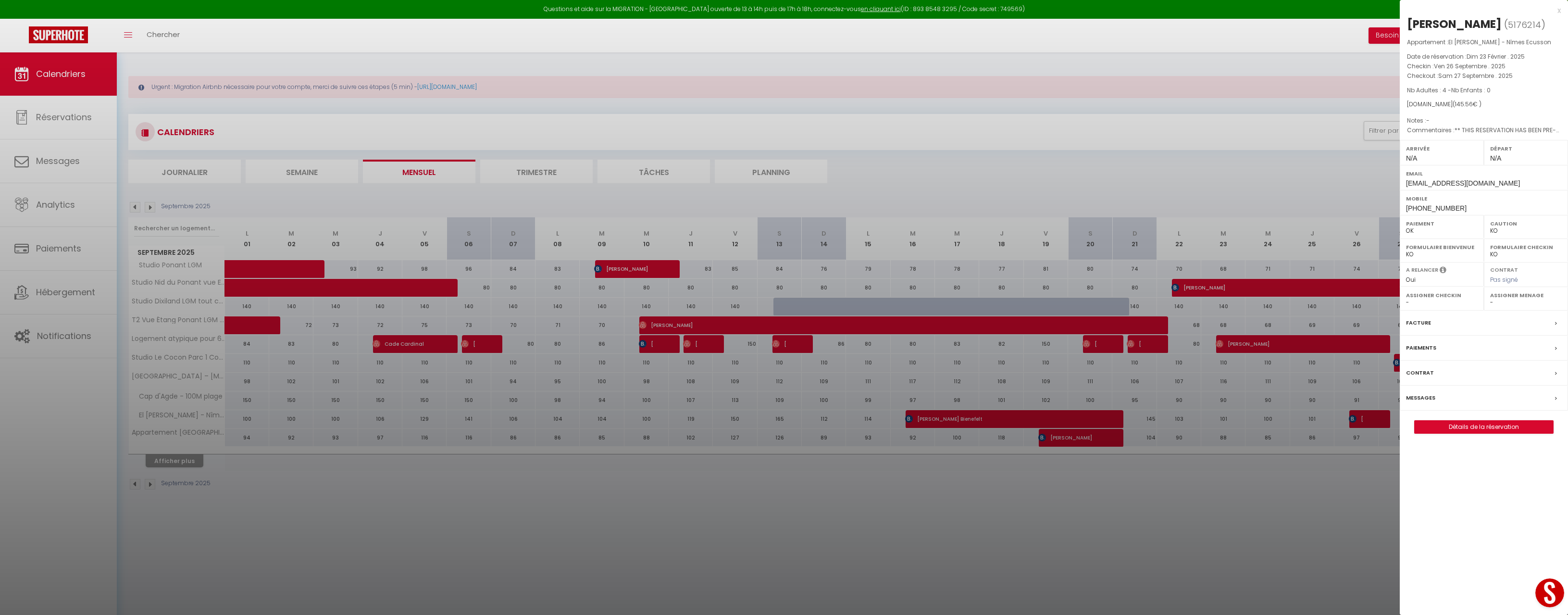
click at [1556, 13] on div "x" at bounding box center [1480, 10] width 161 height 12
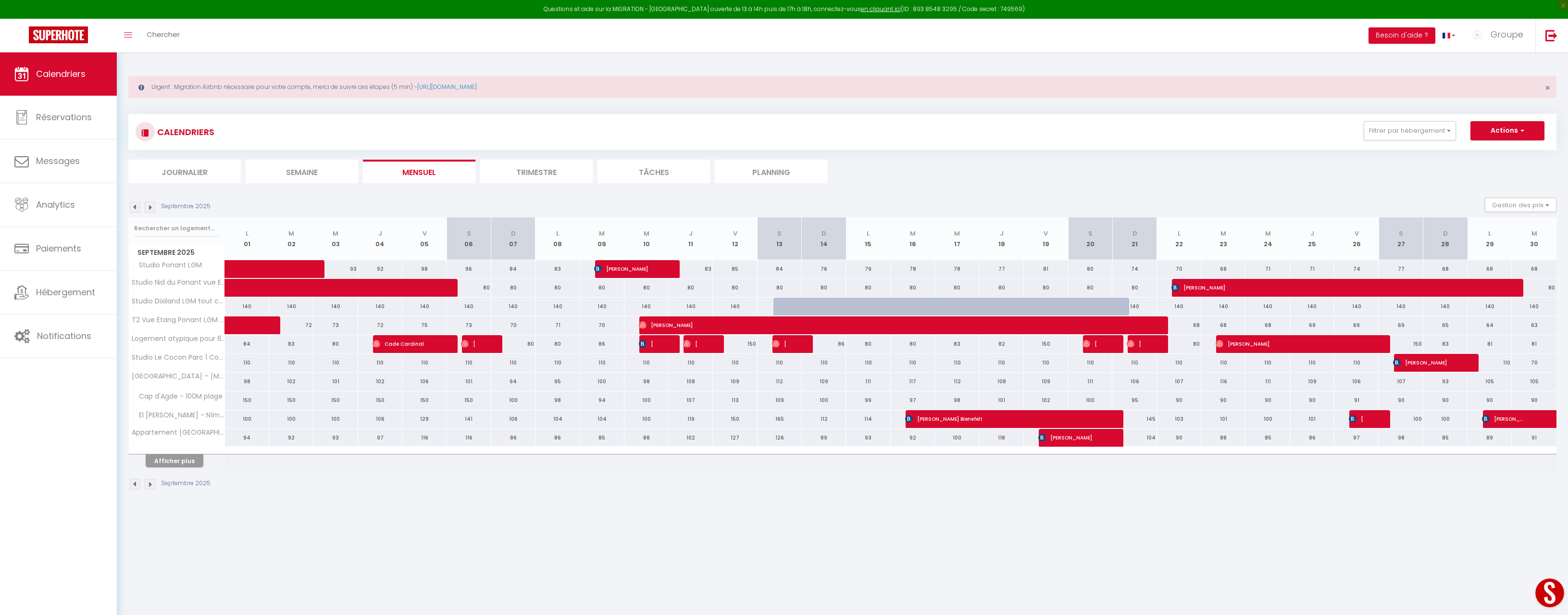
click at [1366, 419] on div at bounding box center [1372, 420] width 44 height 18
click at [1364, 423] on div at bounding box center [1372, 420] width 44 height 18
click at [1363, 419] on span "[PERSON_NAME]" at bounding box center [1356, 419] width 15 height 18
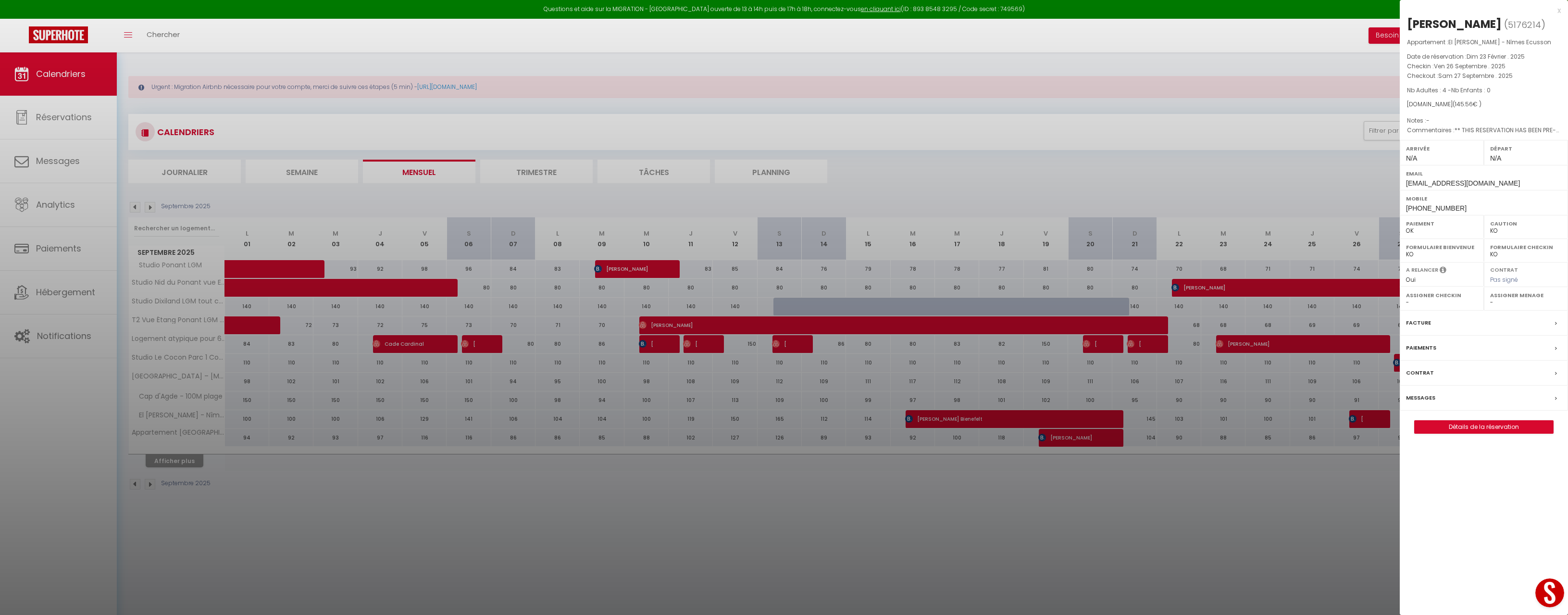
click at [1559, 9] on div "x" at bounding box center [1480, 10] width 161 height 12
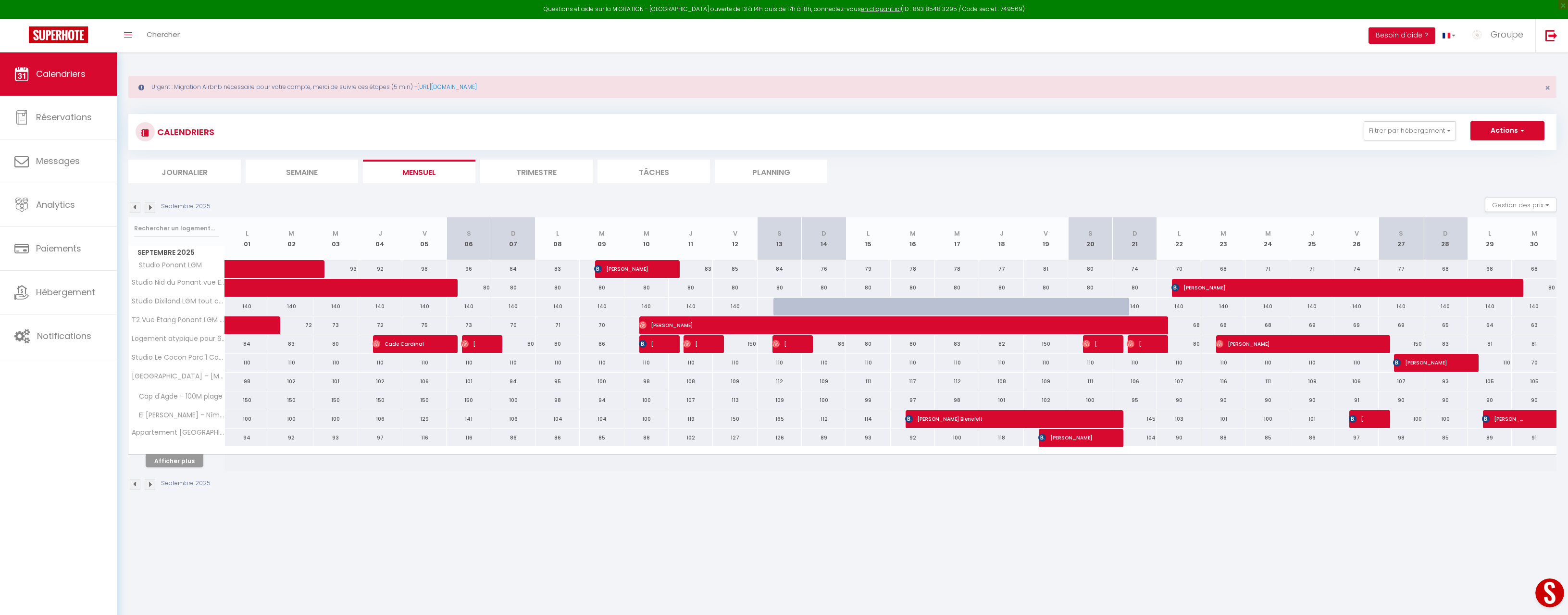
click at [138, 207] on img at bounding box center [135, 207] width 10 height 10
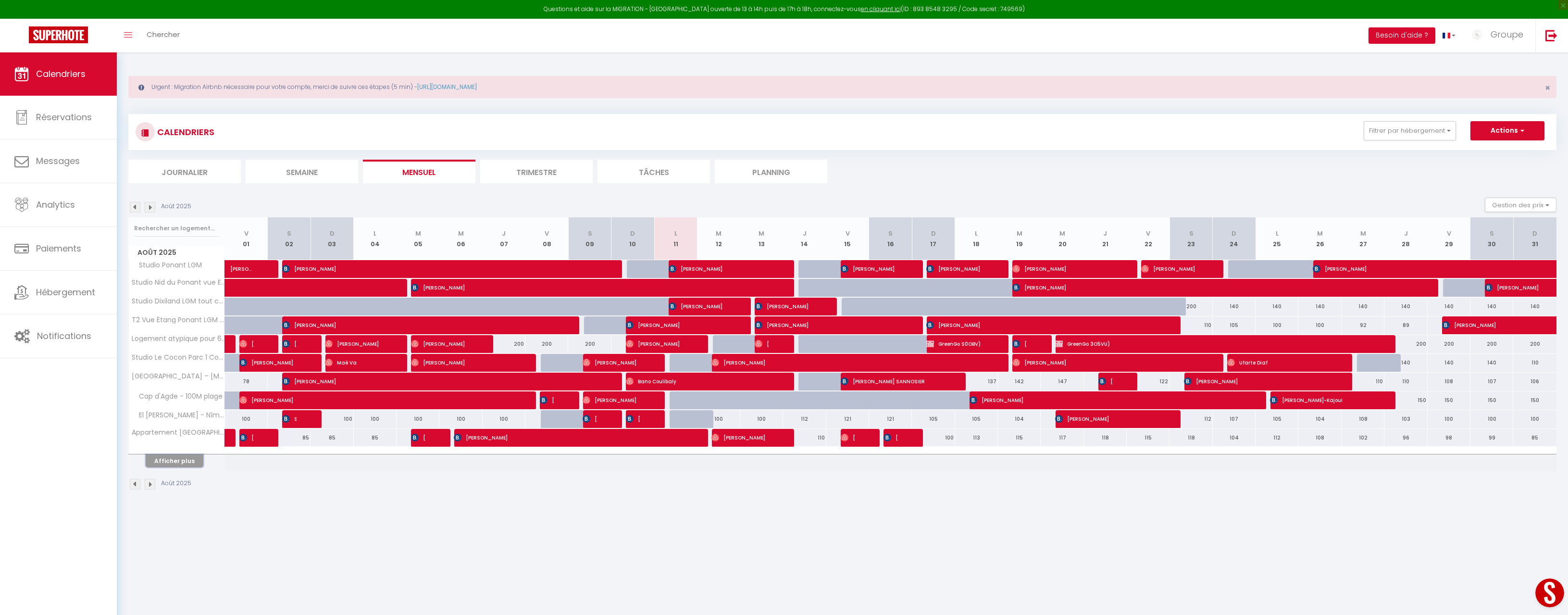
click at [185, 461] on button "Afficher plus" at bounding box center [174, 461] width 57 height 13
